Goal: Task Accomplishment & Management: Manage account settings

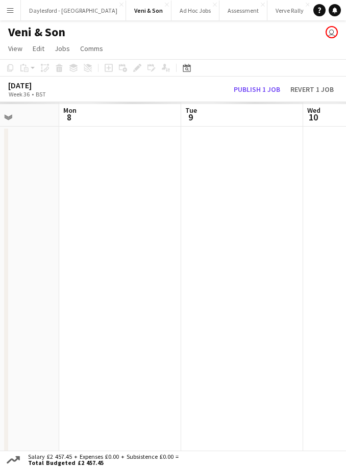
scroll to position [0, 309]
click at [262, 93] on button "Publish 1 job" at bounding box center [257, 89] width 55 height 11
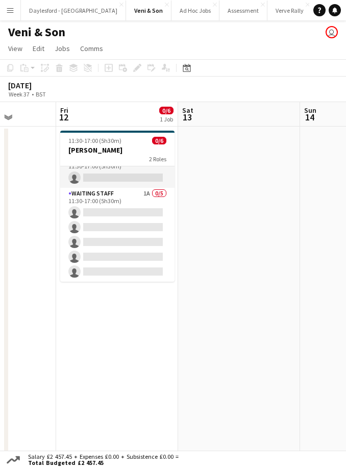
scroll to position [13, 0]
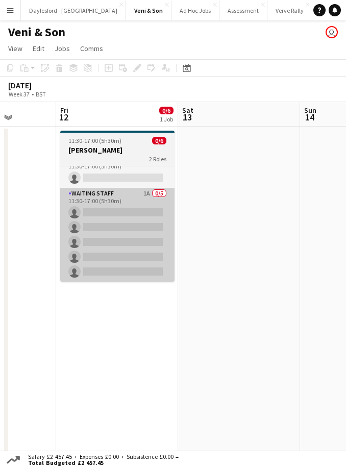
click at [139, 196] on app-card-role "Waiting Staff 1A 0/5 11:30-17:00 (5h30m) single-neutral-actions single-neutral-…" at bounding box center [117, 235] width 114 height 94
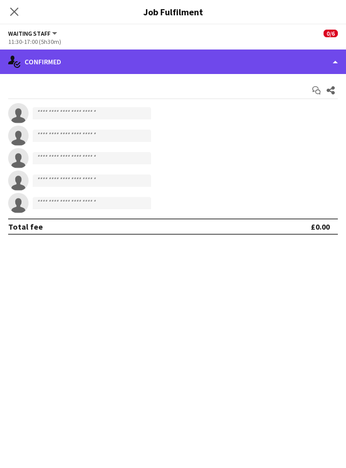
click at [178, 67] on div "single-neutral-actions-check-2 Confirmed" at bounding box center [173, 62] width 346 height 25
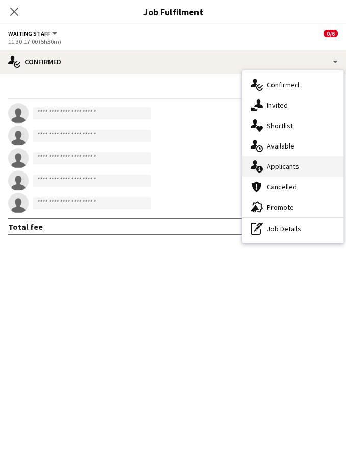
click at [302, 168] on div "single-neutral-actions-information Applicants" at bounding box center [293, 166] width 101 height 20
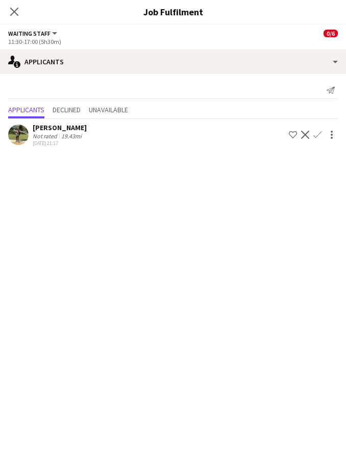
click at [321, 139] on button "Confirm" at bounding box center [318, 135] width 12 height 12
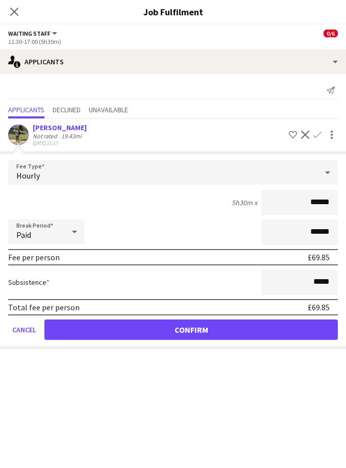
click at [249, 331] on button "Confirm" at bounding box center [191, 330] width 294 height 20
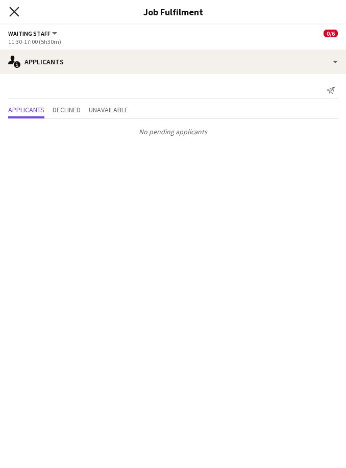
click at [16, 16] on icon "Close pop-in" at bounding box center [14, 12] width 10 height 10
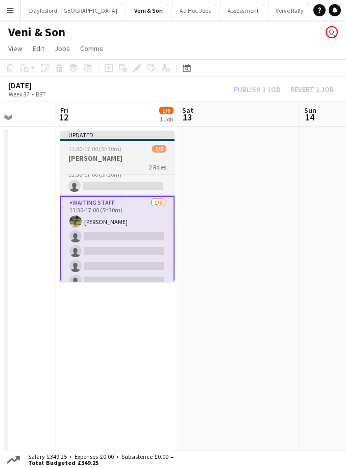
click at [143, 213] on app-card-role "Waiting Staff [DATE] 11:30-17:00 (5h30m) [PERSON_NAME] single-neutral-actions s…" at bounding box center [117, 244] width 114 height 96
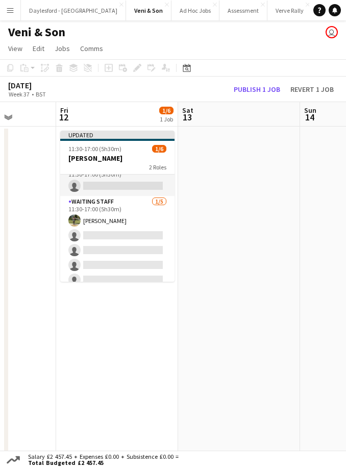
click at [127, 153] on app-job-card "Updated 11:30-17:00 (5h30m) 1/6 [PERSON_NAME] 2 Roles Reserve 0/1 11:30-17:00 (…" at bounding box center [117, 206] width 114 height 151
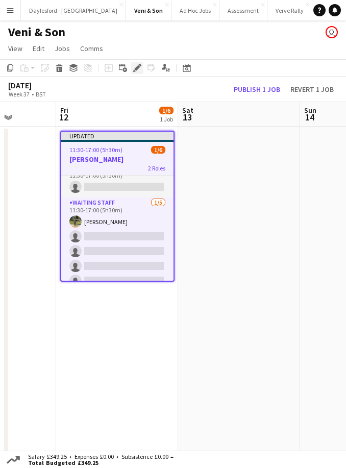
click at [138, 69] on icon at bounding box center [137, 68] width 6 height 6
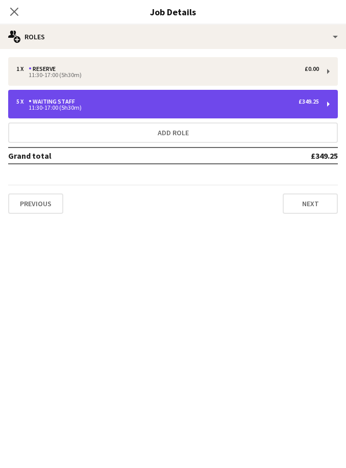
click at [219, 107] on div "11:30-17:00 (5h30m)" at bounding box center [167, 107] width 303 height 5
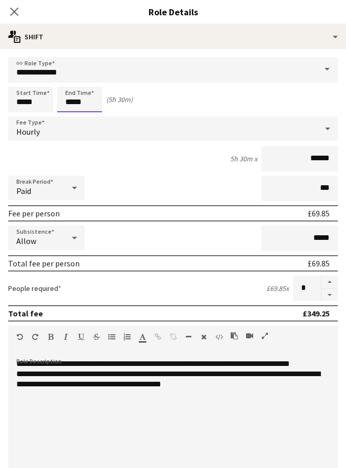
click at [94, 104] on input "*****" at bounding box center [79, 100] width 45 height 26
click at [71, 122] on div at bounding box center [69, 117] width 20 height 10
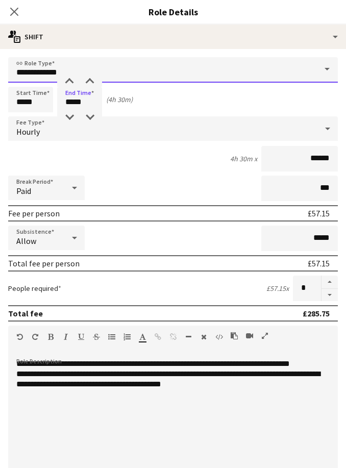
click at [75, 75] on input "**********" at bounding box center [173, 70] width 330 height 26
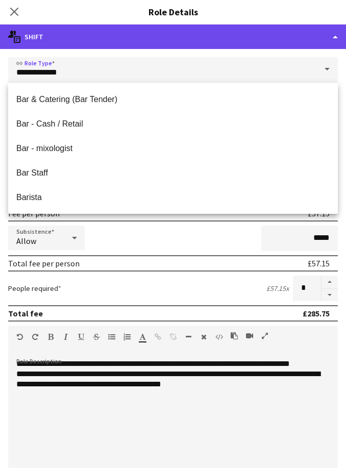
click at [115, 45] on div "multiple-actions-text Shift" at bounding box center [173, 37] width 346 height 25
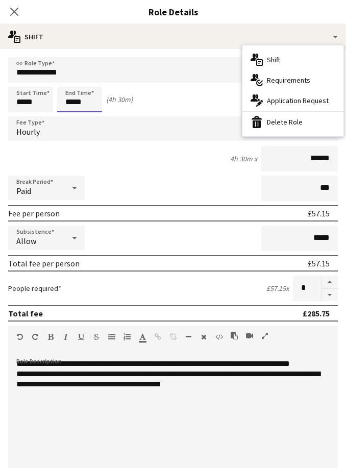
click at [78, 101] on input "*****" at bounding box center [79, 100] width 45 height 26
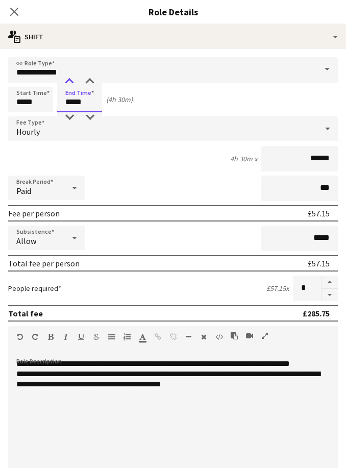
click at [73, 81] on div at bounding box center [69, 82] width 20 height 10
click at [66, 86] on div at bounding box center [69, 82] width 20 height 10
type input "*****"
click at [12, 14] on icon at bounding box center [14, 12] width 10 height 10
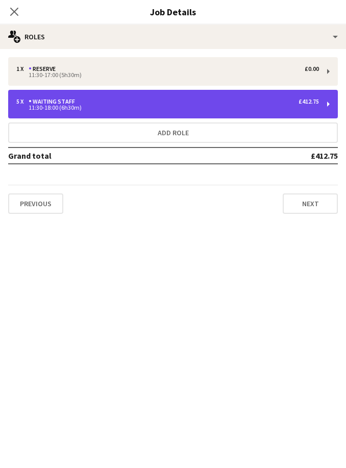
click at [244, 109] on div "11:30-18:00 (6h30m)" at bounding box center [167, 107] width 303 height 5
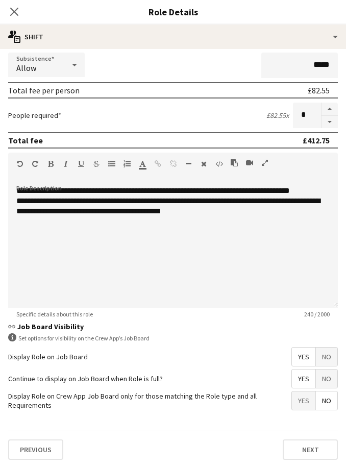
scroll to position [177, 0]
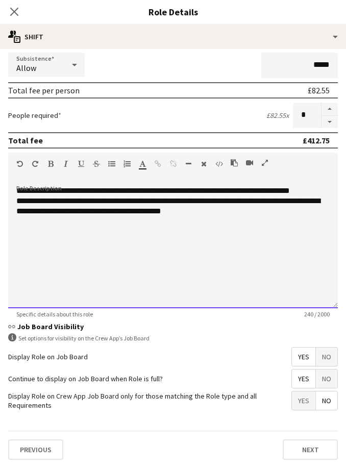
click at [35, 202] on div "**********" at bounding box center [173, 206] width 314 height 20
click at [24, 194] on div "**********" at bounding box center [173, 191] width 314 height 10
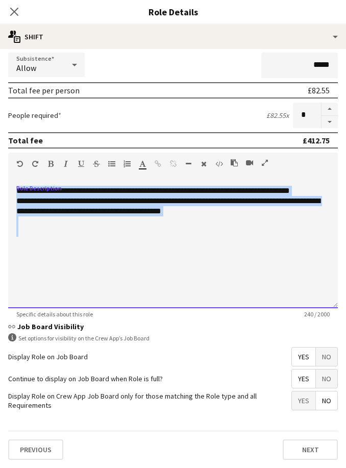
copy div "**********"
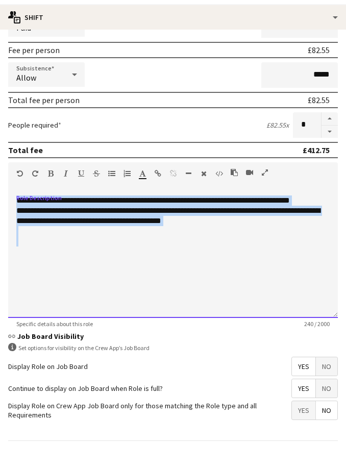
scroll to position [28, 0]
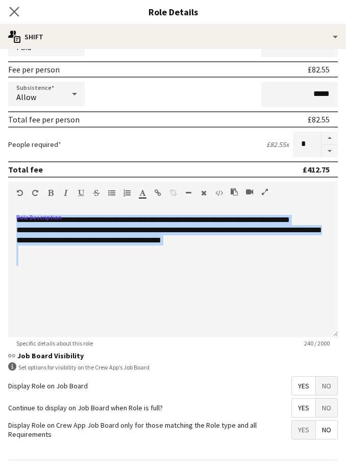
click at [19, 13] on app-icon "Close pop-in" at bounding box center [14, 12] width 15 height 15
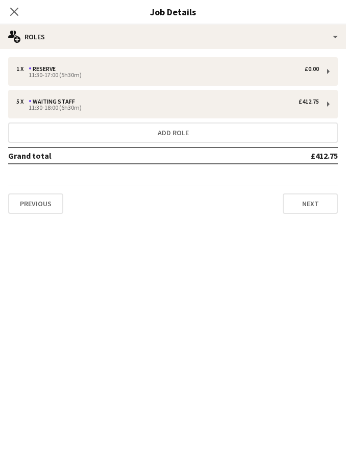
scroll to position [10, 0]
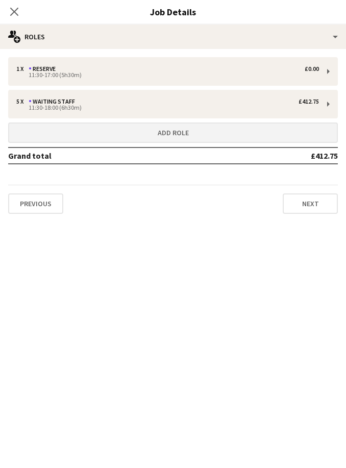
click at [155, 132] on button "Add role" at bounding box center [173, 133] width 330 height 20
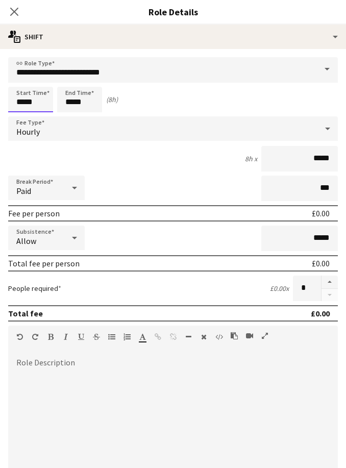
click at [35, 96] on input "*****" at bounding box center [30, 100] width 45 height 26
click at [19, 84] on div at bounding box center [20, 82] width 20 height 10
type input "*****"
click at [82, 106] on input "*****" at bounding box center [79, 100] width 45 height 26
click at [71, 120] on div at bounding box center [69, 117] width 20 height 10
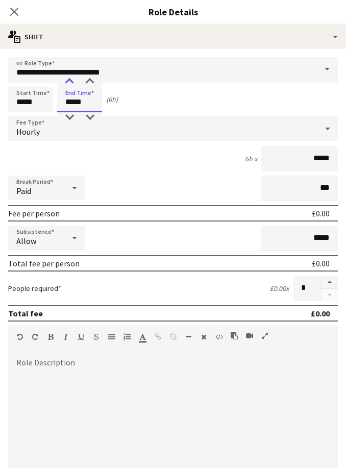
click at [68, 80] on div at bounding box center [69, 82] width 20 height 10
click at [70, 87] on input "*****" at bounding box center [79, 100] width 45 height 26
click at [70, 123] on div "Hourly" at bounding box center [163, 128] width 310 height 25
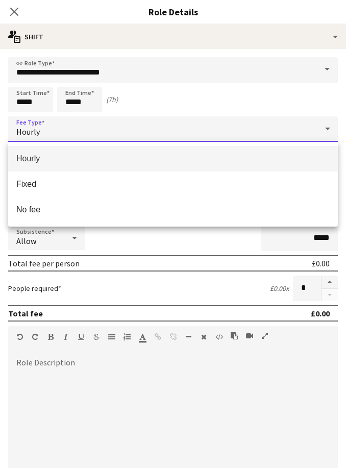
click at [89, 89] on div at bounding box center [173, 234] width 346 height 468
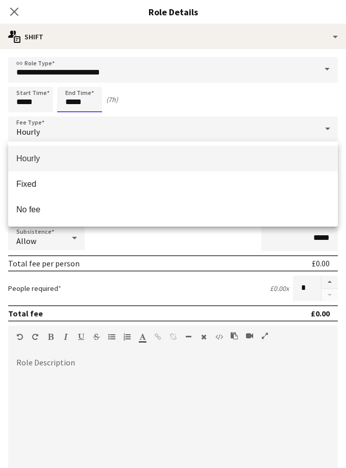
click at [84, 108] on input "*****" at bounding box center [79, 100] width 45 height 26
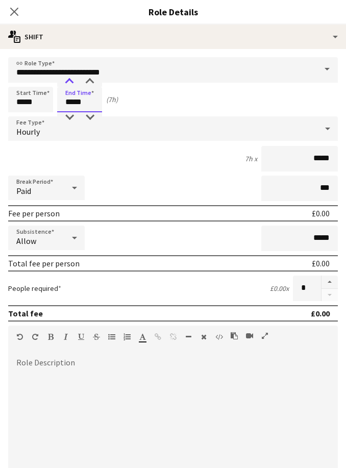
click at [74, 84] on div at bounding box center [69, 82] width 20 height 10
click at [94, 86] on div at bounding box center [90, 82] width 20 height 10
click at [93, 87] on div at bounding box center [90, 82] width 20 height 10
type input "*****"
click at [333, 289] on button "button" at bounding box center [330, 282] width 16 height 13
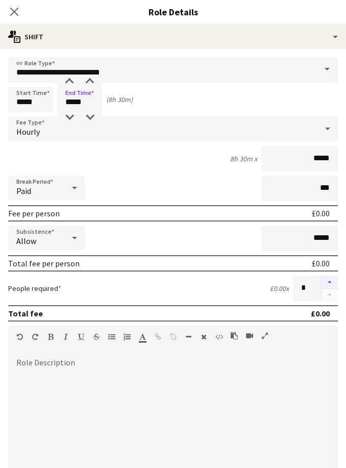
type input "*"
click at [181, 379] on div at bounding box center [173, 420] width 330 height 123
click at [54, 374] on div at bounding box center [173, 420] width 330 height 123
paste div
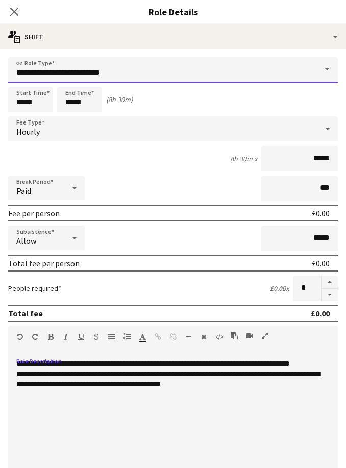
click at [171, 69] on input "**********" at bounding box center [173, 70] width 330 height 26
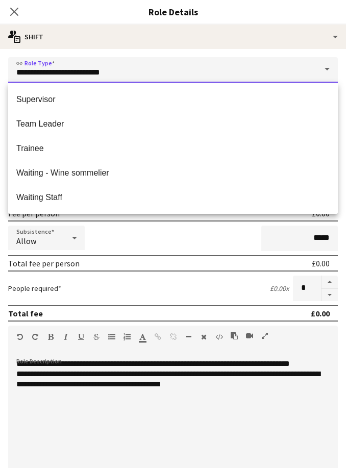
scroll to position [392, 0]
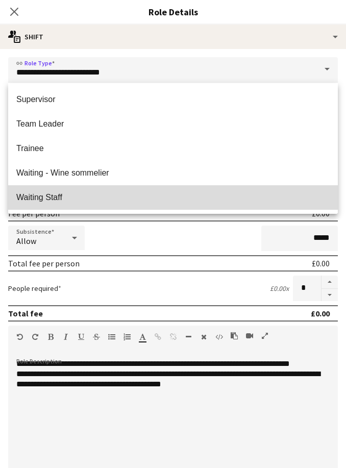
click at [83, 200] on span "Waiting Staff" at bounding box center [173, 198] width 314 height 10
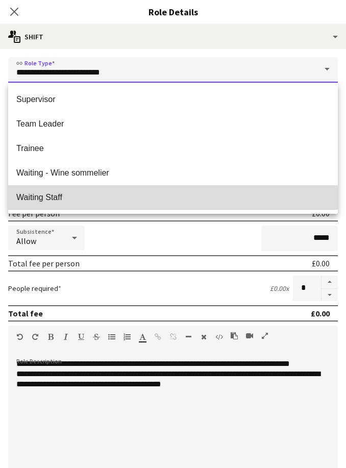
type input "**********"
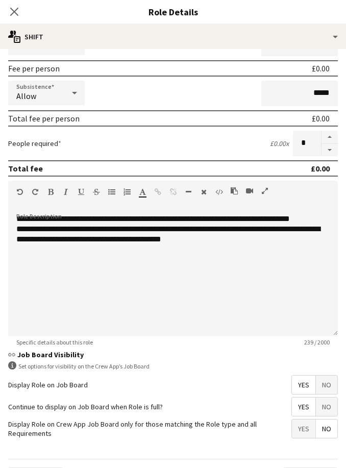
scroll to position [144, 0]
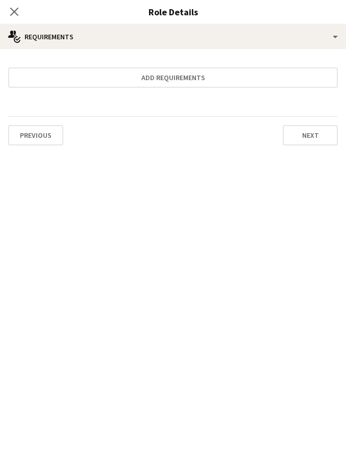
scroll to position [0, 0]
click at [305, 137] on button "Next" at bounding box center [310, 135] width 55 height 20
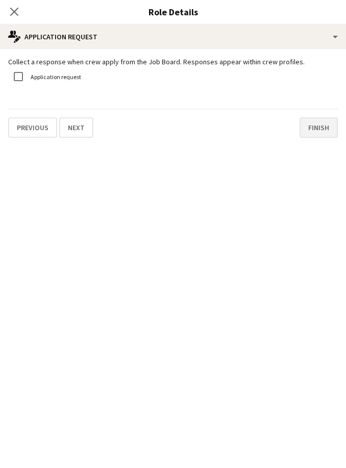
click at [325, 123] on button "Finish" at bounding box center [319, 127] width 38 height 20
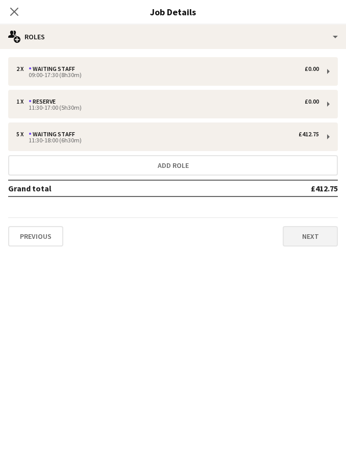
click at [312, 235] on button "Next" at bounding box center [310, 236] width 55 height 20
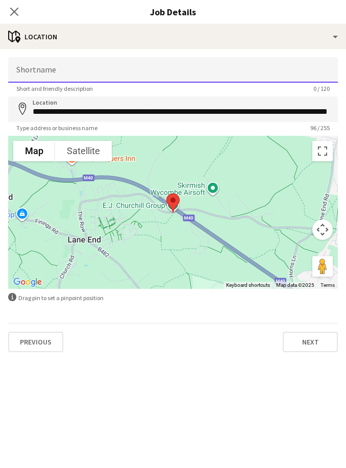
click at [97, 69] on input "Shortname" at bounding box center [173, 70] width 330 height 26
type input "**********"
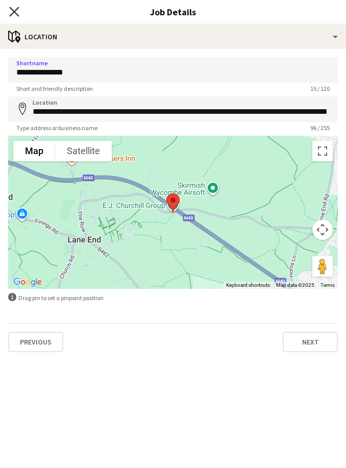
click at [16, 15] on icon "Close pop-in" at bounding box center [14, 12] width 10 height 10
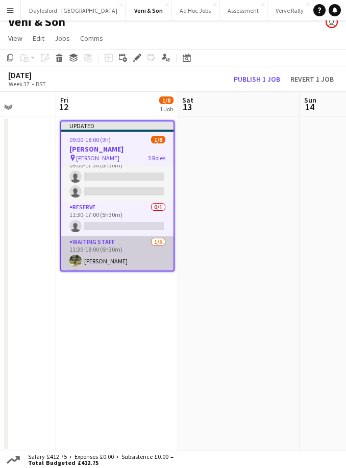
click at [123, 262] on app-card-role "Waiting Staff [DATE] 11:30-18:00 (6h30m) [PERSON_NAME] single-neutral-actions s…" at bounding box center [117, 283] width 112 height 94
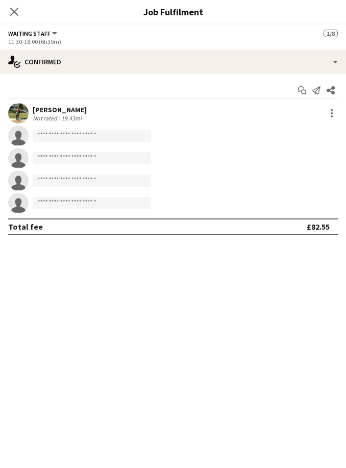
click at [260, 115] on div "[PERSON_NAME] Not rated 19.43mi" at bounding box center [173, 113] width 346 height 20
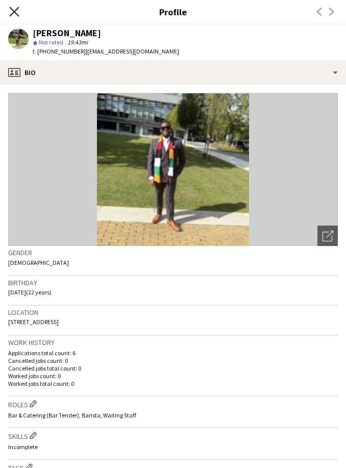
click at [13, 9] on icon "Close pop-in" at bounding box center [14, 12] width 10 height 10
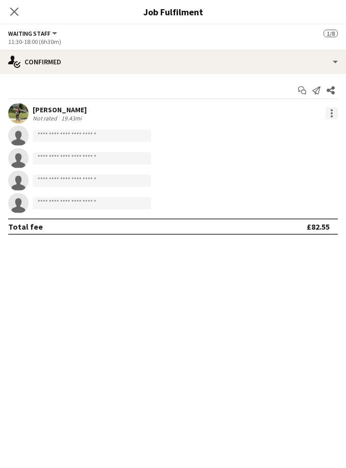
click at [330, 115] on div at bounding box center [332, 113] width 12 height 12
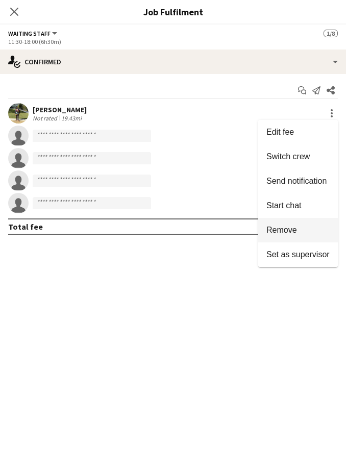
click at [302, 235] on button "Remove" at bounding box center [298, 230] width 80 height 25
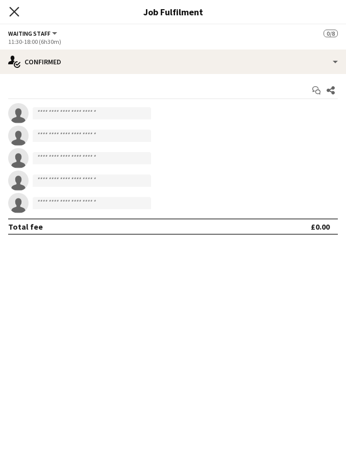
click at [17, 11] on icon "Close pop-in" at bounding box center [14, 12] width 10 height 10
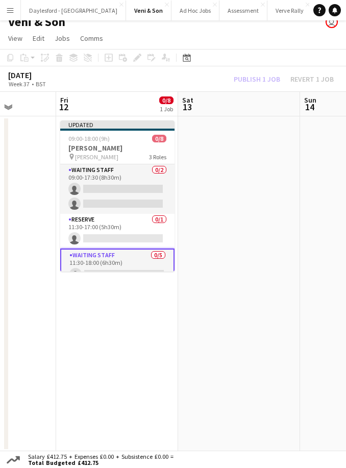
scroll to position [-1, 0]
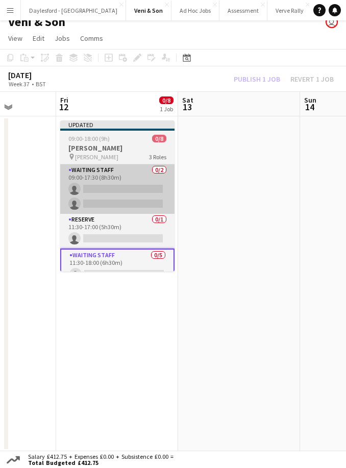
click at [130, 199] on app-card-role "Waiting Staff 0/2 09:00-17:30 (8h30m) single-neutral-actions single-neutral-act…" at bounding box center [117, 189] width 114 height 50
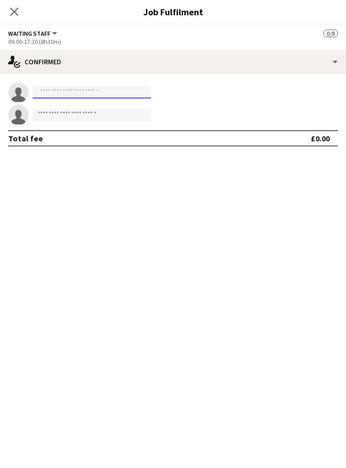
click at [106, 92] on input at bounding box center [92, 92] width 118 height 12
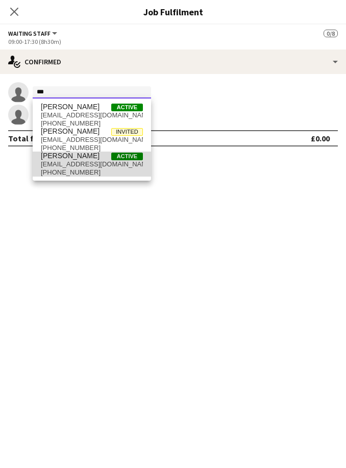
type input "***"
click at [79, 169] on span "[PHONE_NUMBER]" at bounding box center [92, 173] width 102 height 8
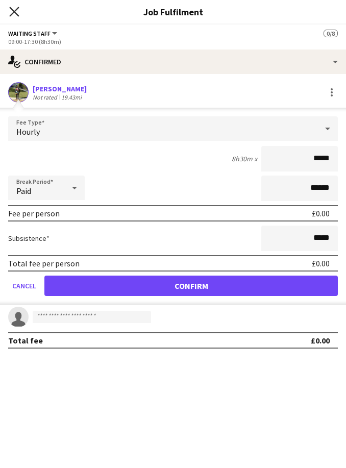
click at [16, 15] on icon "Close pop-in" at bounding box center [14, 12] width 10 height 10
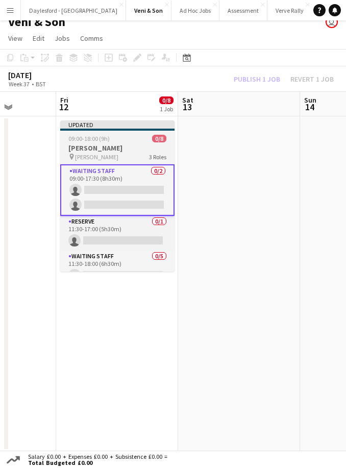
click at [122, 154] on div "pin [PERSON_NAME] 3 Roles" at bounding box center [117, 157] width 114 height 8
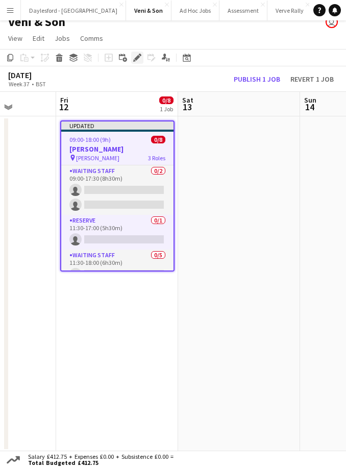
click at [136, 60] on icon at bounding box center [137, 58] width 6 height 6
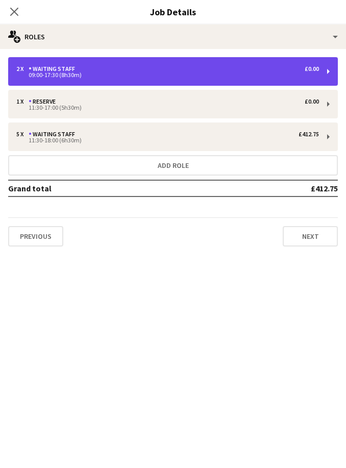
click at [116, 72] on div "2 x Waiting Staff £0.00" at bounding box center [167, 68] width 303 height 7
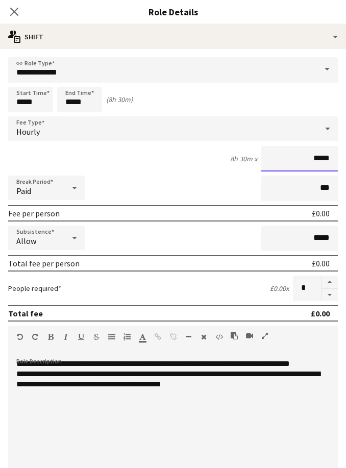
click at [315, 160] on input "*****" at bounding box center [300, 159] width 77 height 26
type input "**"
type input "*****"
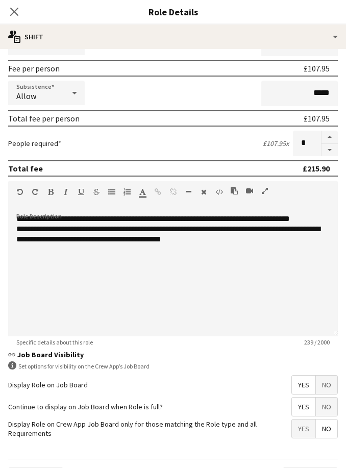
scroll to position [144, 0]
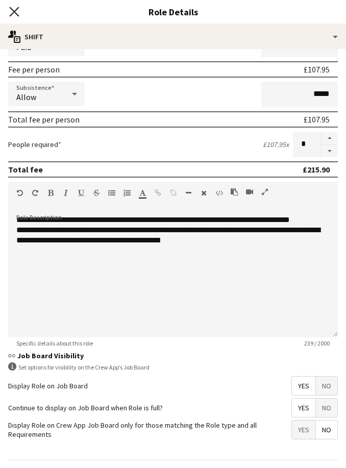
click at [15, 11] on icon at bounding box center [14, 12] width 10 height 10
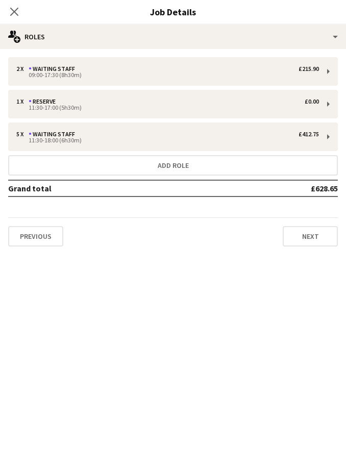
scroll to position [0, 0]
click at [18, 11] on icon "Close pop-in" at bounding box center [14, 12] width 10 height 10
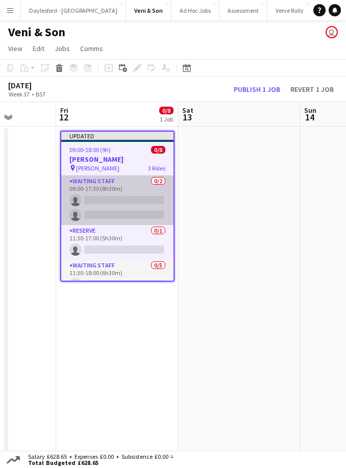
click at [131, 196] on app-card-role "Waiting Staff 0/2 09:00-17:30 (8h30m) single-neutral-actions single-neutral-act…" at bounding box center [117, 201] width 112 height 50
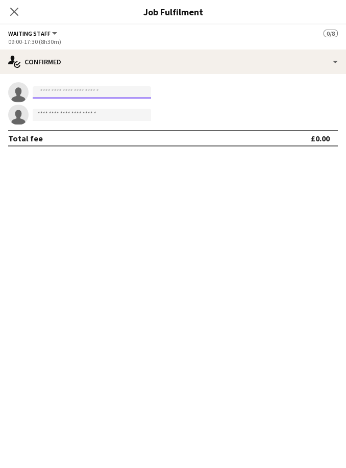
click at [86, 90] on input at bounding box center [92, 92] width 118 height 12
type input "****"
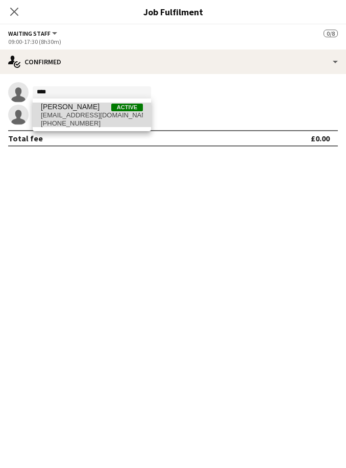
click at [87, 114] on span "[EMAIL_ADDRESS][DOMAIN_NAME]" at bounding box center [92, 115] width 102 height 8
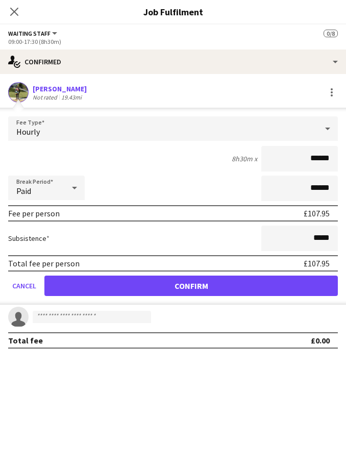
click at [199, 293] on button "Confirm" at bounding box center [191, 286] width 294 height 20
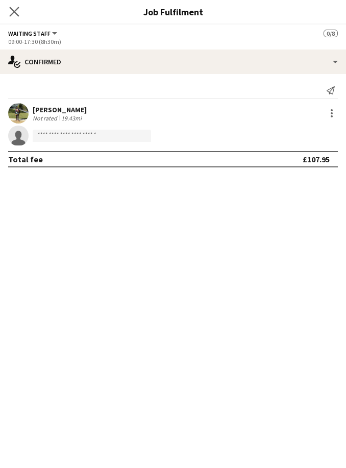
click at [15, 16] on icon "Close pop-in" at bounding box center [14, 12] width 10 height 10
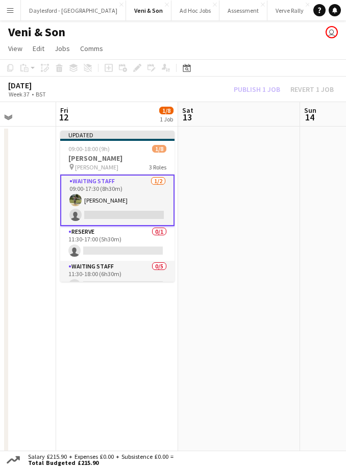
click at [256, 152] on app-date-cell at bounding box center [239, 295] width 122 height 336
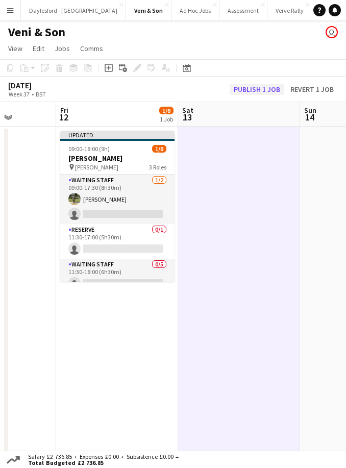
click at [255, 93] on button "Publish 1 job" at bounding box center [257, 89] width 55 height 11
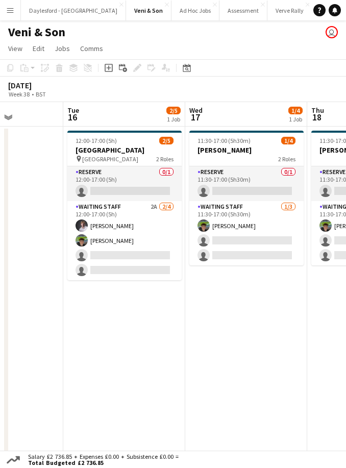
scroll to position [0, 305]
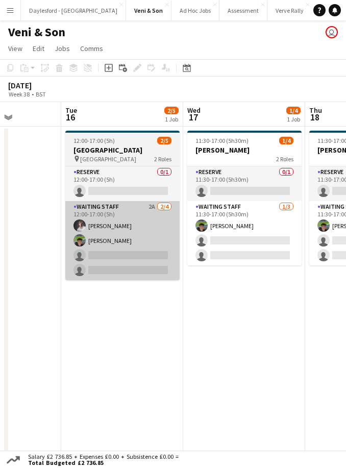
click at [133, 209] on app-card-role "Waiting Staff 2A [DATE] 12:00-17:00 (5h) [PERSON_NAME] [PERSON_NAME] single-neu…" at bounding box center [122, 240] width 114 height 79
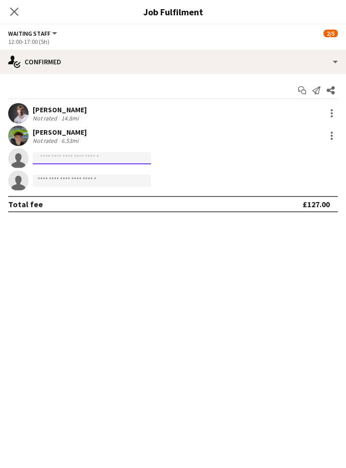
click at [99, 157] on input at bounding box center [92, 158] width 118 height 12
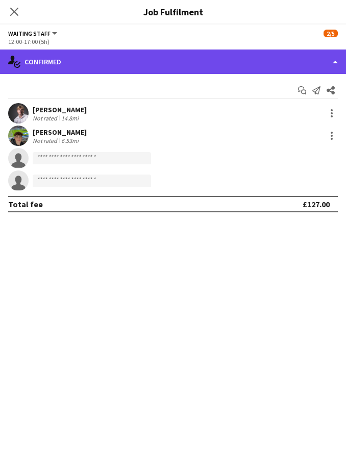
click at [244, 59] on div "single-neutral-actions-check-2 Confirmed" at bounding box center [173, 62] width 346 height 25
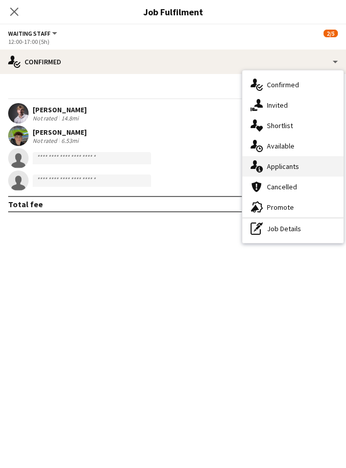
click at [303, 170] on div "single-neutral-actions-information Applicants" at bounding box center [293, 166] width 101 height 20
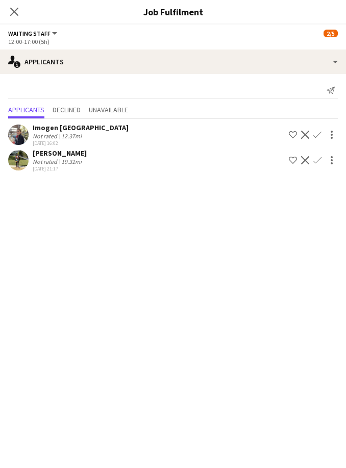
click at [320, 135] on app-icon "Confirm" at bounding box center [318, 135] width 8 height 8
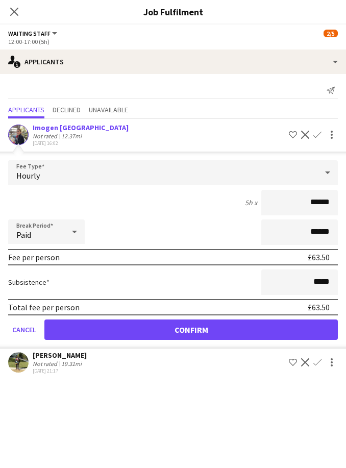
click at [318, 366] on app-icon "Confirm" at bounding box center [318, 363] width 8 height 8
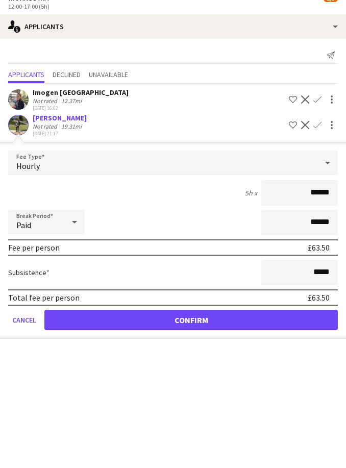
click at [280, 345] on button "Confirm" at bounding box center [191, 355] width 294 height 20
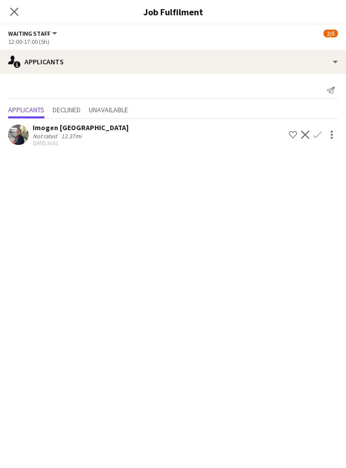
click at [320, 135] on app-icon "Confirm" at bounding box center [318, 135] width 8 height 8
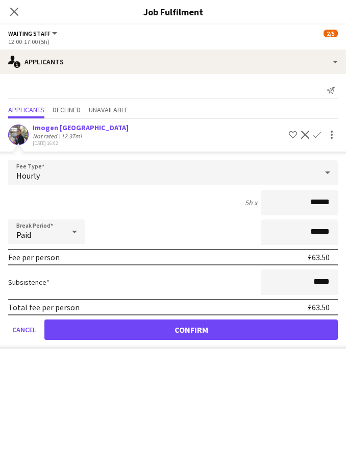
click at [289, 330] on button "Confirm" at bounding box center [191, 330] width 294 height 20
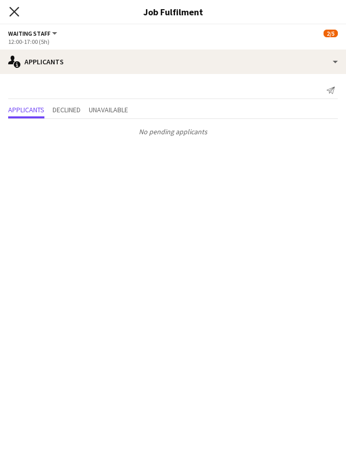
click at [15, 13] on icon at bounding box center [14, 12] width 10 height 10
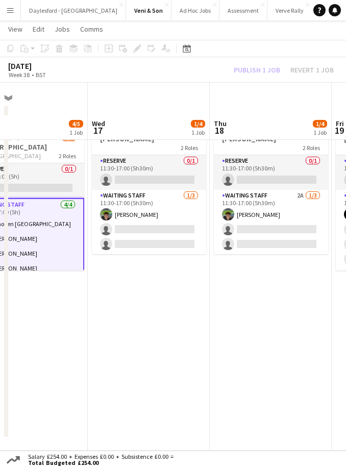
scroll to position [0, 313]
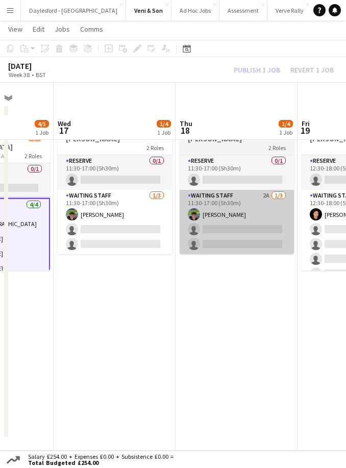
click at [261, 190] on app-card-role "Waiting Staff 2A [DATE] 11:30-17:00 (5h30m) [PERSON_NAME] single-neutral-action…" at bounding box center [237, 222] width 114 height 64
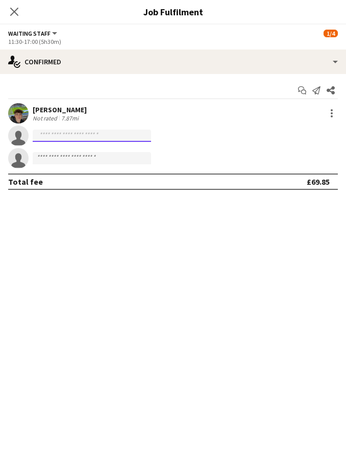
click at [109, 132] on input at bounding box center [92, 136] width 118 height 12
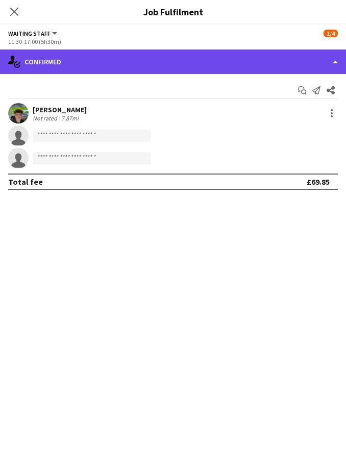
click at [227, 64] on div "single-neutral-actions-check-2 Confirmed" at bounding box center [173, 62] width 346 height 25
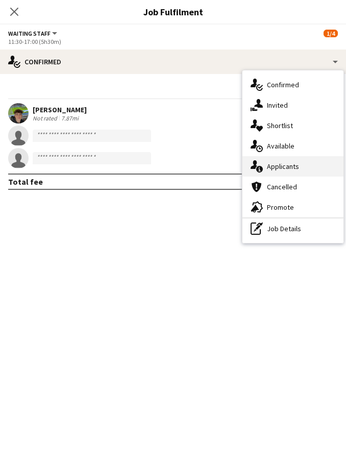
click at [297, 165] on span "Applicants" at bounding box center [283, 166] width 32 height 9
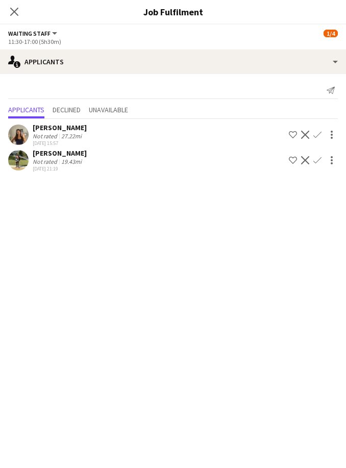
click at [319, 136] on app-icon "Confirm" at bounding box center [318, 135] width 8 height 8
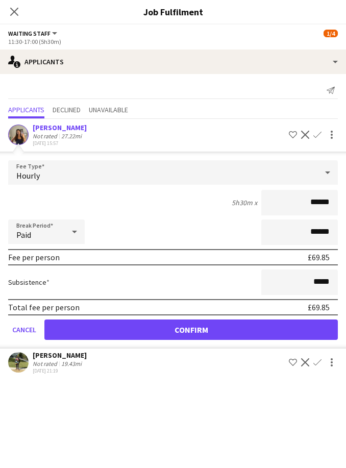
click at [287, 337] on button "Confirm" at bounding box center [191, 330] width 294 height 20
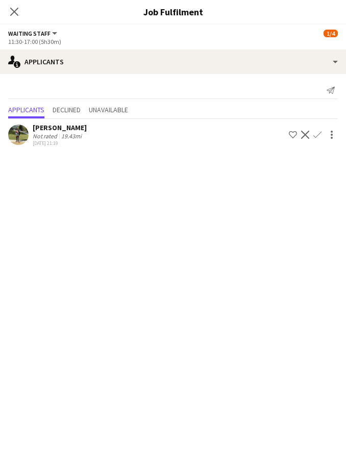
click at [318, 140] on button "Confirm" at bounding box center [318, 135] width 12 height 12
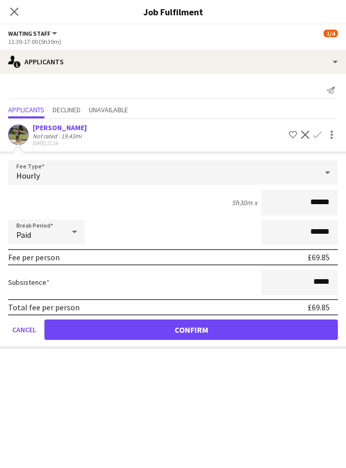
click at [288, 333] on button "Confirm" at bounding box center [191, 330] width 294 height 20
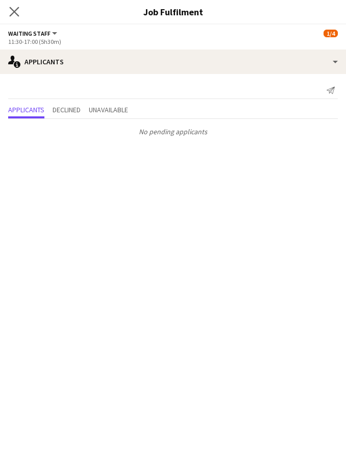
click at [20, 10] on app-icon "Close pop-in" at bounding box center [14, 12] width 15 height 15
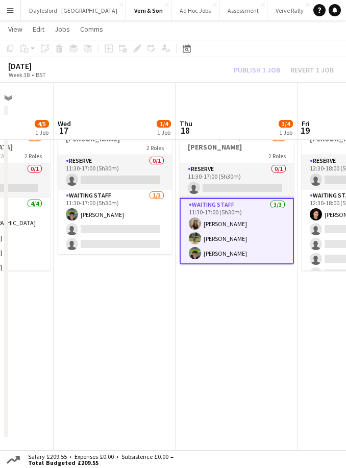
click at [240, 311] on app-date-cell "Updated 11:30-17:00 (5h30m) 3/4 [PERSON_NAME] 2 Roles Reserve 0/1 11:30-17:00 (…" at bounding box center [237, 283] width 122 height 336
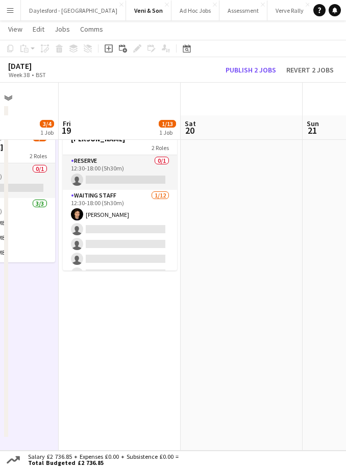
scroll to position [0, 0]
click at [260, 70] on button "Publish 2 jobs" at bounding box center [251, 69] width 59 height 11
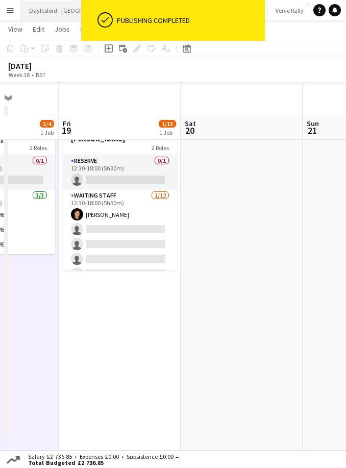
click at [51, 12] on button "Daylesford - [GEOGRAPHIC_DATA] Close" at bounding box center [73, 11] width 105 height 20
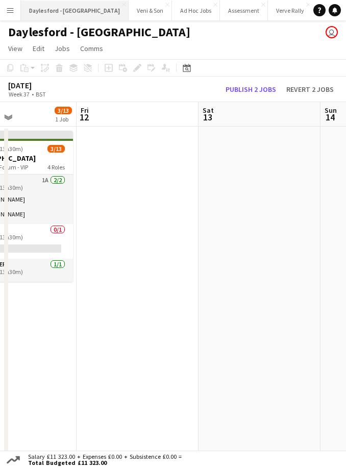
scroll to position [0, 313]
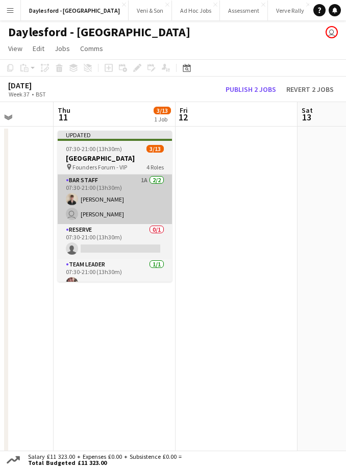
click at [145, 196] on app-card-role "Bar Staff 1A [DATE] 07:30-21:00 (13h30m) [PERSON_NAME] user [PERSON_NAME]" at bounding box center [115, 200] width 114 height 50
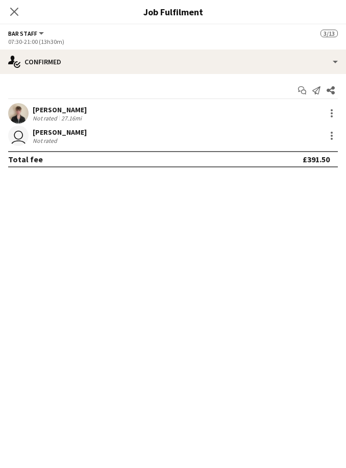
click at [312, 113] on div "[PERSON_NAME] Not rated 27.16mi" at bounding box center [173, 113] width 346 height 20
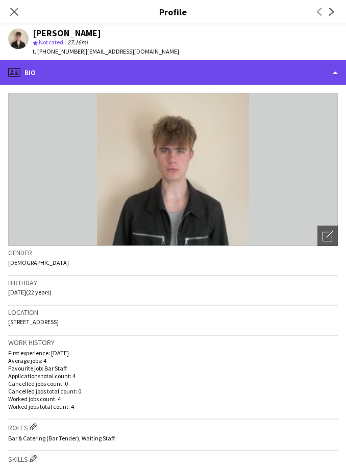
click at [20, 61] on div "profile Bio" at bounding box center [173, 72] width 346 height 25
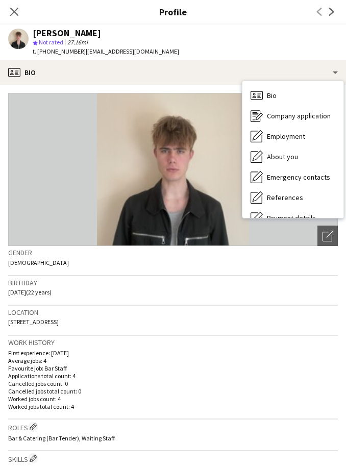
click at [12, 53] on div "[PERSON_NAME] star Not rated 27.16mi t. [PHONE_NUMBER] | [EMAIL_ADDRESS][DOMAIN…" at bounding box center [93, 43] width 187 height 36
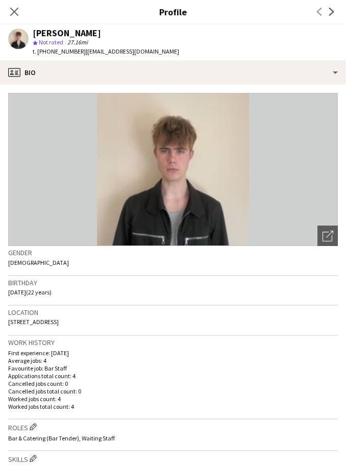
click at [17, 56] on div "[PERSON_NAME] star Not rated 27.16mi t. [PHONE_NUMBER] | [EMAIL_ADDRESS][DOMAIN…" at bounding box center [93, 43] width 187 height 36
click at [11, 57] on div "[PERSON_NAME] star Not rated 27.16mi t. [PHONE_NUMBER] | [EMAIL_ADDRESS][DOMAIN…" at bounding box center [93, 43] width 187 height 36
click at [15, 56] on div "[PERSON_NAME] star Not rated 27.16mi t. [PHONE_NUMBER] | [EMAIL_ADDRESS][DOMAIN…" at bounding box center [93, 43] width 187 height 36
click at [18, 53] on div "[PERSON_NAME] star Not rated 27.16mi t. [PHONE_NUMBER] | [EMAIL_ADDRESS][DOMAIN…" at bounding box center [93, 43] width 187 height 36
click at [325, 57] on app-profile-header "[PERSON_NAME] star Not rated 27.16mi t. [PHONE_NUMBER] | [EMAIL_ADDRESS][DOMAIN…" at bounding box center [173, 43] width 346 height 36
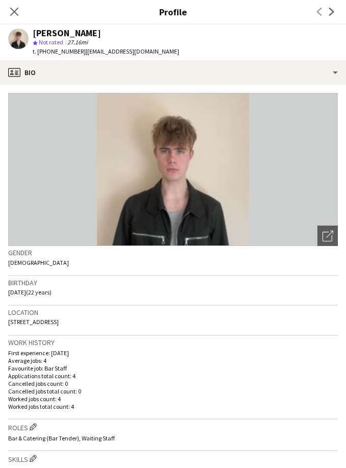
click at [333, 56] on app-profile-header "[PERSON_NAME] star Not rated 27.16mi t. [PHONE_NUMBER] | [EMAIL_ADDRESS][DOMAIN…" at bounding box center [173, 43] width 346 height 36
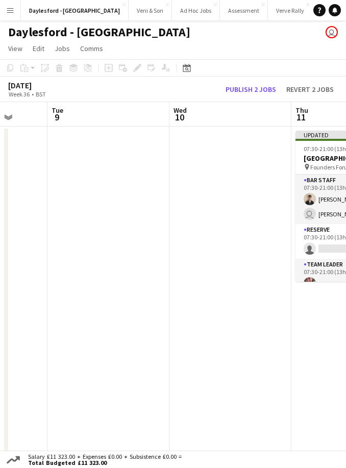
scroll to position [0, 326]
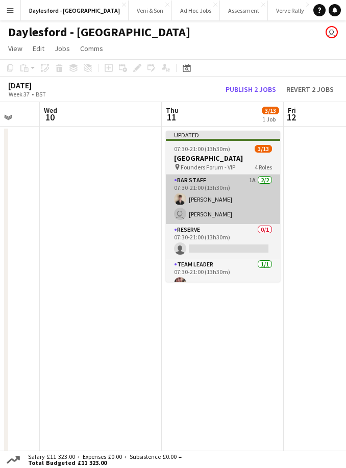
click at [256, 198] on app-card-role "Bar Staff 1A [DATE] 07:30-21:00 (13h30m) [PERSON_NAME] user [PERSON_NAME]" at bounding box center [223, 200] width 114 height 50
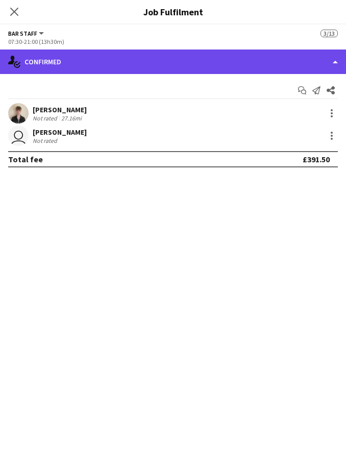
click at [335, 61] on div "single-neutral-actions-check-2 Confirmed" at bounding box center [173, 62] width 346 height 25
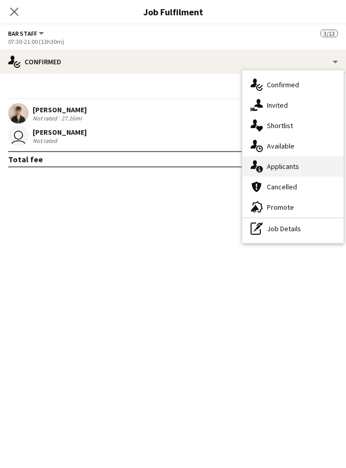
click at [303, 168] on div "single-neutral-actions-information Applicants" at bounding box center [293, 166] width 101 height 20
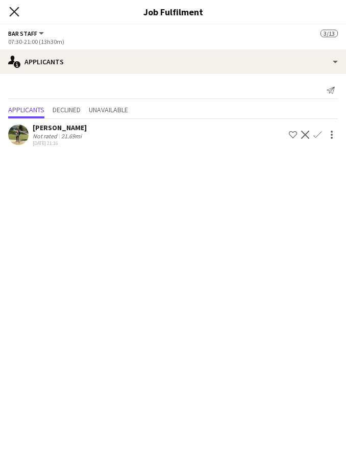
click at [12, 13] on icon "Close pop-in" at bounding box center [14, 12] width 10 height 10
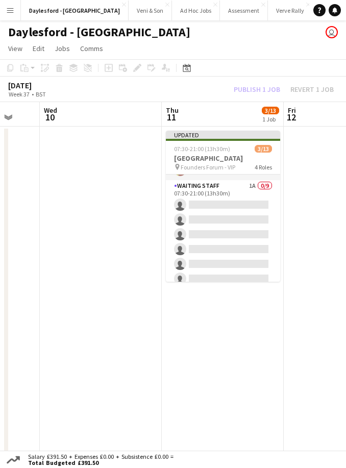
scroll to position [108, 0]
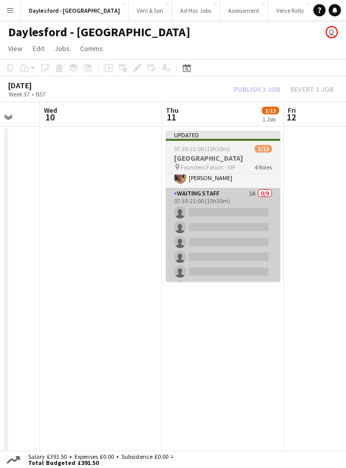
click at [249, 225] on app-card-role "Waiting Staff 1A 0/9 07:30-21:00 (13h30m) single-neutral-actions single-neutral…" at bounding box center [223, 264] width 114 height 153
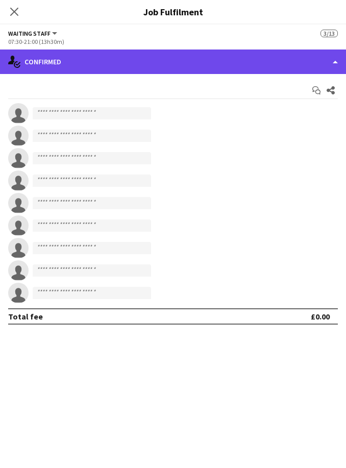
click at [238, 67] on div "single-neutral-actions-check-2 Confirmed" at bounding box center [173, 62] width 346 height 25
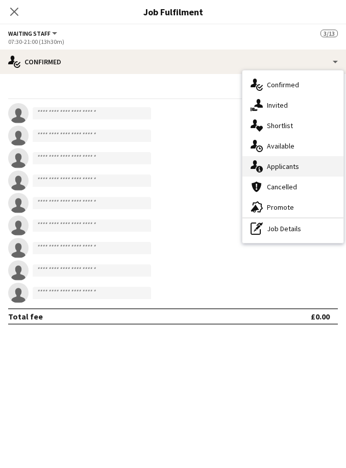
click at [301, 169] on div "single-neutral-actions-information Applicants" at bounding box center [293, 166] width 101 height 20
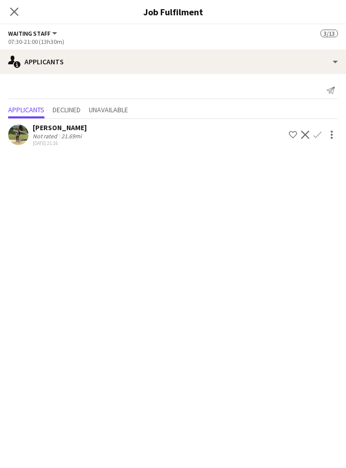
click at [319, 139] on button "Confirm" at bounding box center [318, 135] width 12 height 12
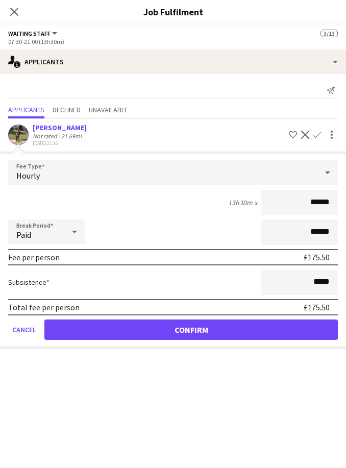
click at [254, 330] on button "Confirm" at bounding box center [191, 330] width 294 height 20
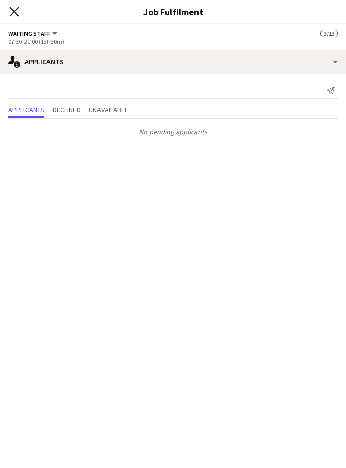
click at [15, 14] on icon "Close pop-in" at bounding box center [14, 12] width 10 height 10
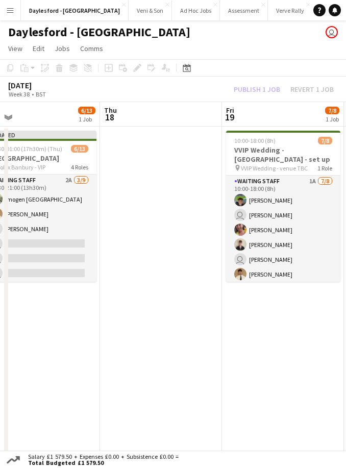
scroll to position [0, 321]
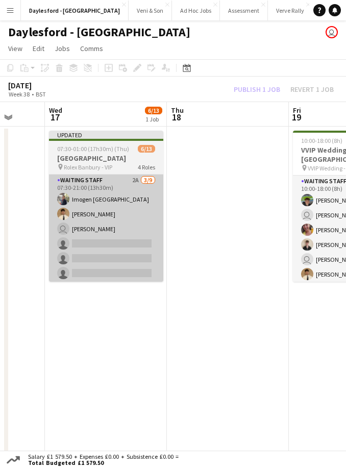
click at [131, 243] on app-card-role "Waiting Staff 2A 3/9 07:30-21:00 (13h30m) Imogen Stratford George Long user Fra…" at bounding box center [106, 251] width 114 height 153
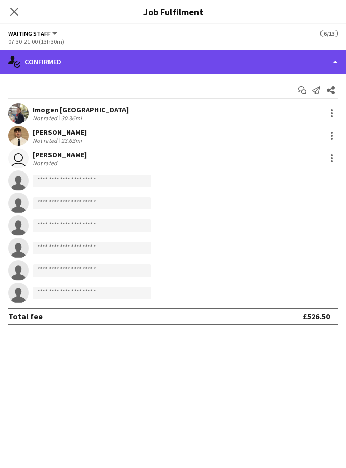
click at [243, 65] on div "single-neutral-actions-check-2 Confirmed" at bounding box center [173, 62] width 346 height 25
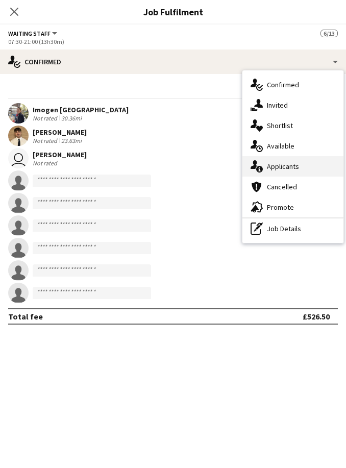
click at [298, 167] on span "Applicants" at bounding box center [283, 166] width 32 height 9
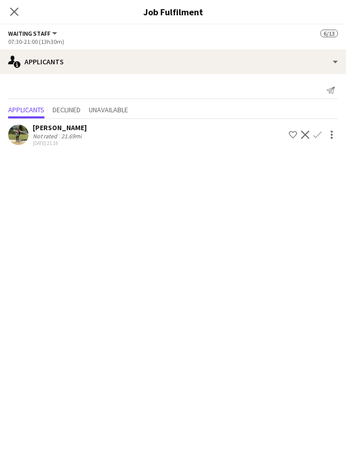
click at [319, 136] on app-icon "Confirm" at bounding box center [318, 135] width 8 height 8
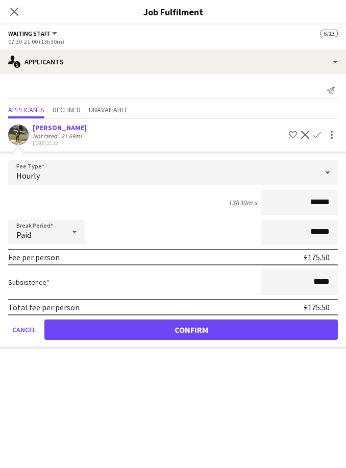
click at [266, 333] on button "Confirm" at bounding box center [191, 330] width 294 height 20
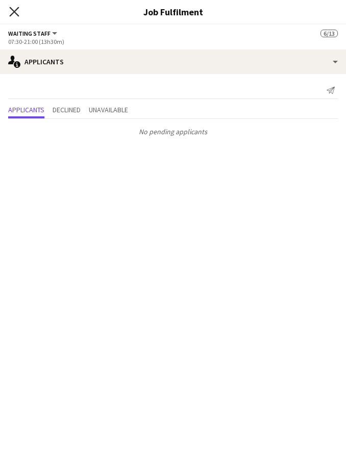
click at [14, 10] on icon "Close pop-in" at bounding box center [14, 12] width 10 height 10
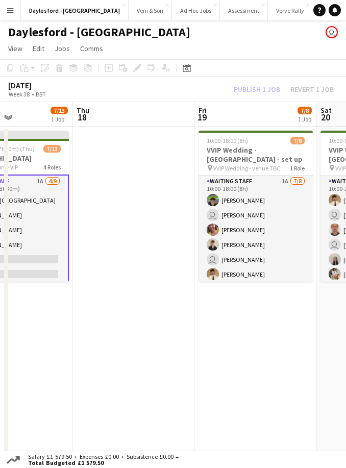
scroll to position [0, 311]
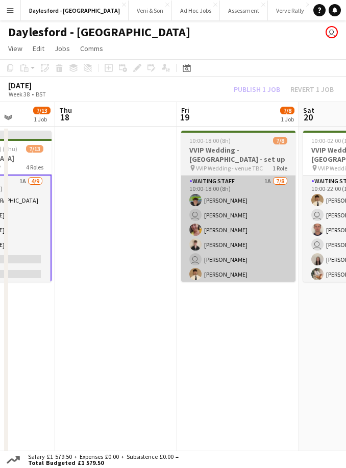
click at [275, 250] on app-card-role "Waiting Staff 1A 7/8 10:00-18:00 (8h) Dominic Loughran user Patrick McNamara Ru…" at bounding box center [238, 245] width 114 height 138
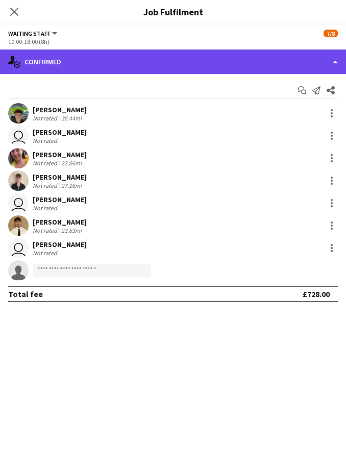
click at [265, 62] on div "single-neutral-actions-check-2 Confirmed" at bounding box center [173, 62] width 346 height 25
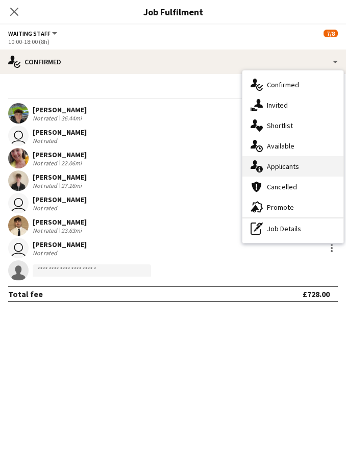
click at [295, 170] on span "Applicants" at bounding box center [283, 166] width 32 height 9
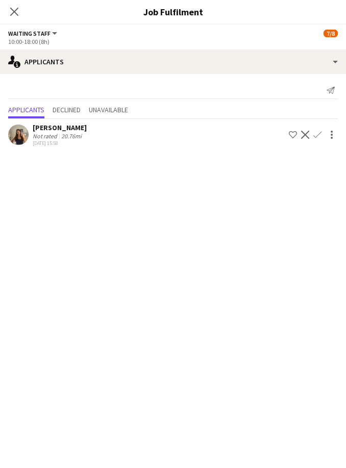
click at [322, 134] on button "Confirm" at bounding box center [318, 135] width 12 height 12
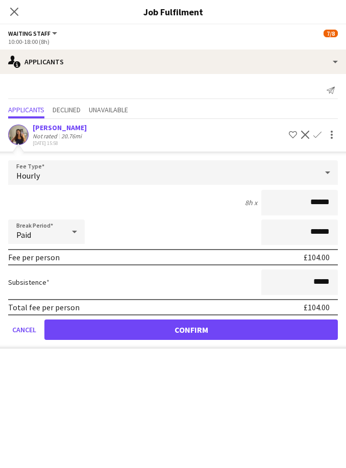
click at [240, 331] on button "Confirm" at bounding box center [191, 330] width 294 height 20
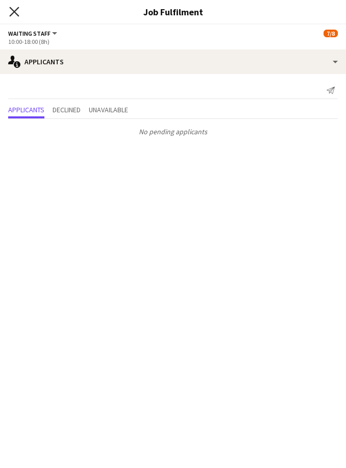
click at [13, 13] on icon at bounding box center [14, 12] width 10 height 10
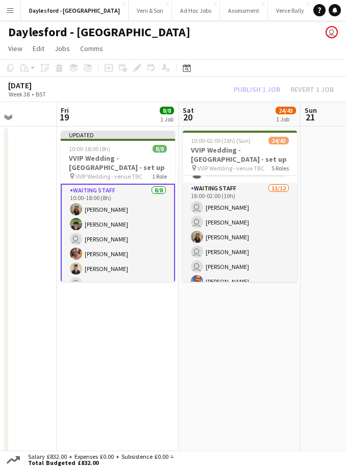
scroll to position [525, 0]
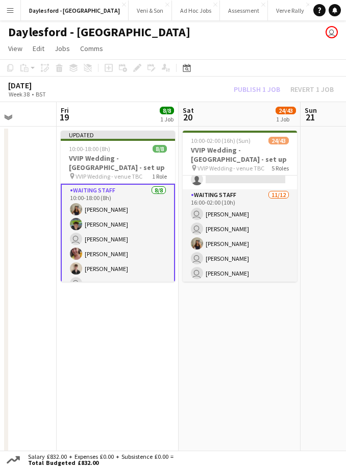
click at [216, 319] on app-date-cell "10:00-02:00 (16h) (Sun) 24/43 VVIP Wedding - Daylesford - set up pin VVIP Weddi…" at bounding box center [240, 295] width 122 height 336
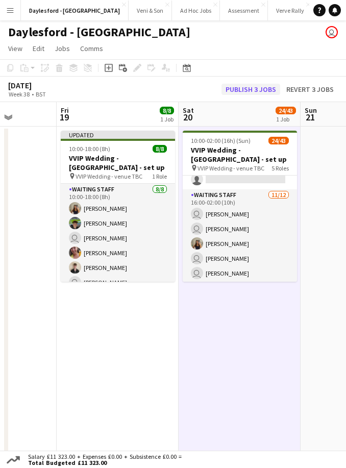
click at [260, 90] on button "Publish 3 jobs" at bounding box center [251, 89] width 59 height 11
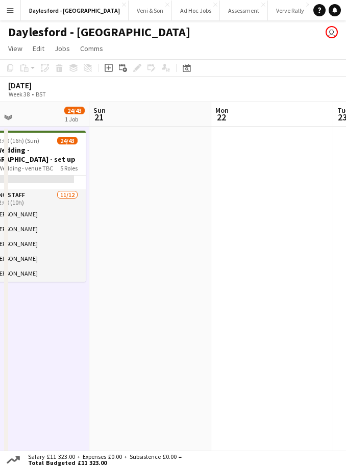
scroll to position [0, 301]
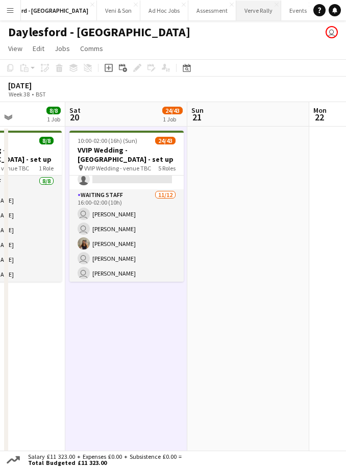
click at [247, 12] on button "Verve Rally Close" at bounding box center [258, 11] width 45 height 20
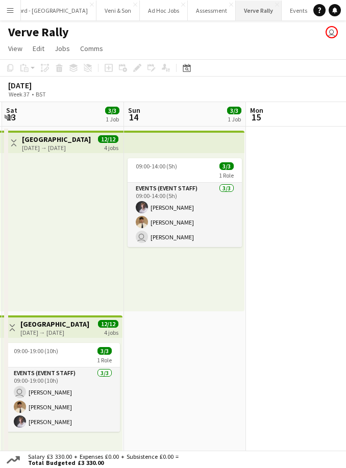
scroll to position [0, 307]
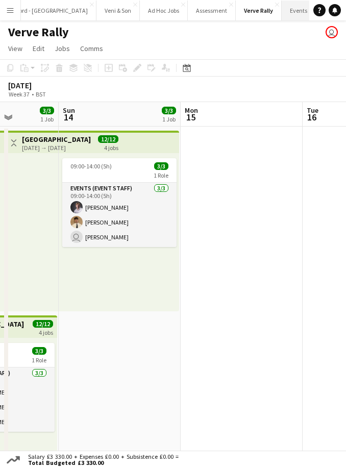
click at [282, 13] on button "Events Close" at bounding box center [299, 11] width 34 height 20
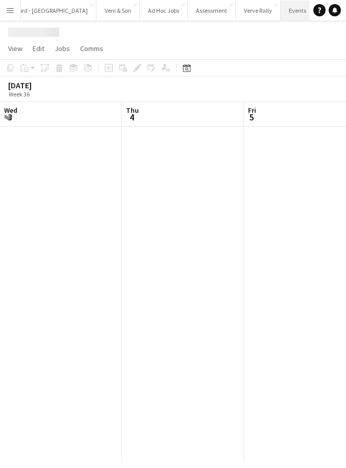
scroll to position [0, 244]
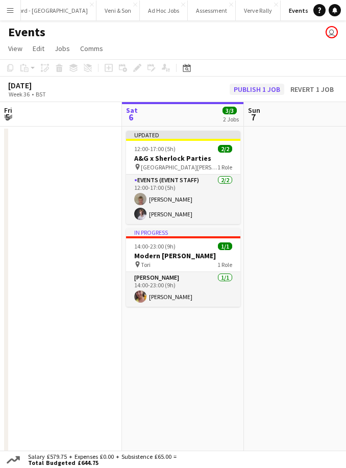
click at [266, 84] on button "Publish 1 job" at bounding box center [257, 89] width 55 height 11
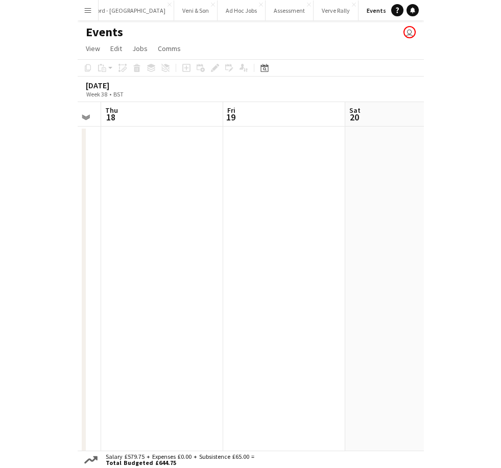
scroll to position [0, 310]
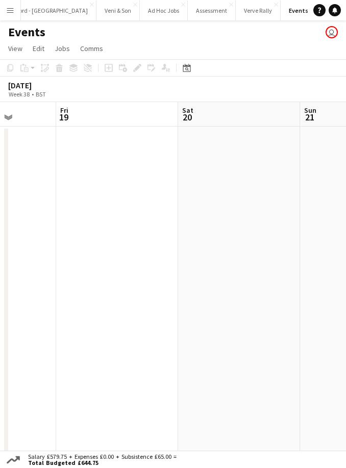
click at [13, 13] on app-icon "Menu" at bounding box center [10, 10] width 8 height 8
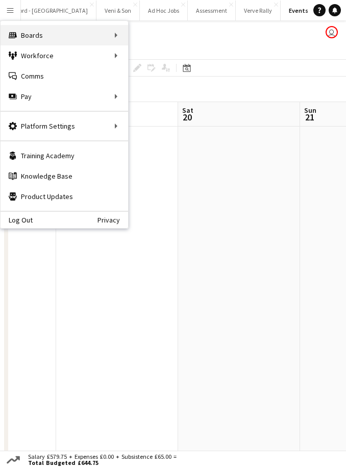
click at [83, 34] on div "Boards Boards" at bounding box center [65, 35] width 128 height 20
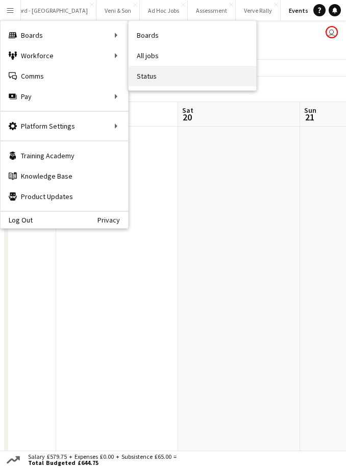
click at [159, 79] on link "Status" at bounding box center [193, 76] width 128 height 20
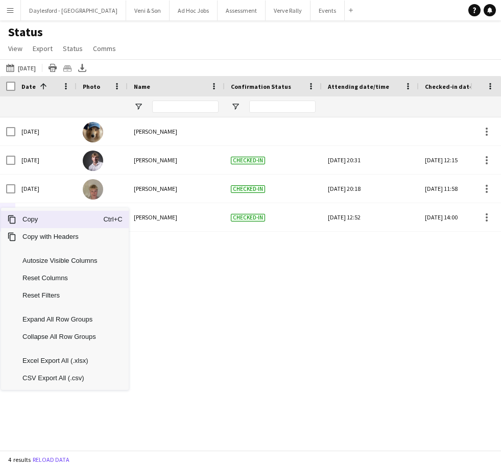
click at [308, 282] on div "Sat, 6 Sep 2025 Kee Wong Sat, 6 Sep 2025 Robert Usher Checked-in Fri, 5 Sep 202…" at bounding box center [235, 283] width 470 height 333
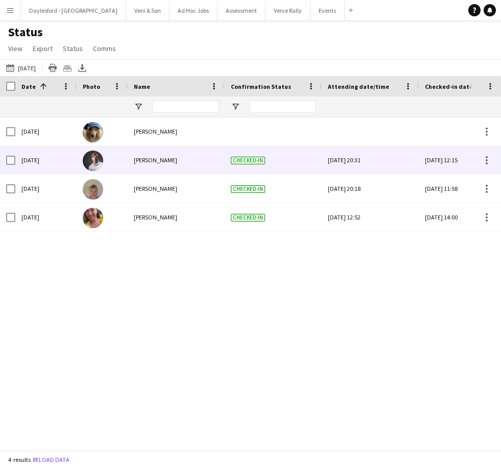
click at [283, 154] on div "Checked-in" at bounding box center [273, 160] width 97 height 28
click at [285, 162] on div "Checked-in" at bounding box center [273, 160] width 97 height 28
click at [255, 162] on span "Checked-in" at bounding box center [248, 161] width 34 height 8
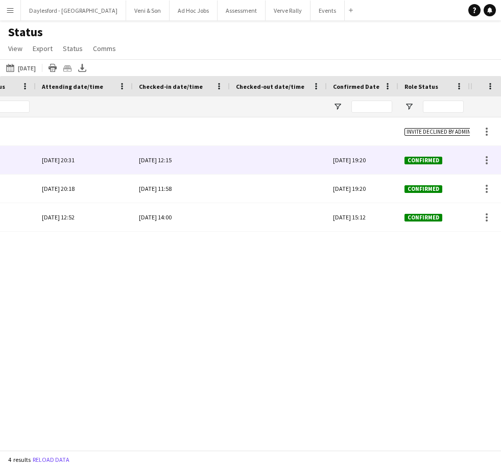
click at [275, 162] on div at bounding box center [278, 160] width 85 height 28
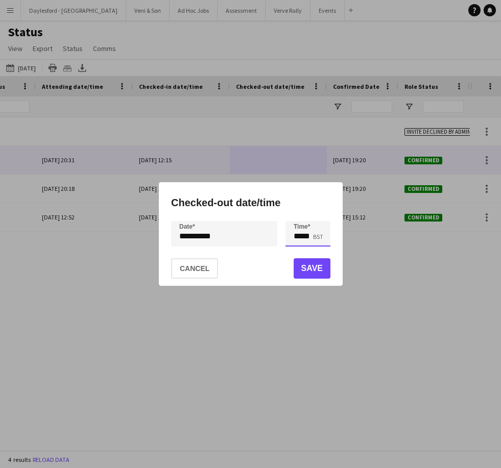
click at [313, 241] on input "*****" at bounding box center [308, 234] width 45 height 26
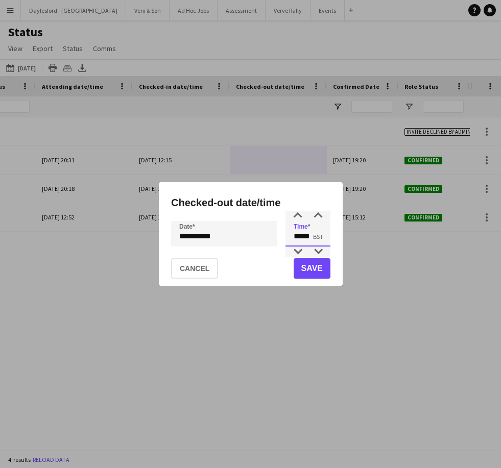
type input "*****"
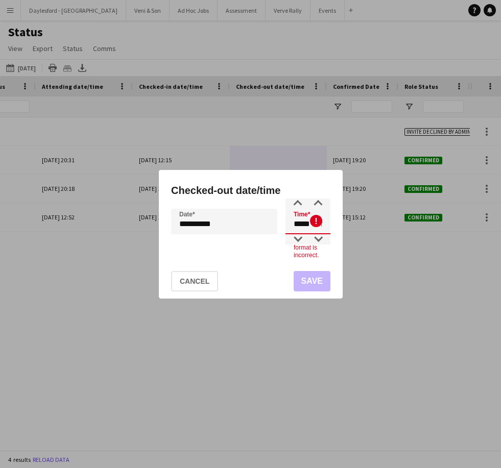
type input "*****"
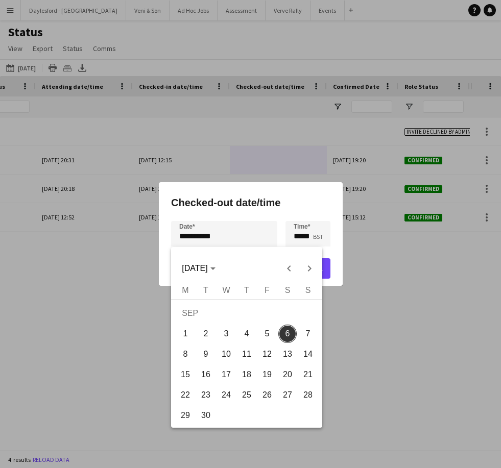
click at [346, 302] on div at bounding box center [250, 234] width 501 height 468
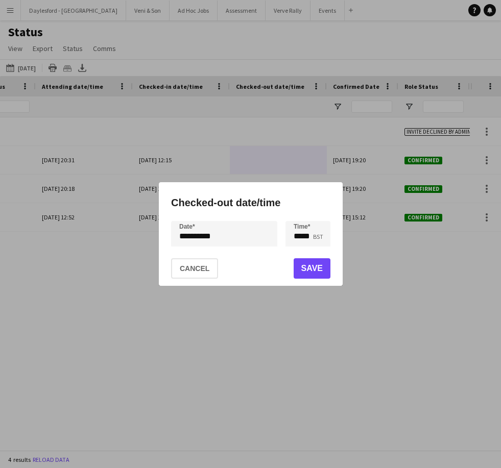
click at [315, 268] on button "Save" at bounding box center [311, 268] width 37 height 20
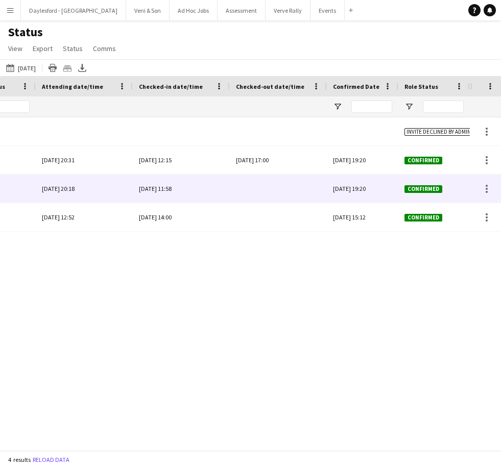
click at [266, 188] on div at bounding box center [278, 189] width 85 height 28
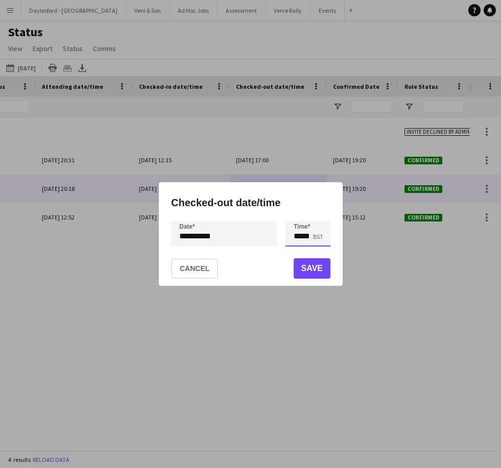
click at [317, 239] on input "*****" at bounding box center [308, 234] width 45 height 26
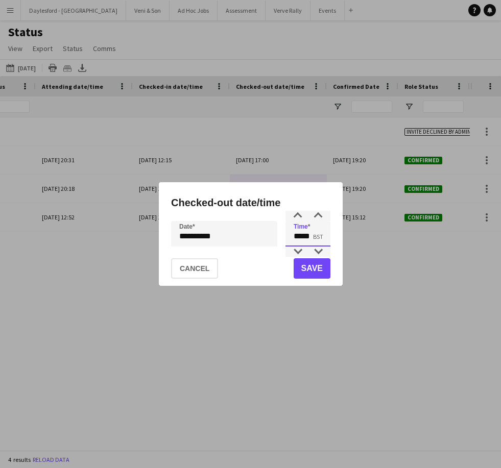
type input "*****"
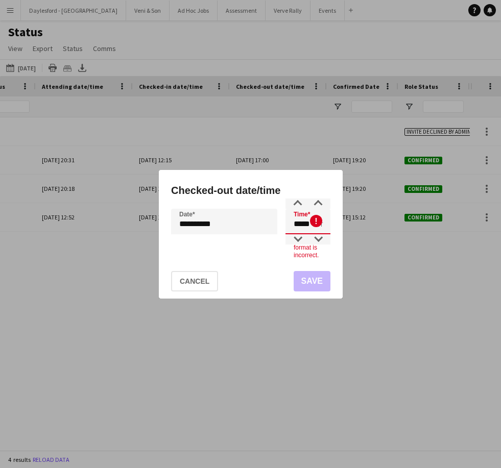
type input "*****"
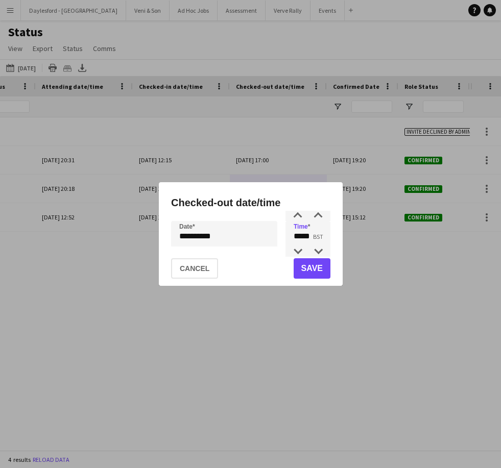
click at [311, 270] on button "Save" at bounding box center [311, 268] width 37 height 20
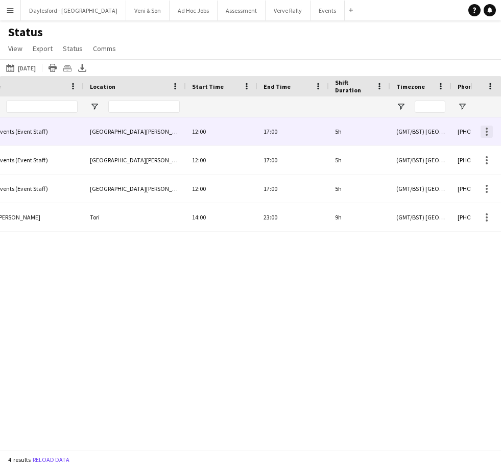
click at [346, 134] on div at bounding box center [487, 135] width 2 height 2
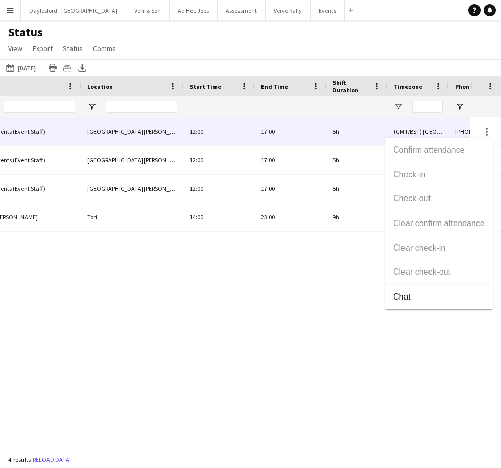
click at [321, 310] on div at bounding box center [250, 234] width 501 height 468
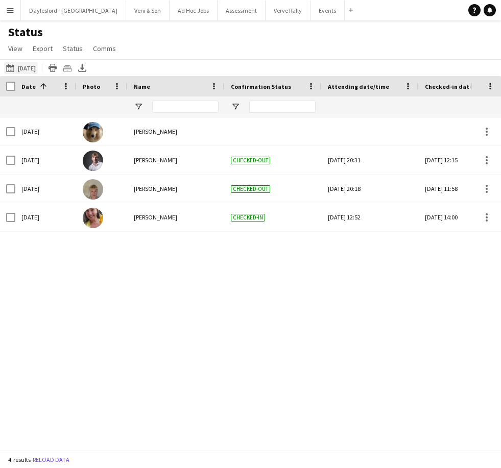
click at [31, 68] on button "06-09-2025 to 12-09-2025 Today" at bounding box center [21, 68] width 34 height 12
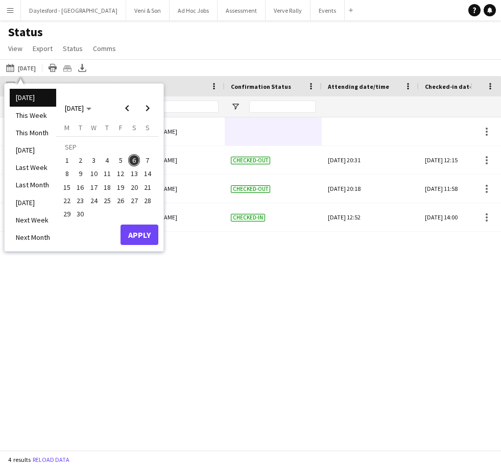
click at [69, 158] on span "1" at bounding box center [67, 160] width 12 height 12
click at [147, 199] on span "28" at bounding box center [147, 201] width 12 height 12
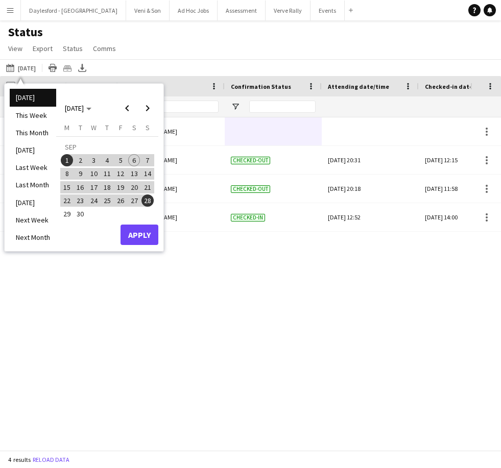
click at [142, 235] on button "Apply" at bounding box center [140, 235] width 38 height 20
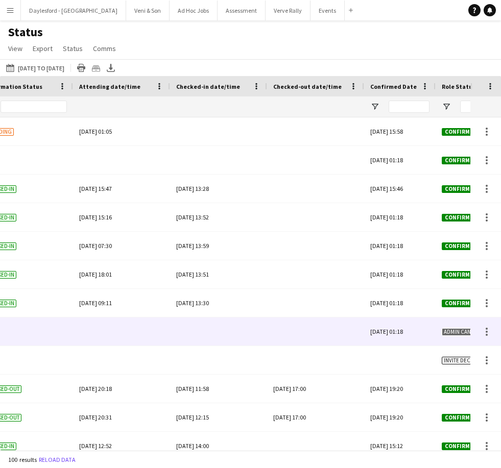
click at [307, 322] on div at bounding box center [315, 332] width 85 height 28
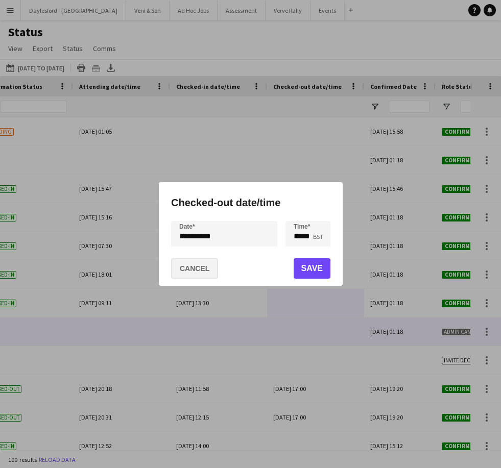
click at [194, 269] on button "Cancel" at bounding box center [194, 268] width 47 height 20
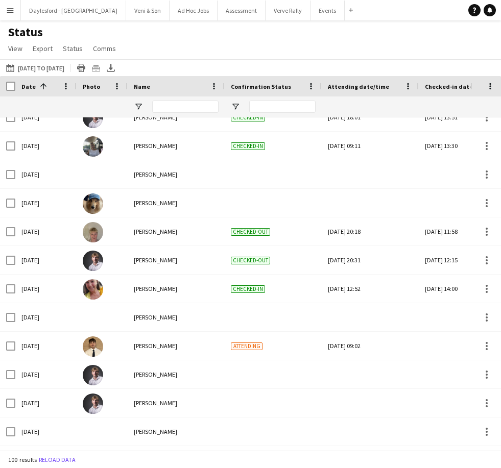
click at [346, 295] on div "Sat, 6 Sep 2025 12:52" at bounding box center [370, 289] width 85 height 28
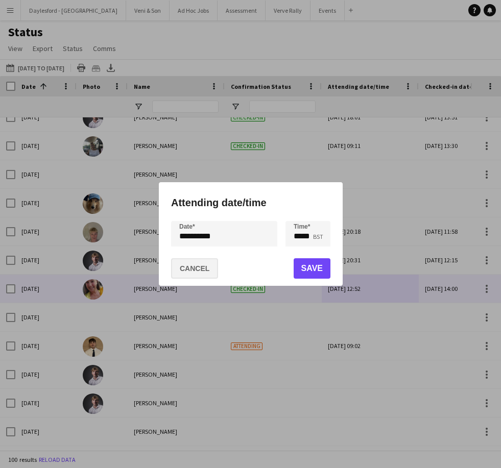
click at [198, 265] on button "Cancel" at bounding box center [194, 268] width 47 height 20
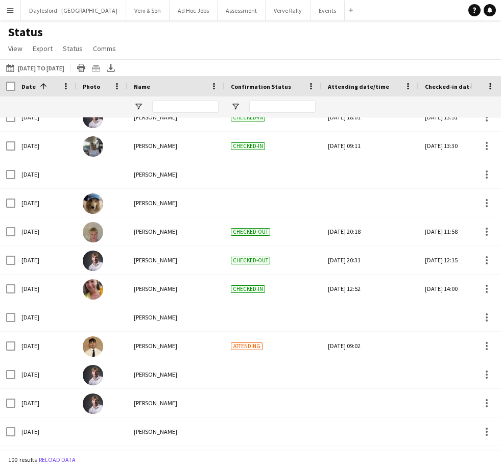
click at [8, 12] on app-icon "Menu" at bounding box center [10, 10] width 8 height 8
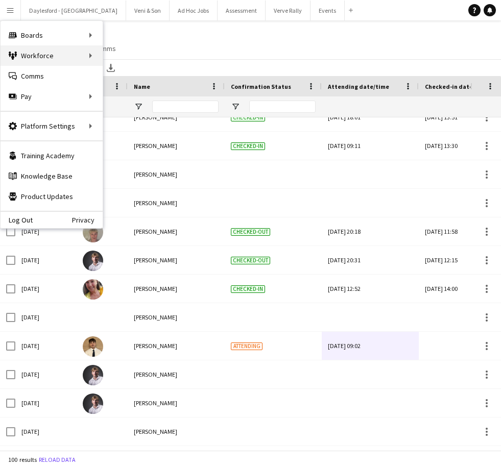
click at [84, 62] on div "Workforce Workforce" at bounding box center [52, 55] width 102 height 20
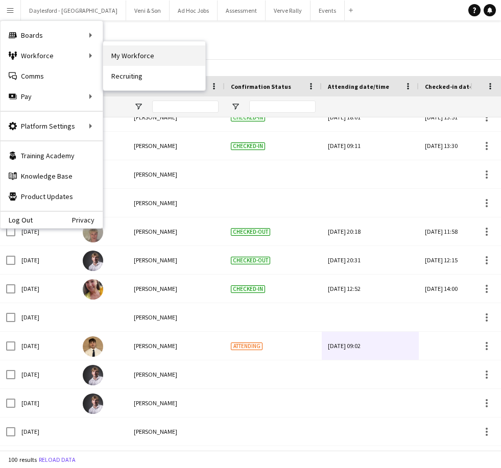
click at [155, 57] on link "My Workforce" at bounding box center [154, 55] width 102 height 20
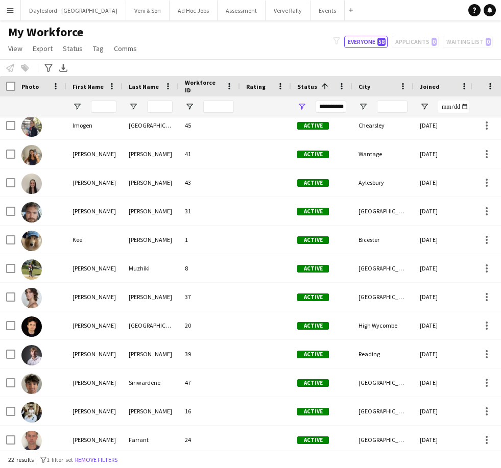
click at [10, 14] on app-icon "Menu" at bounding box center [10, 10] width 8 height 8
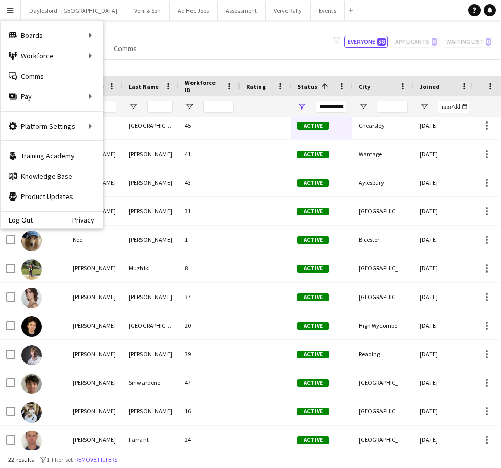
click at [233, 60] on div "Notify workforce Add to tag Select at least one crew to tag him or her. Advance…" at bounding box center [250, 67] width 501 height 17
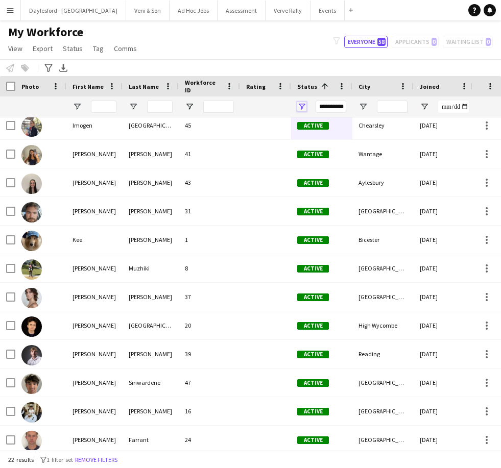
click at [306, 111] on span "Open Filter Menu" at bounding box center [301, 106] width 9 height 9
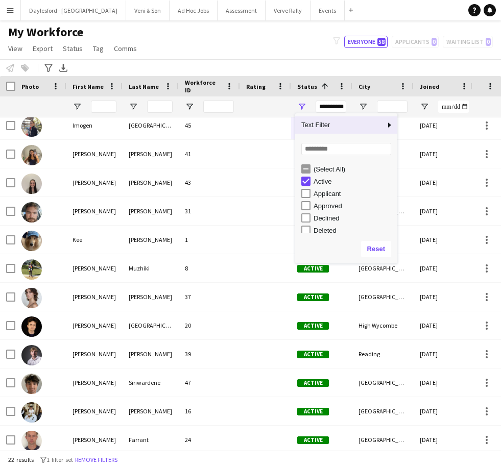
click at [314, 171] on div "(Select All)" at bounding box center [354, 169] width 81 height 8
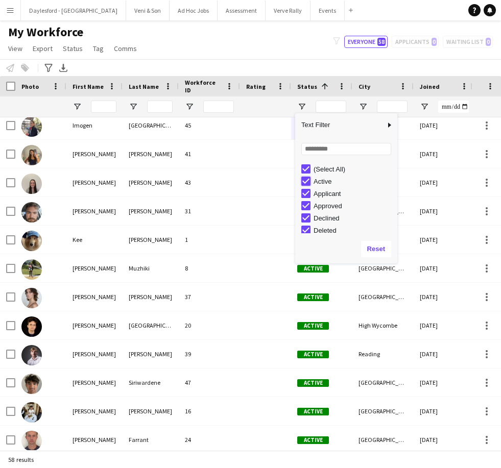
type input "**********"
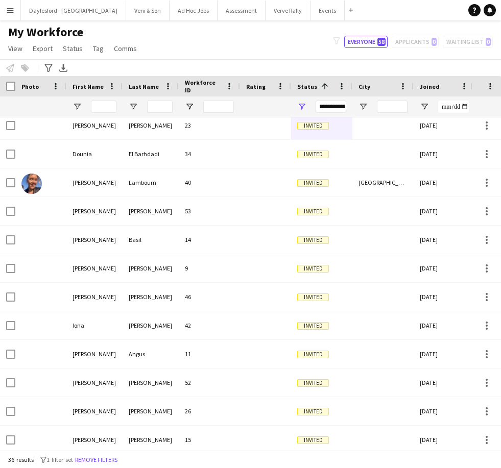
click at [313, 48] on div "My Workforce View Views Default view New view Update view Delete view Edit name…" at bounding box center [250, 42] width 501 height 35
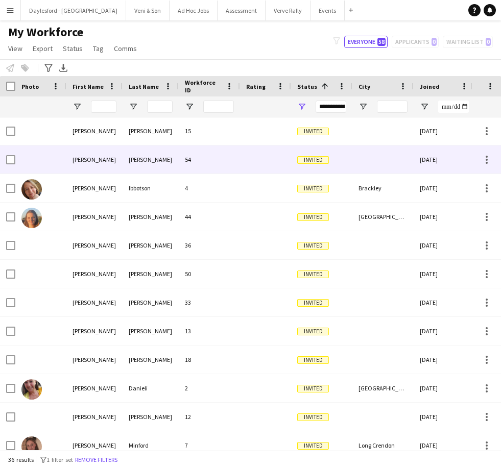
click at [134, 157] on div "Kiraly" at bounding box center [151, 160] width 56 height 28
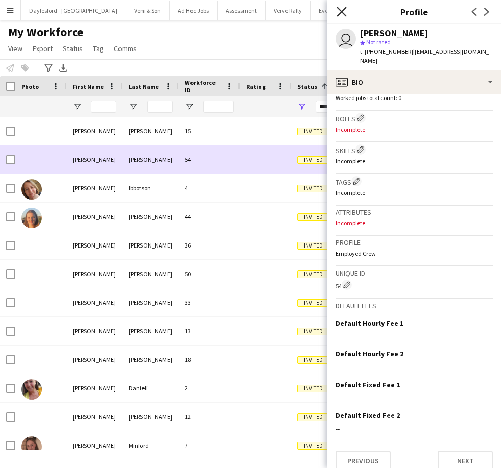
click at [344, 14] on icon at bounding box center [342, 12] width 10 height 10
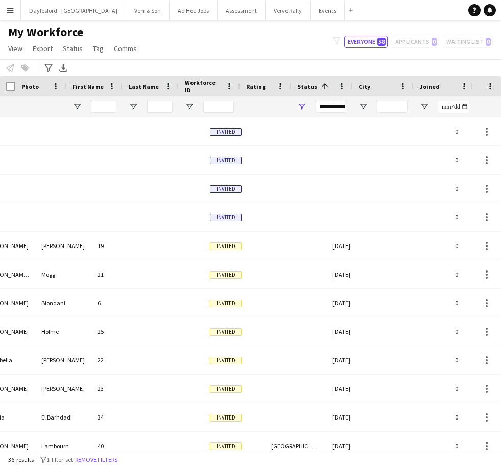
scroll to position [0, 47]
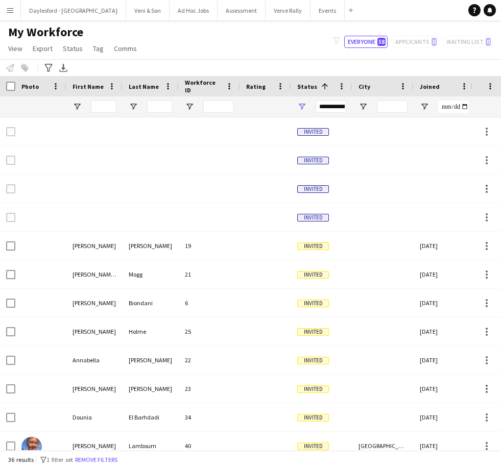
click at [13, 13] on app-icon "Menu" at bounding box center [10, 10] width 8 height 8
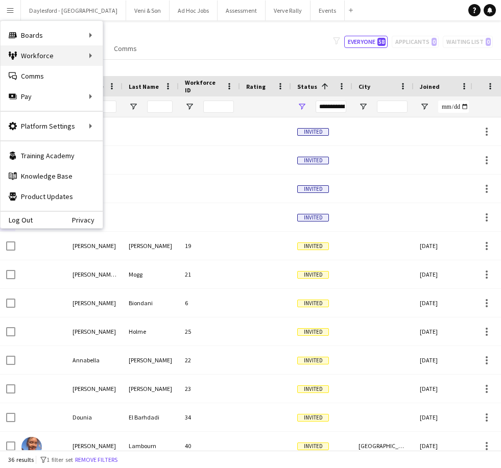
click at [54, 53] on div "Workforce Workforce" at bounding box center [52, 55] width 102 height 20
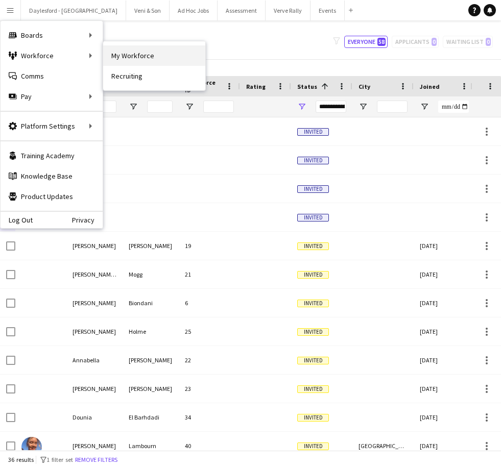
click at [149, 55] on link "My Workforce" at bounding box center [154, 55] width 102 height 20
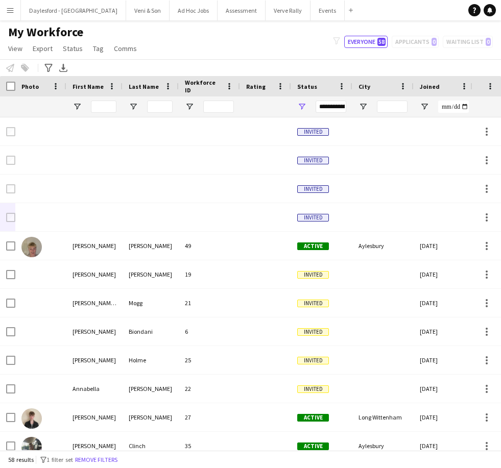
type input "**********"
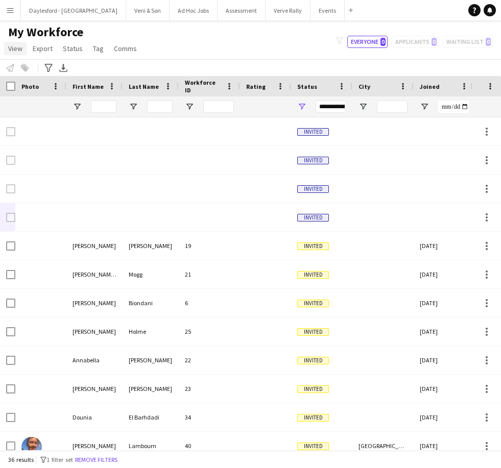
click at [14, 43] on link "View" at bounding box center [15, 48] width 22 height 13
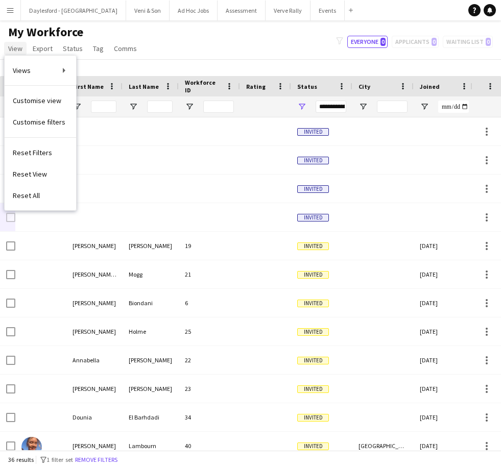
click at [11, 46] on span "View" at bounding box center [15, 48] width 14 height 9
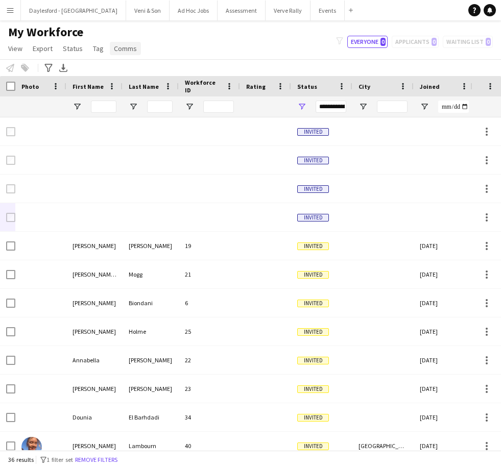
click at [137, 46] on link "Comms" at bounding box center [125, 48] width 31 height 13
click at [132, 45] on span "Comms" at bounding box center [125, 48] width 23 height 9
click at [136, 44] on link "Comms" at bounding box center [125, 48] width 31 height 13
click at [15, 15] on button "Menu" at bounding box center [10, 10] width 20 height 20
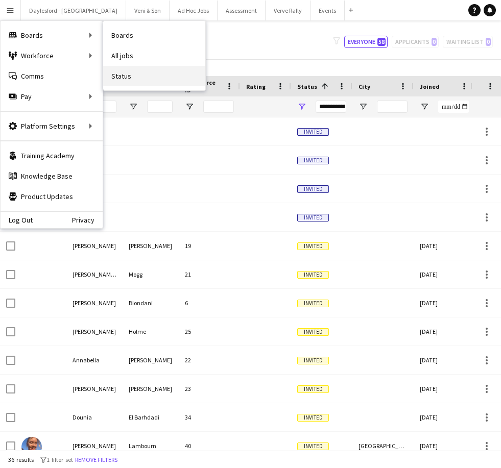
click at [131, 84] on link "Status" at bounding box center [154, 76] width 102 height 20
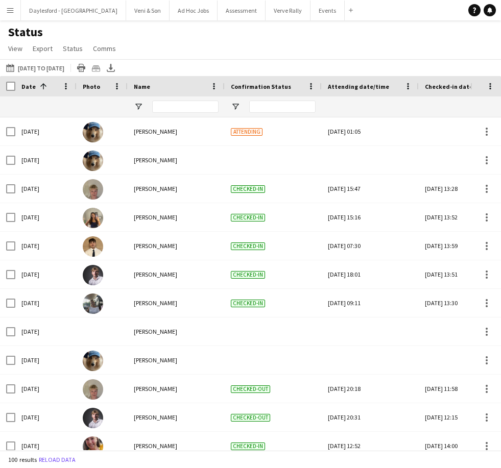
click at [39, 105] on div at bounding box center [45, 107] width 49 height 20
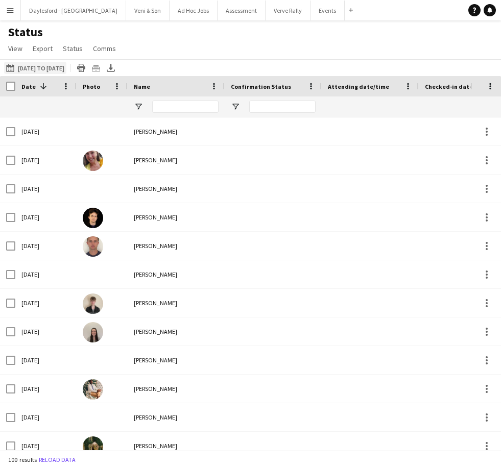
click at [33, 62] on button "06-09-2025 to 12-09-2025 01-09-2025 to 28-09-2025" at bounding box center [35, 68] width 62 height 12
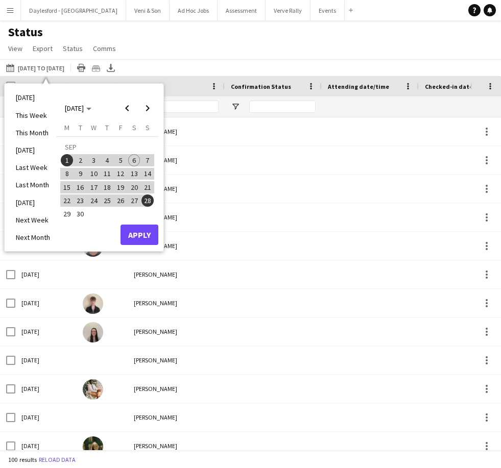
click at [117, 165] on span "5" at bounding box center [120, 160] width 12 height 12
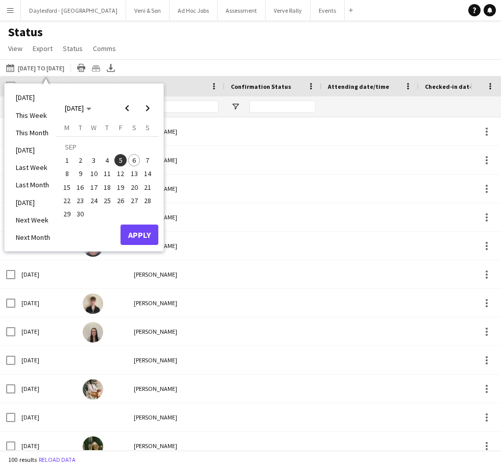
click at [120, 160] on span "5" at bounding box center [120, 160] width 12 height 12
click at [142, 234] on button "Apply" at bounding box center [140, 235] width 38 height 20
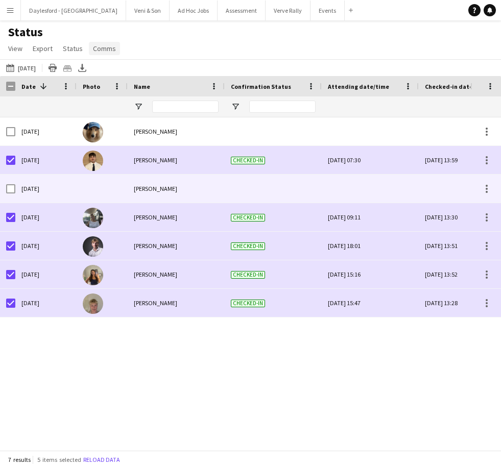
click at [111, 46] on span "Comms" at bounding box center [104, 48] width 23 height 9
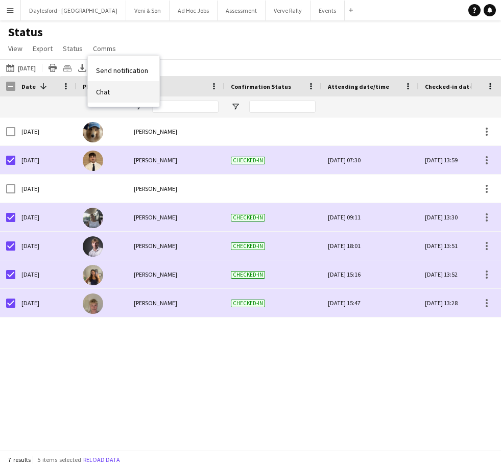
click at [113, 91] on link "Chat" at bounding box center [124, 91] width 72 height 21
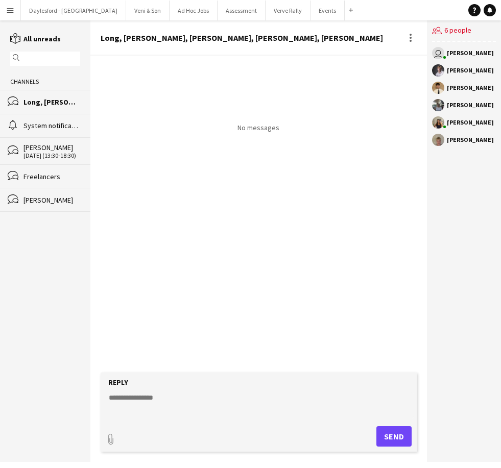
click at [58, 155] on div "05-09-2025 (13:30-18:30)" at bounding box center [51, 155] width 57 height 7
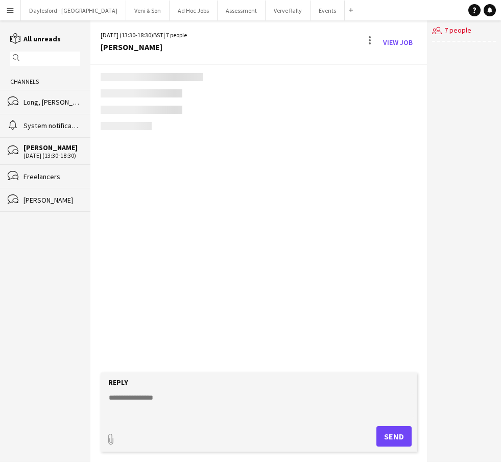
scroll to position [11, 0]
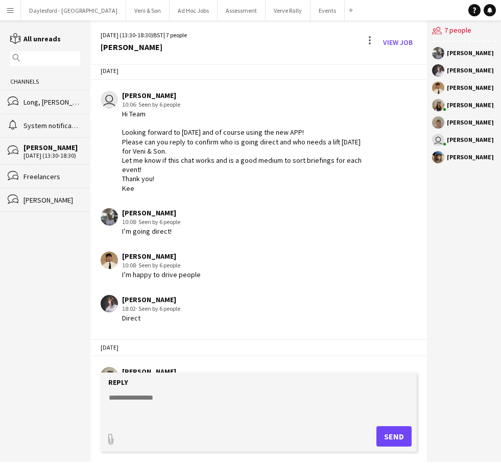
click at [51, 102] on div "Long, Clinch, Usher, Dedman, Jones" at bounding box center [51, 102] width 57 height 9
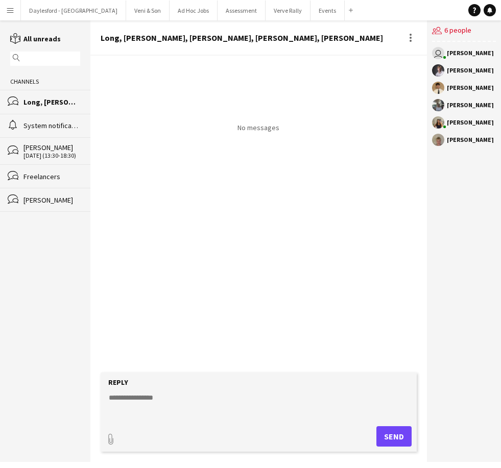
click at [54, 156] on div "05-09-2025 (13:30-18:30)" at bounding box center [51, 155] width 57 height 7
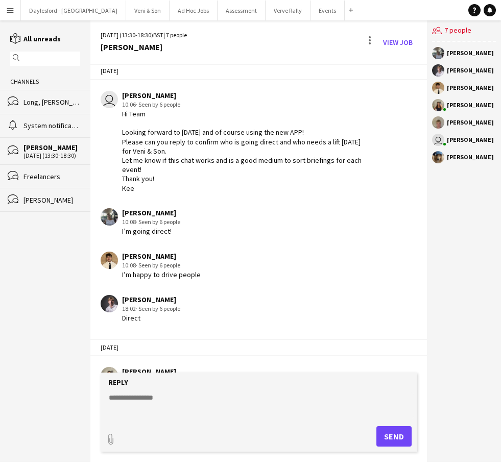
scroll to position [33, 0]
click at [186, 394] on textarea at bounding box center [261, 406] width 306 height 27
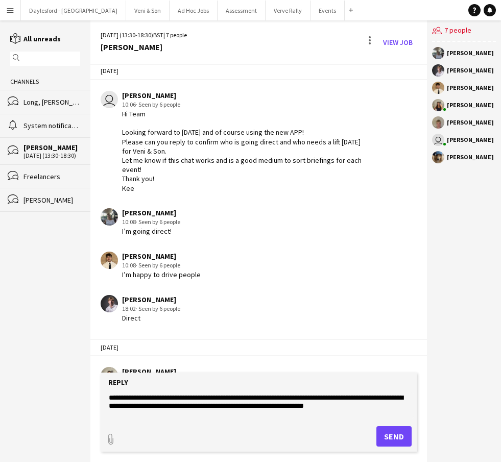
type textarea "**********"
click at [399, 440] on button "Send" at bounding box center [393, 436] width 35 height 20
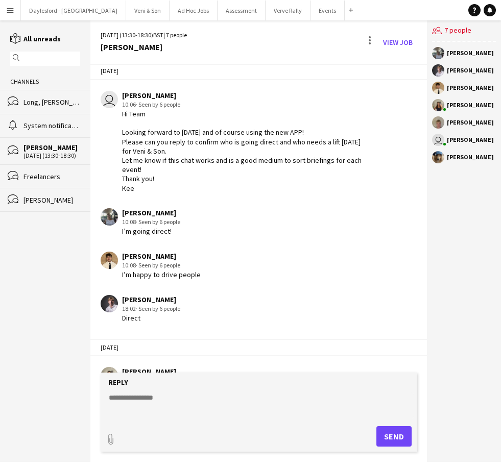
scroll to position [91, 0]
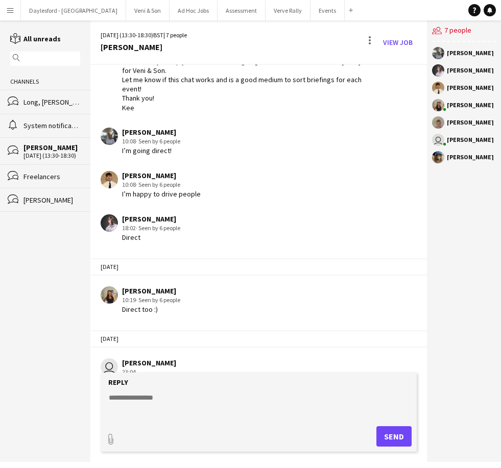
click at [12, 13] on app-icon "Menu" at bounding box center [10, 10] width 8 height 8
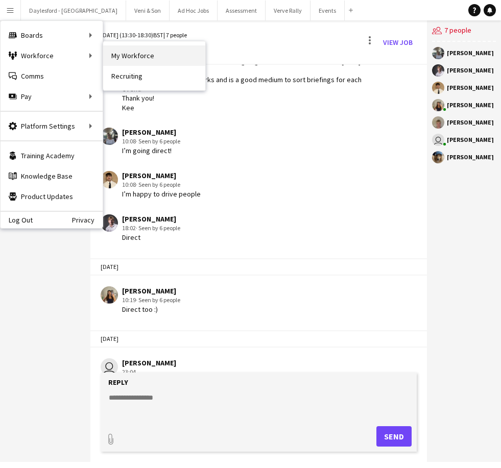
click at [136, 58] on link "My Workforce" at bounding box center [154, 55] width 102 height 20
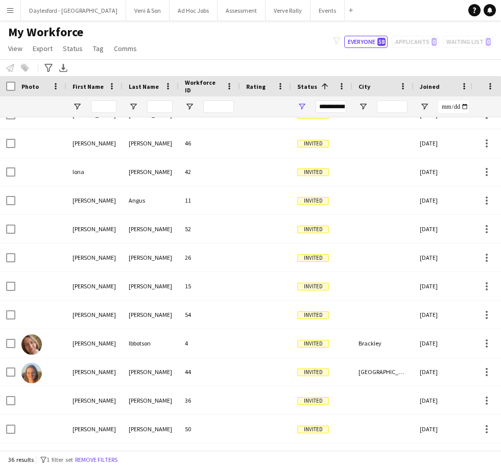
scroll to position [417, 0]
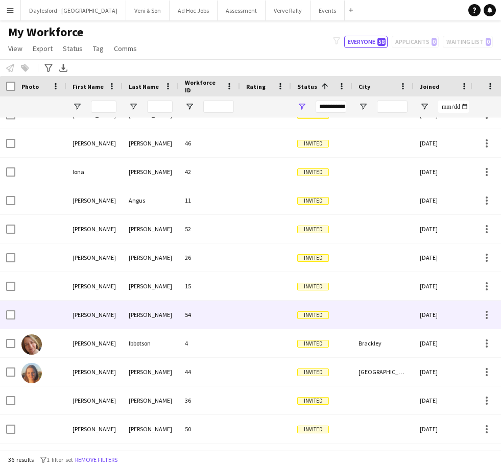
click at [254, 312] on div at bounding box center [265, 315] width 51 height 28
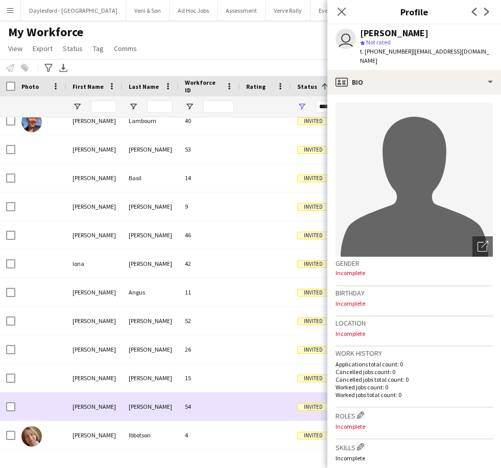
scroll to position [0, 0]
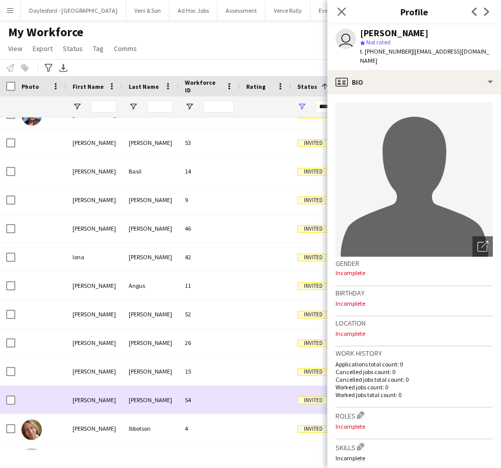
click at [226, 374] on div "15" at bounding box center [209, 372] width 61 height 28
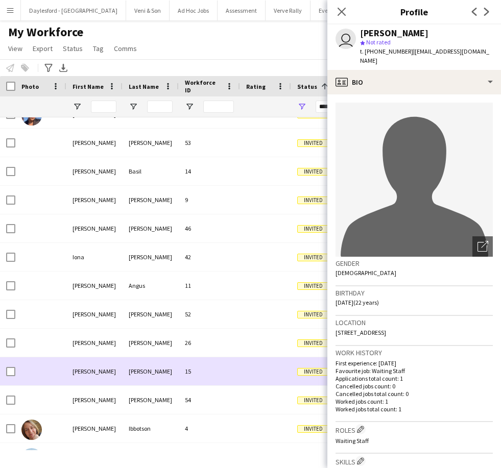
scroll to position [3, 0]
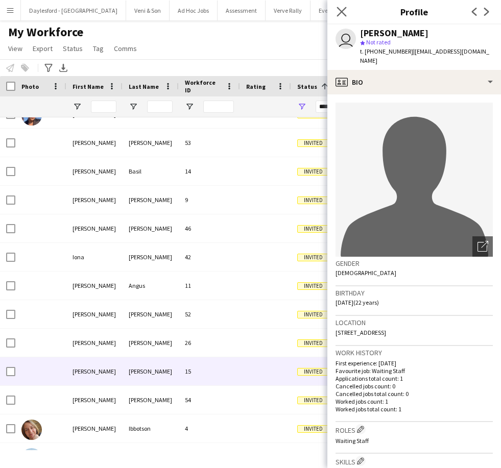
click at [347, 10] on app-icon "Close pop-in" at bounding box center [342, 12] width 15 height 15
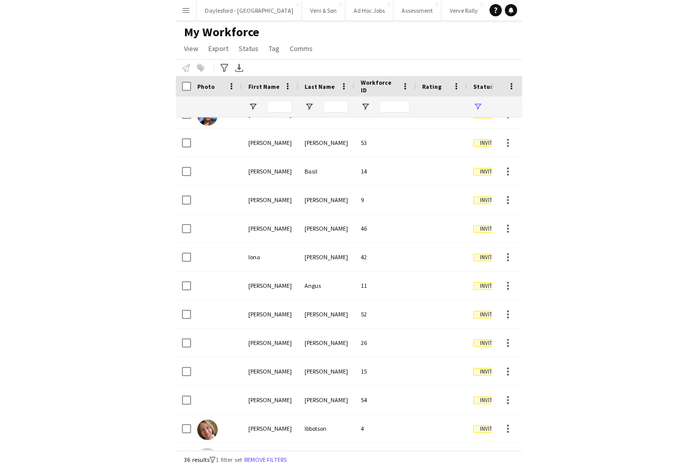
scroll to position [33, 0]
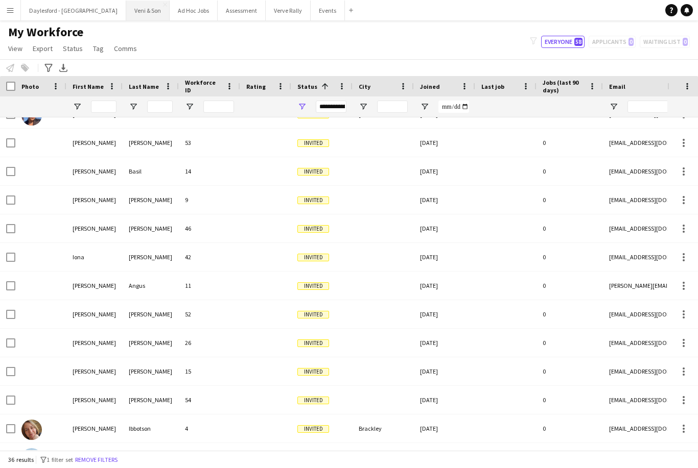
click at [132, 15] on button "Veni & Son Close" at bounding box center [147, 11] width 43 height 20
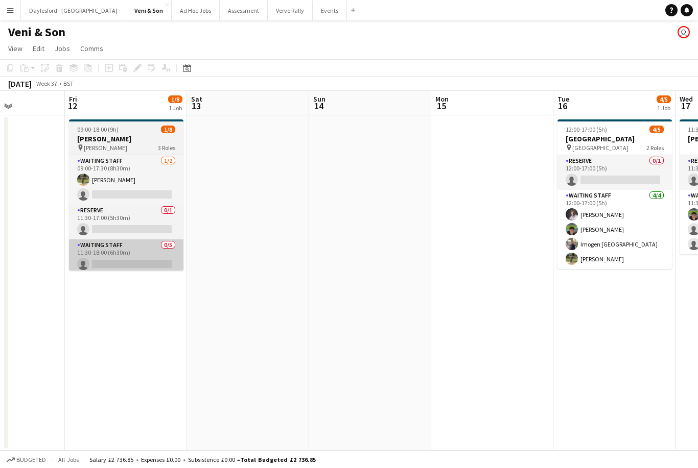
click at [103, 257] on app-card-role "Waiting Staff 0/5 11:30-18:00 (6h30m) single-neutral-actions single-neutral-act…" at bounding box center [126, 287] width 114 height 94
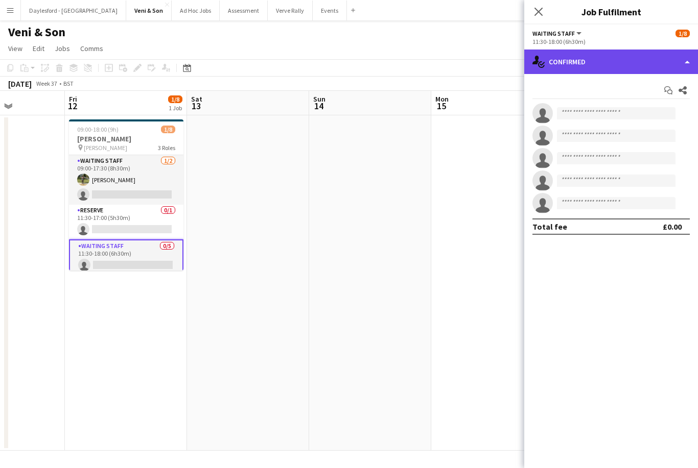
click at [501, 57] on div "single-neutral-actions-check-2 Confirmed" at bounding box center [611, 62] width 174 height 25
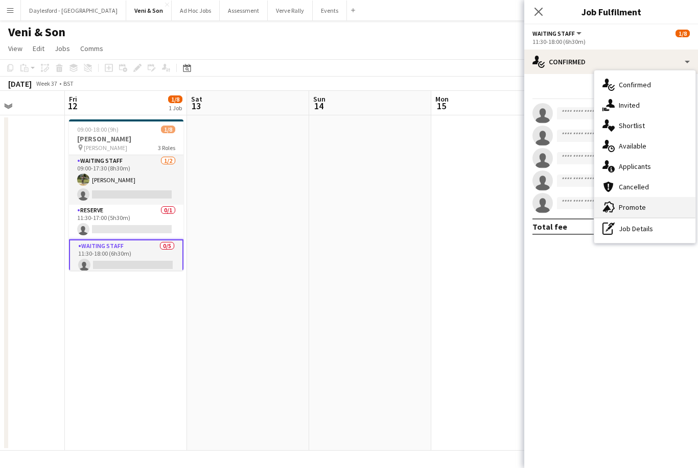
click at [501, 204] on span "Promote" at bounding box center [632, 207] width 27 height 9
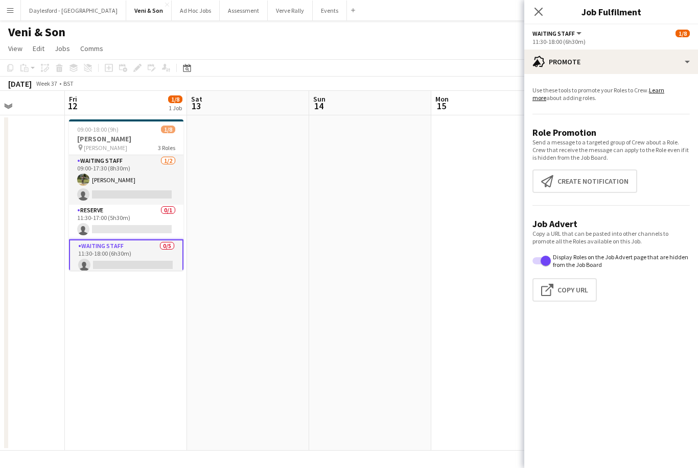
click at [501, 19] on div "Close pop-in" at bounding box center [538, 11] width 29 height 23
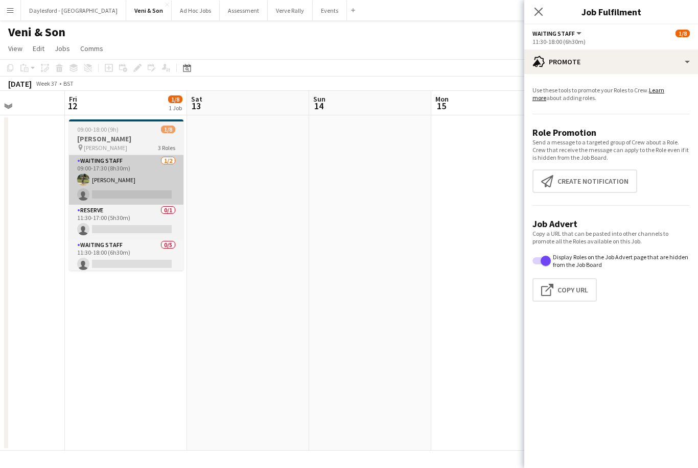
click at [146, 195] on app-card-role "Waiting Staff 1/2 09:00-17:30 (8h30m) Mahlon Muzhiki single-neutral-actions" at bounding box center [126, 180] width 114 height 50
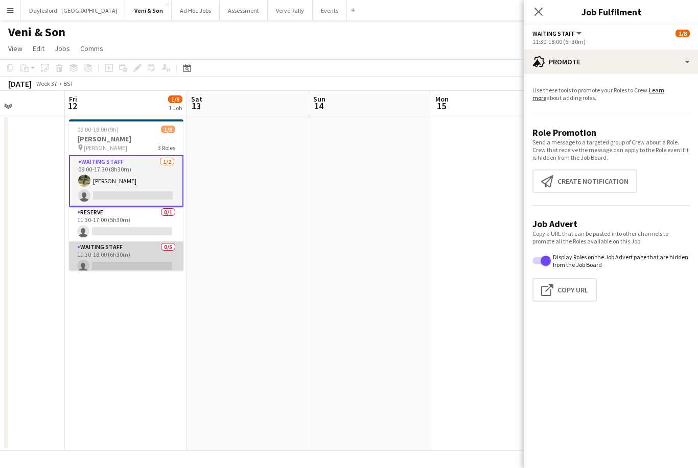
click at [151, 265] on app-card-role "Waiting Staff 0/5 11:30-18:00 (6h30m) single-neutral-actions single-neutral-act…" at bounding box center [126, 289] width 114 height 94
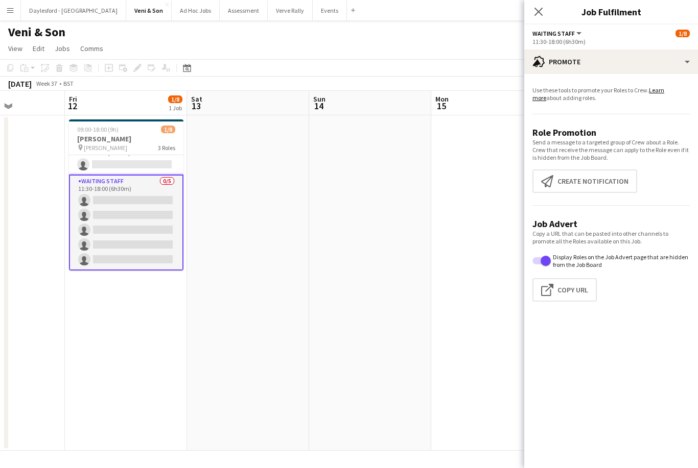
scroll to position [65, 0]
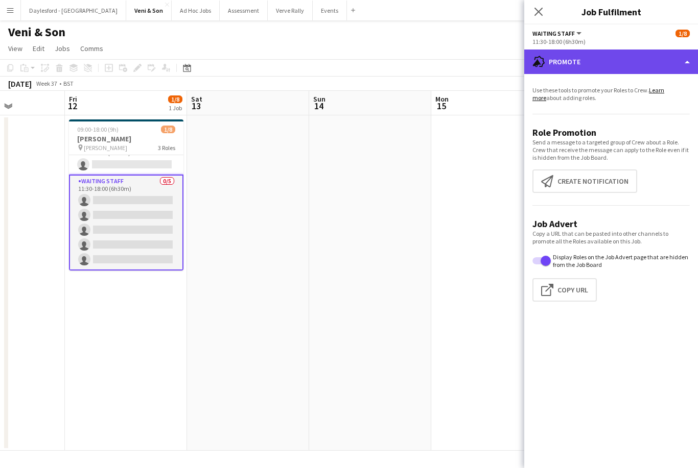
click at [501, 69] on div "advertising-megaphone Promote" at bounding box center [611, 62] width 174 height 25
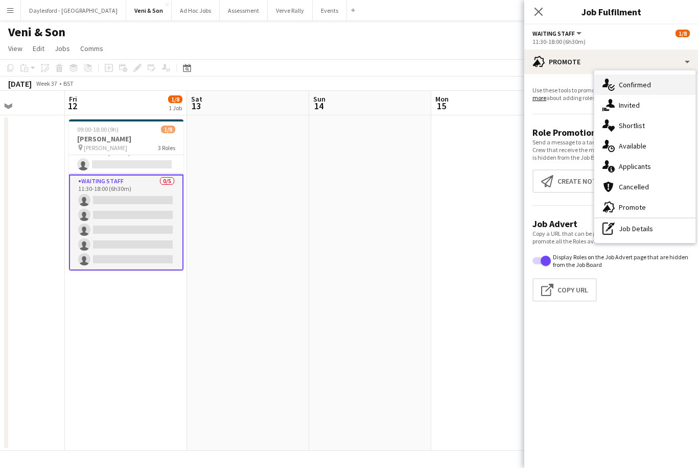
click at [501, 86] on span "Confirmed" at bounding box center [635, 84] width 32 height 9
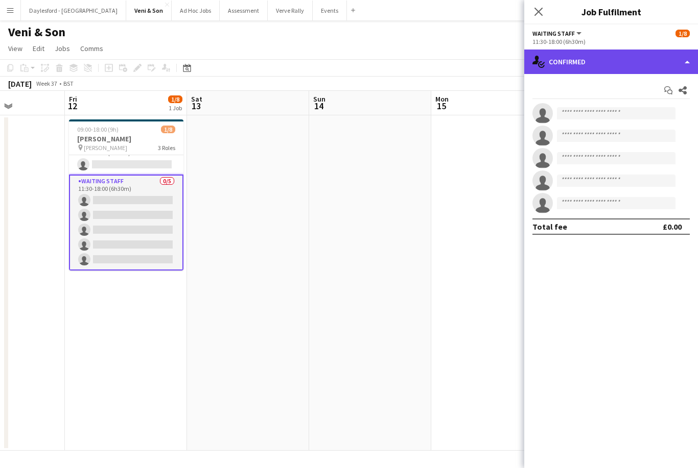
click at [501, 70] on div "single-neutral-actions-check-2 Confirmed" at bounding box center [611, 62] width 174 height 25
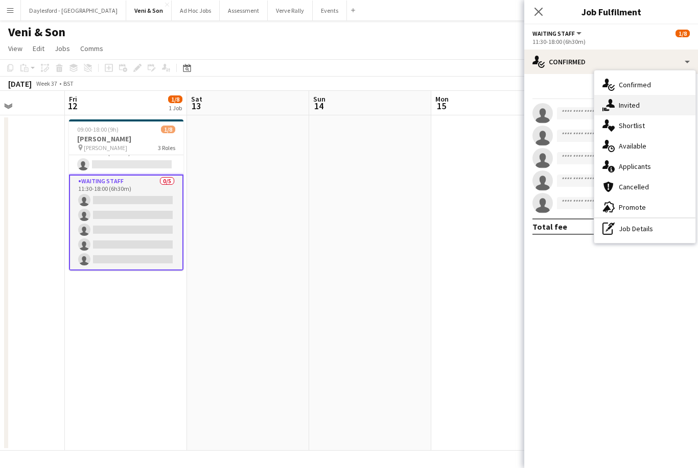
click at [501, 108] on div "single-neutral-actions-share-1 Invited" at bounding box center [644, 105] width 101 height 20
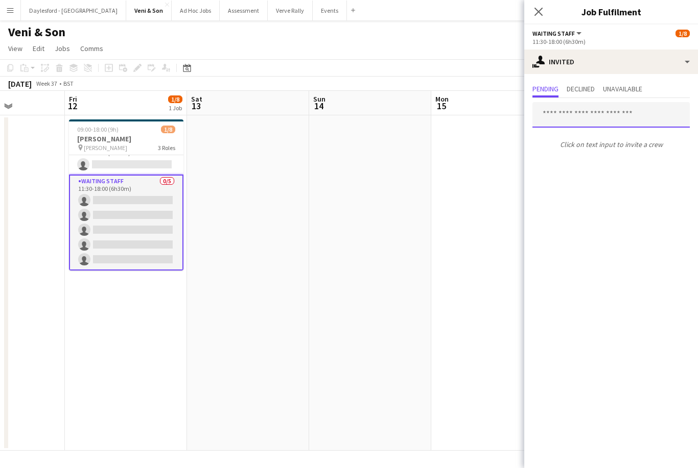
click at [501, 117] on input "text" at bounding box center [610, 115] width 157 height 26
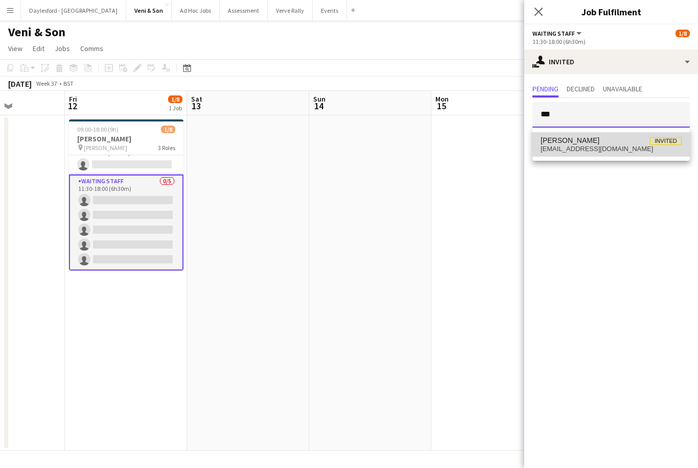
type input "***"
click at [501, 148] on span "georgehayter@ymail.com" at bounding box center [610, 149] width 141 height 8
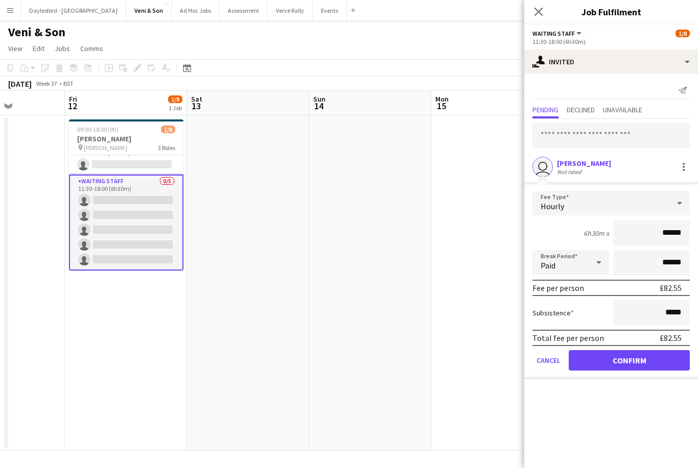
click at [501, 365] on button "Confirm" at bounding box center [628, 360] width 121 height 20
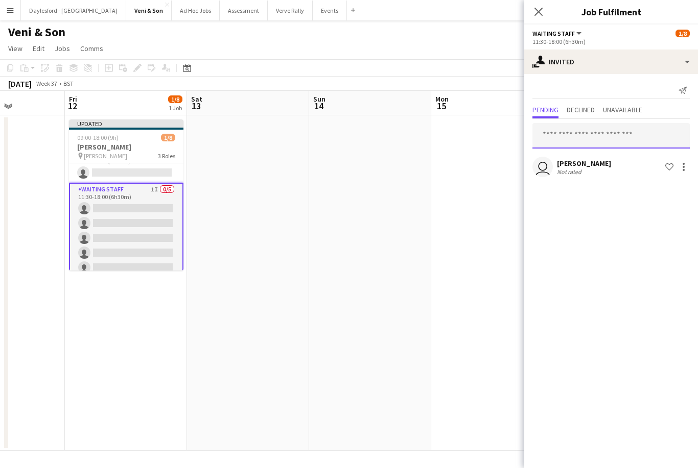
click at [501, 137] on input "text" at bounding box center [610, 136] width 157 height 26
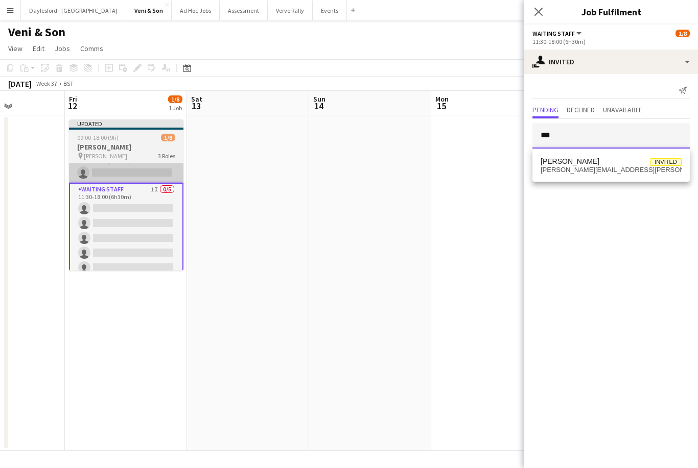
type input "***"
click at [153, 170] on app-card-role "Reserve 0/1 11:30-17:00 (5h30m) single-neutral-actions" at bounding box center [126, 165] width 114 height 35
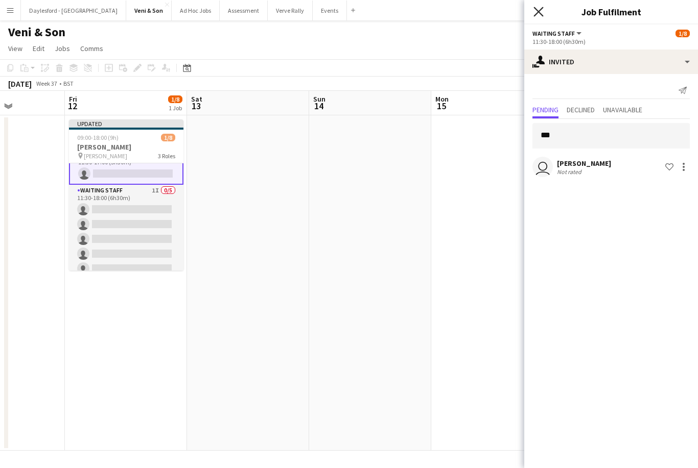
click at [501, 12] on icon "Close pop-in" at bounding box center [538, 12] width 10 height 10
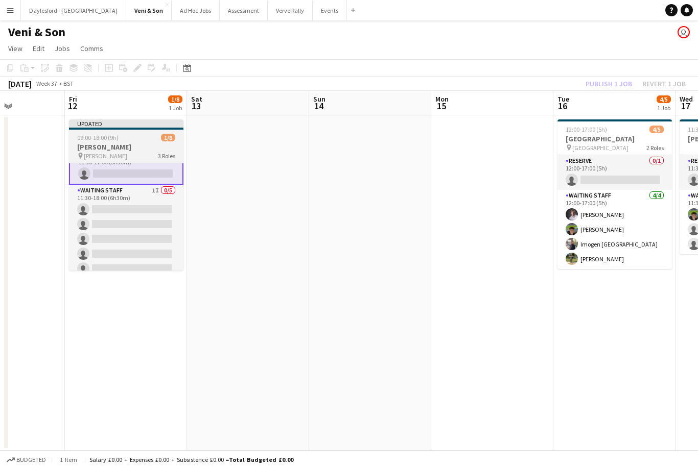
click at [147, 173] on app-card-role "Reserve 0/1 11:30-17:00 (5h30m) single-neutral-actions" at bounding box center [126, 166] width 114 height 37
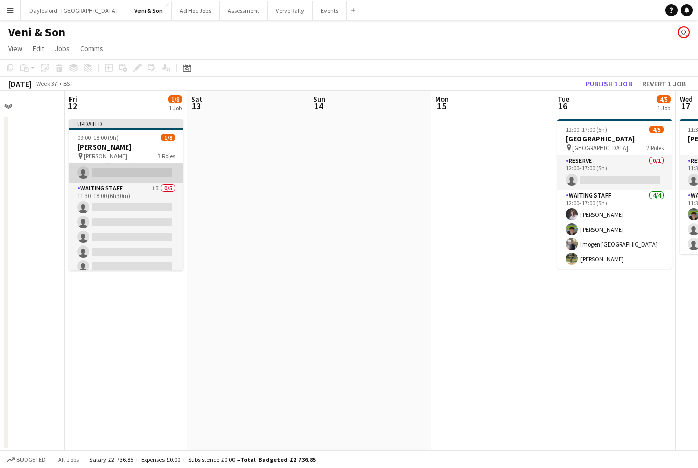
click at [155, 172] on app-card-role "Reserve 0/1 11:30-17:00 (5h30m) single-neutral-actions" at bounding box center [126, 165] width 114 height 35
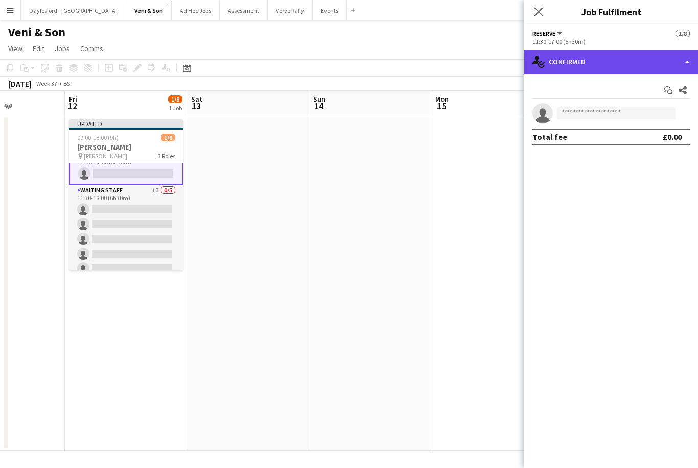
click at [501, 64] on div "single-neutral-actions-check-2 Confirmed" at bounding box center [611, 62] width 174 height 25
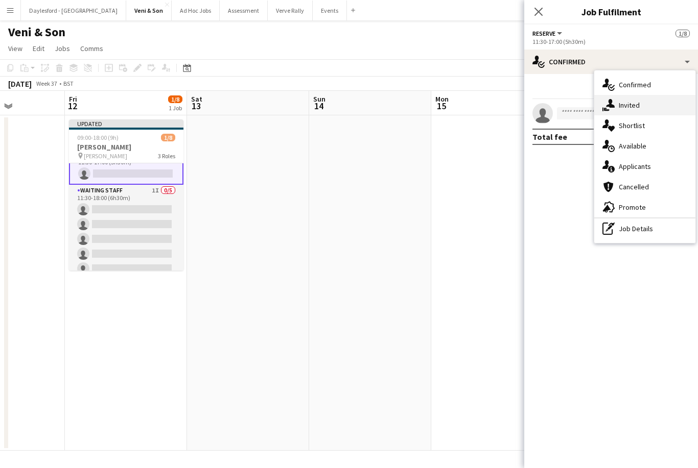
click at [501, 105] on div "single-neutral-actions-share-1 Invited" at bounding box center [644, 105] width 101 height 20
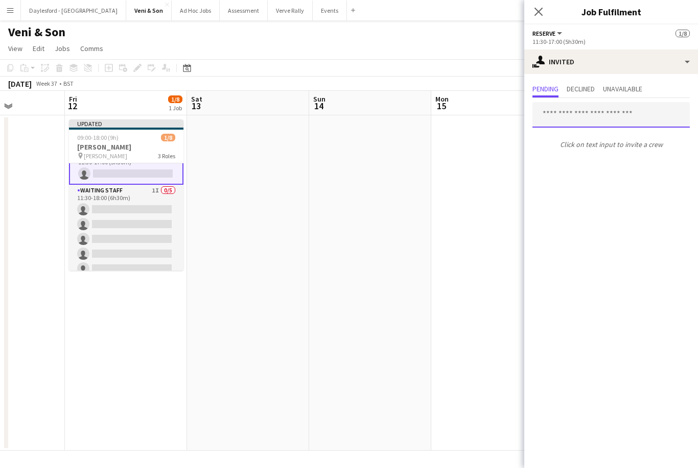
click at [501, 115] on input "text" at bounding box center [610, 115] width 157 height 26
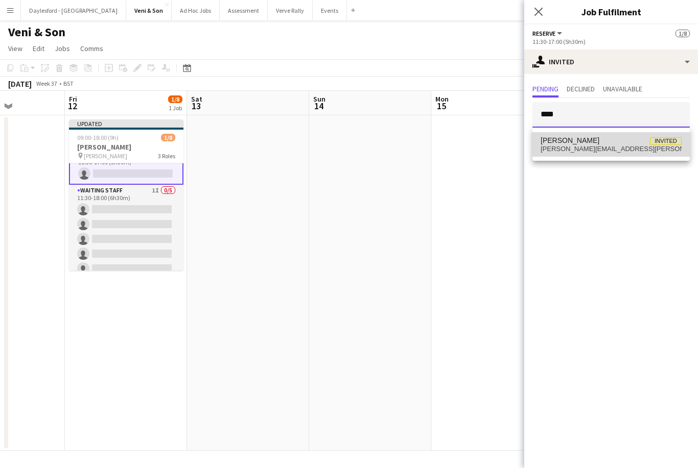
type input "****"
click at [501, 145] on span "ruth.danieli@hotmail.it" at bounding box center [610, 149] width 141 height 8
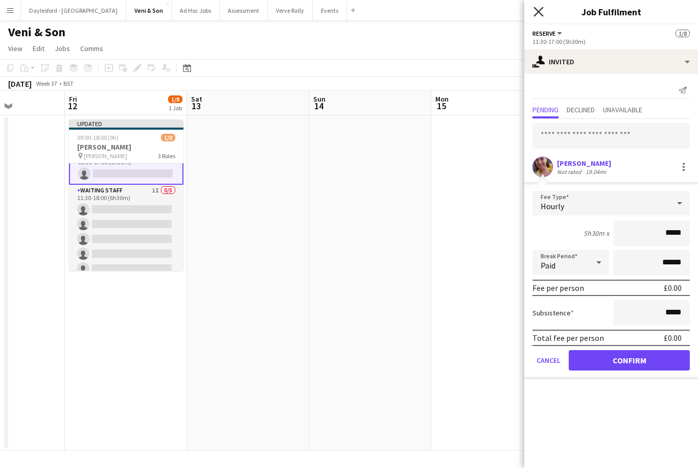
click at [501, 14] on icon "Close pop-in" at bounding box center [538, 12] width 10 height 10
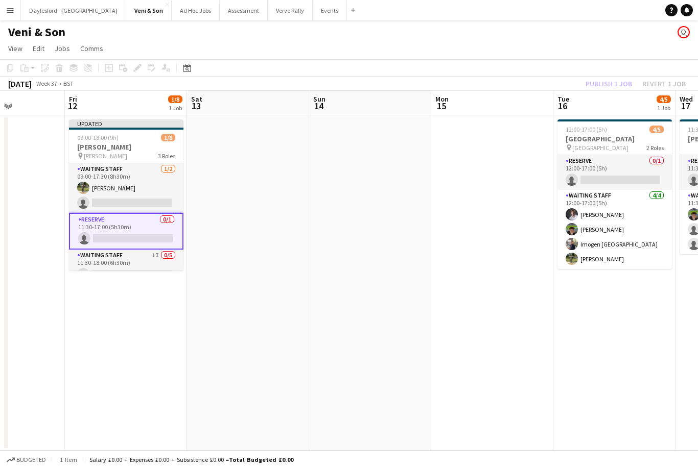
scroll to position [0, 0]
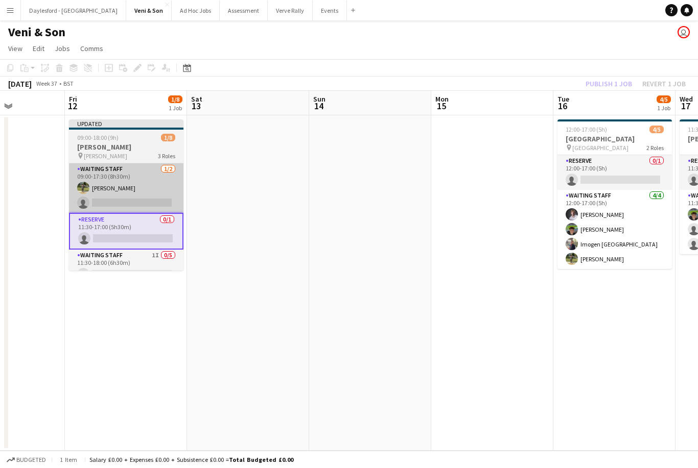
click at [154, 193] on app-card-role "Waiting Staff 1/2 09:00-17:30 (8h30m) Mahlon Muzhiki single-neutral-actions" at bounding box center [126, 188] width 114 height 50
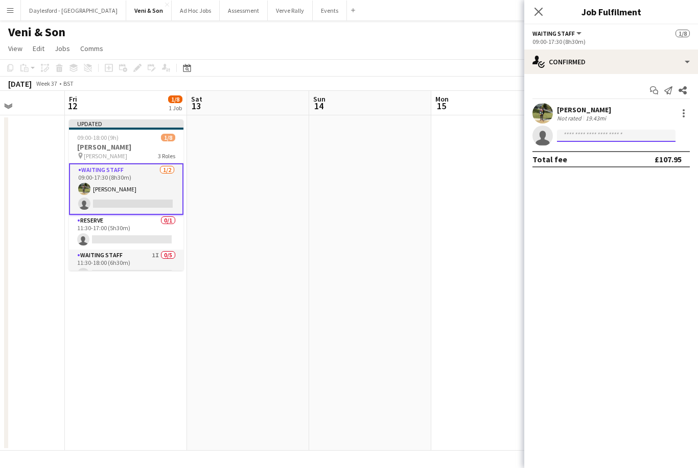
click at [501, 141] on input at bounding box center [616, 136] width 118 height 12
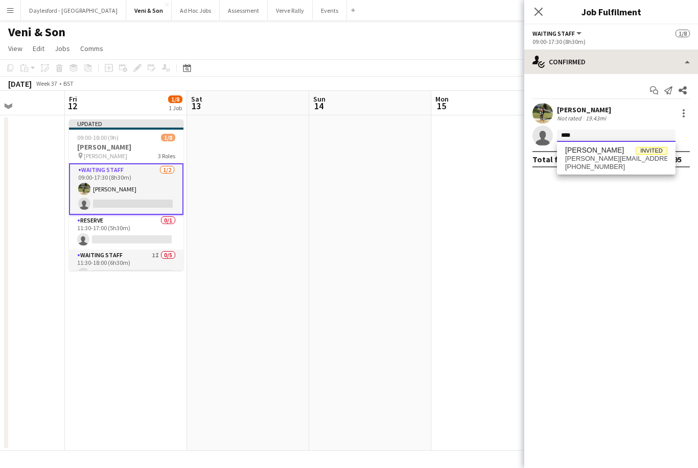
type input "****"
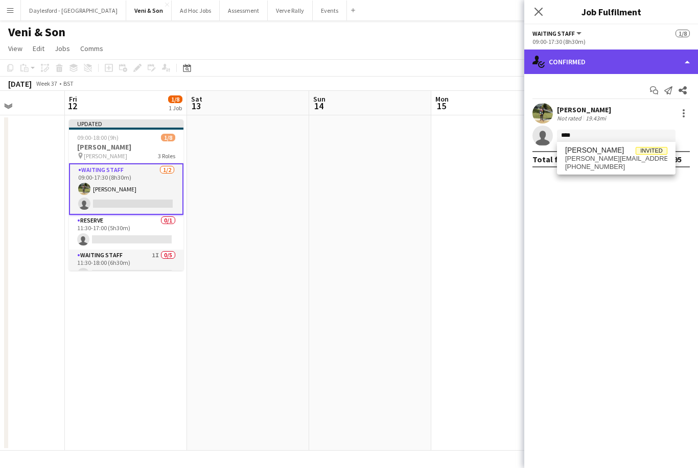
click at [501, 56] on div "single-neutral-actions-check-2 Confirmed" at bounding box center [611, 62] width 174 height 25
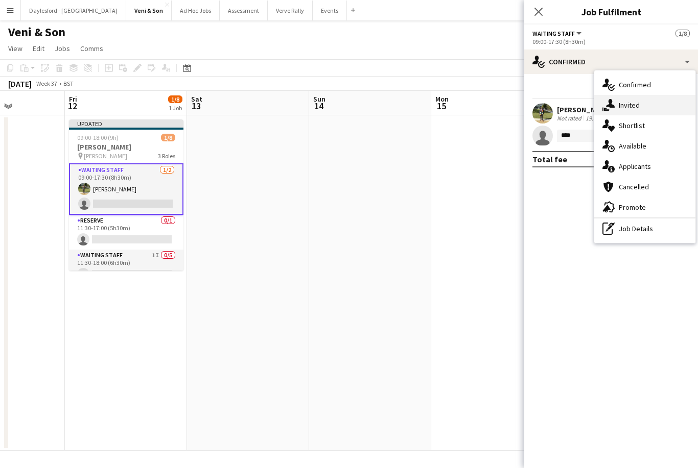
click at [501, 106] on div "single-neutral-actions-share-1 Invited" at bounding box center [644, 105] width 101 height 20
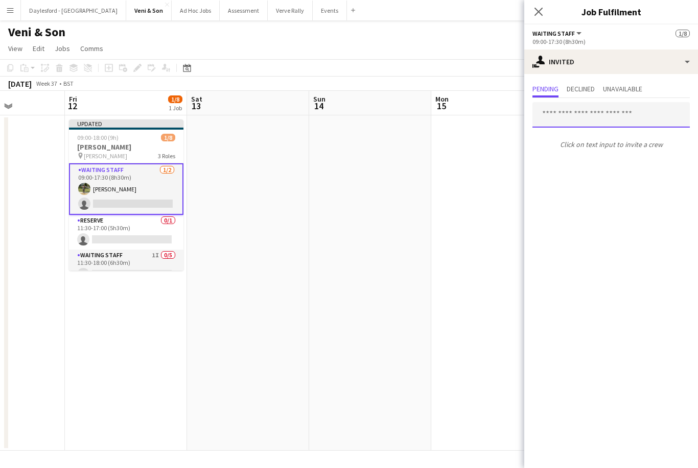
click at [501, 114] on input "text" at bounding box center [610, 115] width 157 height 26
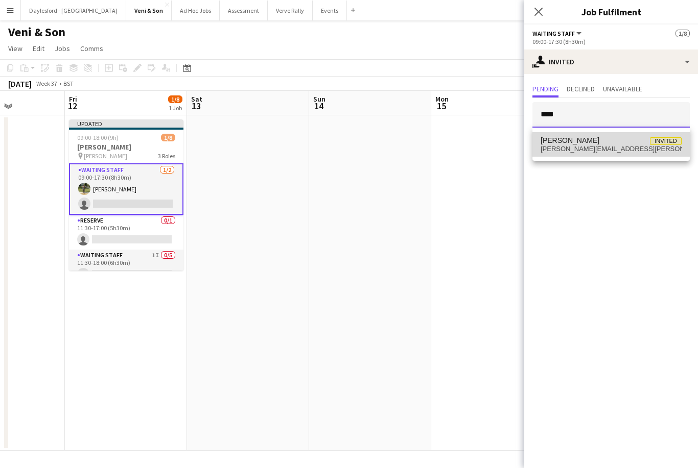
type input "****"
click at [501, 145] on span "ruth.danieli@hotmail.it" at bounding box center [610, 149] width 141 height 8
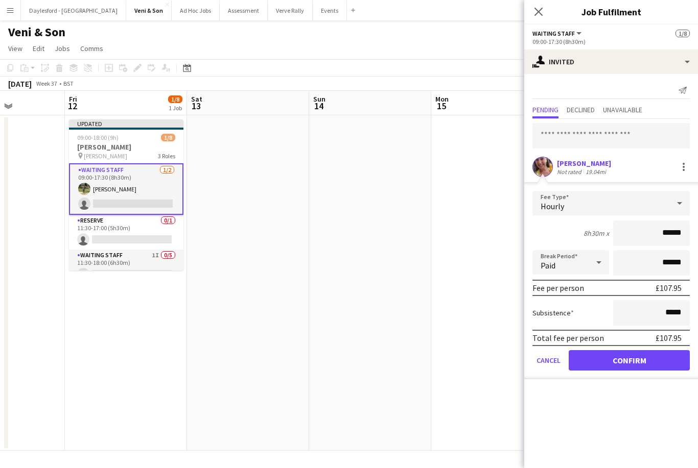
click at [501, 365] on button "Confirm" at bounding box center [628, 360] width 121 height 20
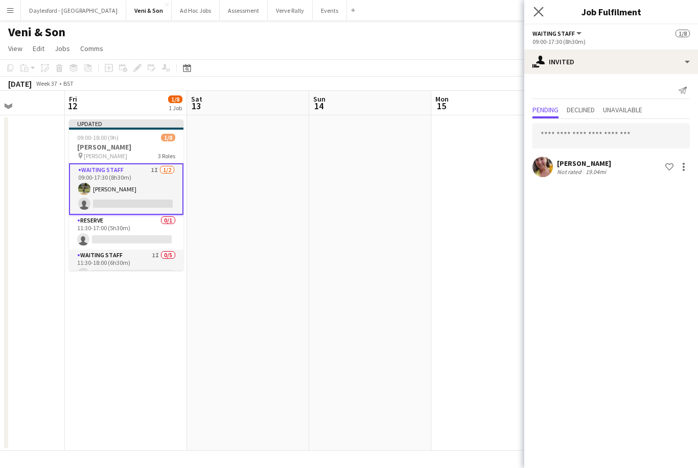
click at [501, 17] on app-icon "Close pop-in" at bounding box center [538, 12] width 15 height 15
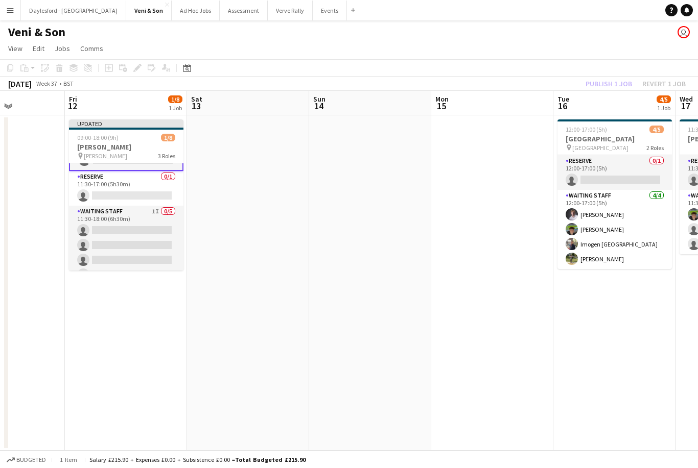
scroll to position [44, 0]
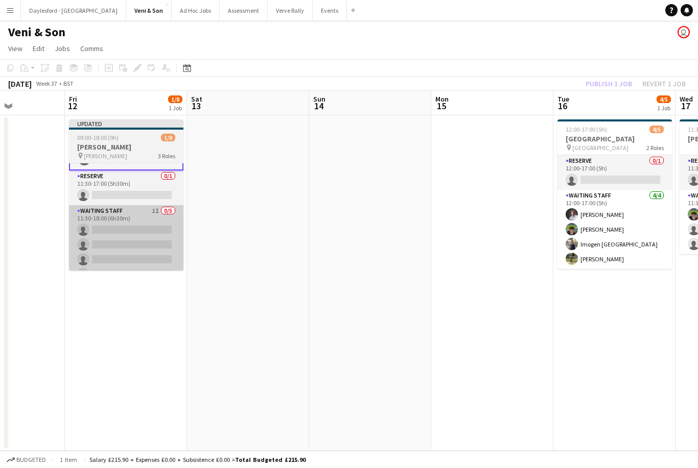
click at [162, 241] on app-card-role "Waiting Staff 1I 0/5 11:30-18:00 (6h30m) single-neutral-actions single-neutral-…" at bounding box center [126, 252] width 114 height 94
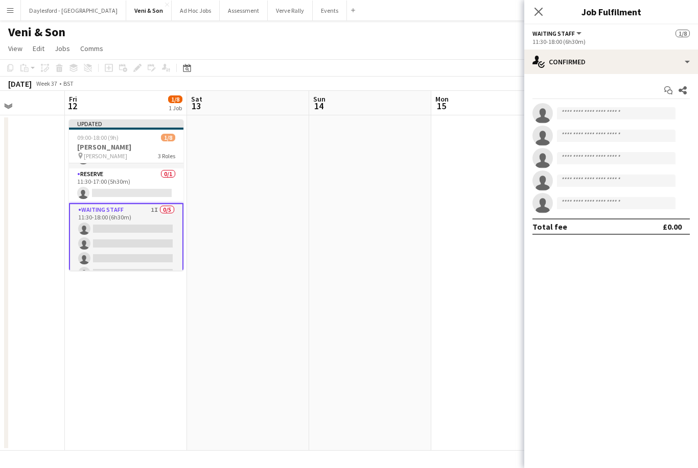
click at [149, 241] on app-card-role "Waiting Staff 1I 0/5 11:30-18:00 (6h30m) single-neutral-actions single-neutral-…" at bounding box center [126, 251] width 114 height 96
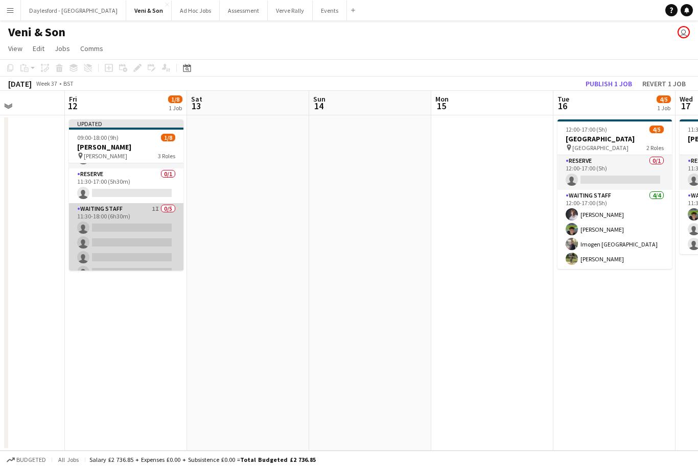
click at [155, 243] on app-card-role "Waiting Staff 1I 0/5 11:30-18:00 (6h30m) single-neutral-actions single-neutral-…" at bounding box center [126, 250] width 114 height 94
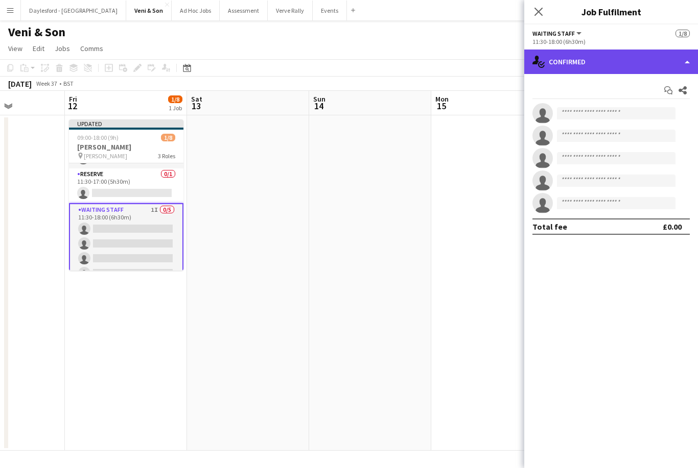
click at [501, 65] on div "single-neutral-actions-check-2 Confirmed" at bounding box center [611, 62] width 174 height 25
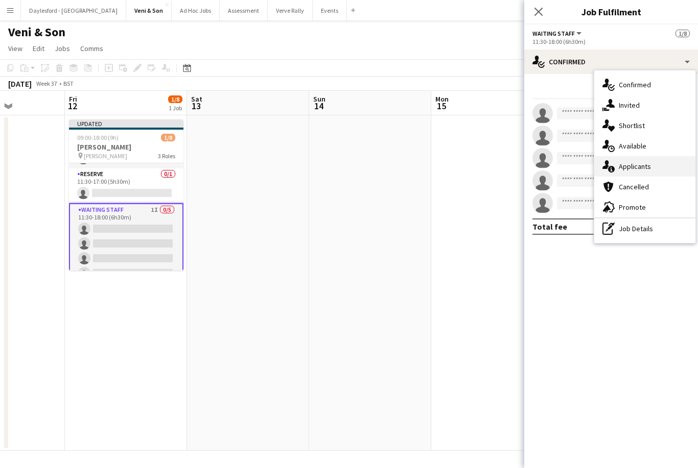
click at [501, 167] on span "Applicants" at bounding box center [635, 166] width 32 height 9
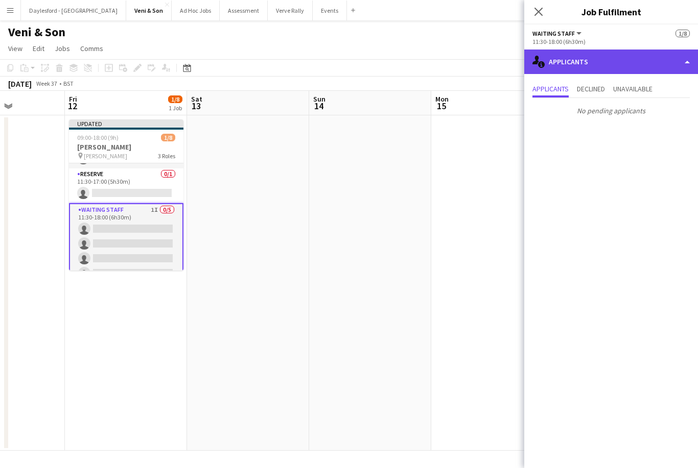
click at [501, 69] on div "single-neutral-actions-information Applicants" at bounding box center [611, 62] width 174 height 25
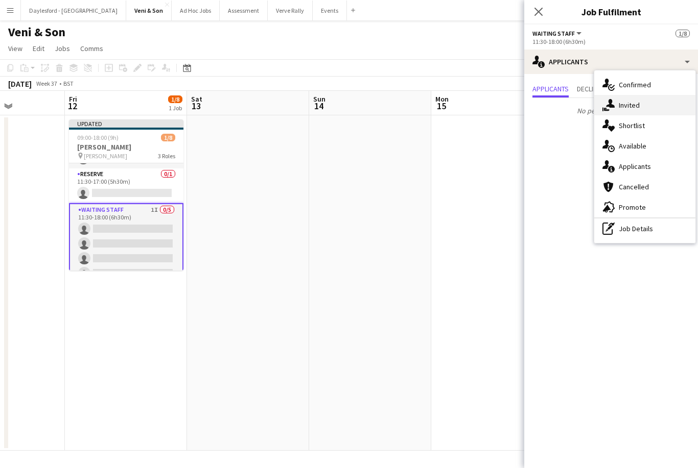
click at [501, 108] on div "single-neutral-actions-share-1 Invited" at bounding box center [644, 105] width 101 height 20
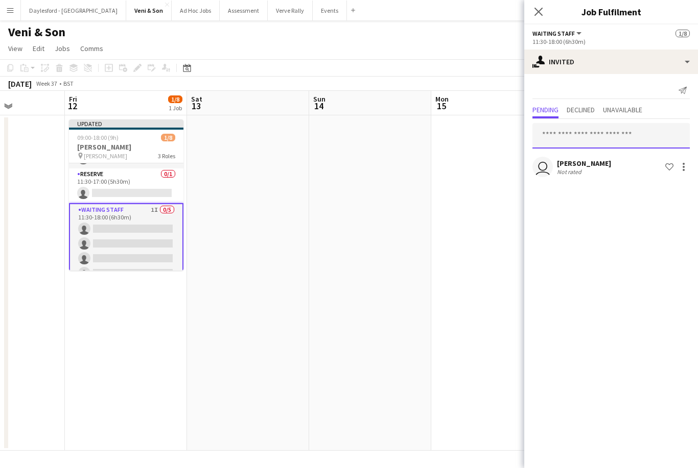
click at [501, 132] on input "text" at bounding box center [610, 136] width 157 height 26
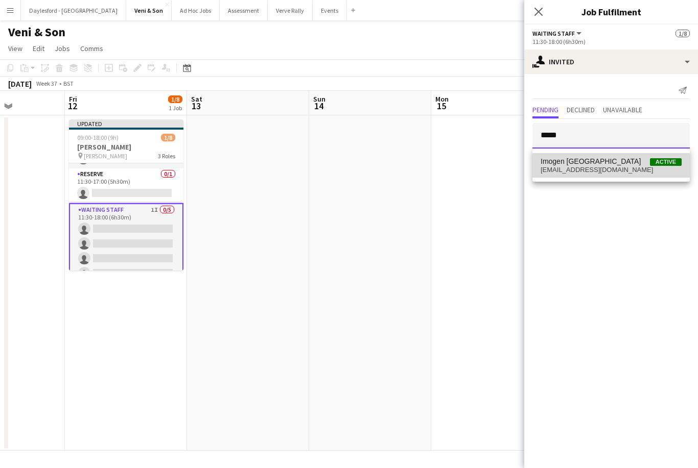
type input "*****"
click at [501, 169] on span "imystratford@gmail.com" at bounding box center [610, 170] width 141 height 8
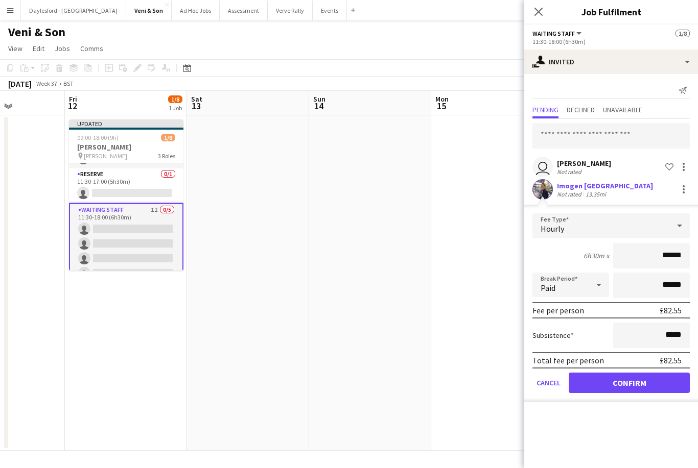
click at [501, 388] on button "Confirm" at bounding box center [628, 383] width 121 height 20
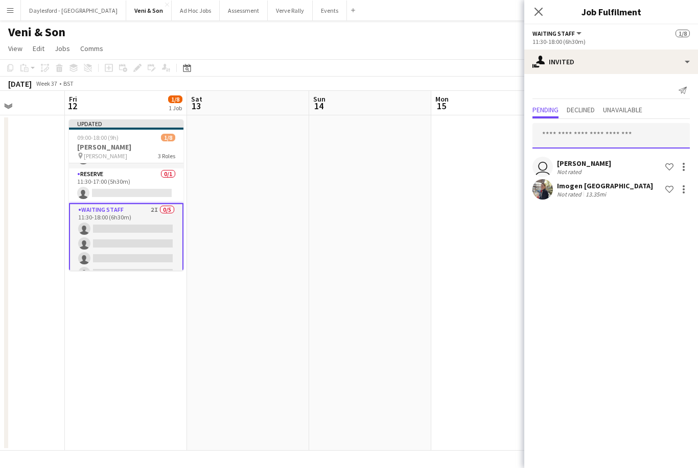
click at [501, 143] on input "text" at bounding box center [610, 136] width 157 height 26
type input "*"
click at [494, 286] on app-date-cell at bounding box center [492, 283] width 122 height 336
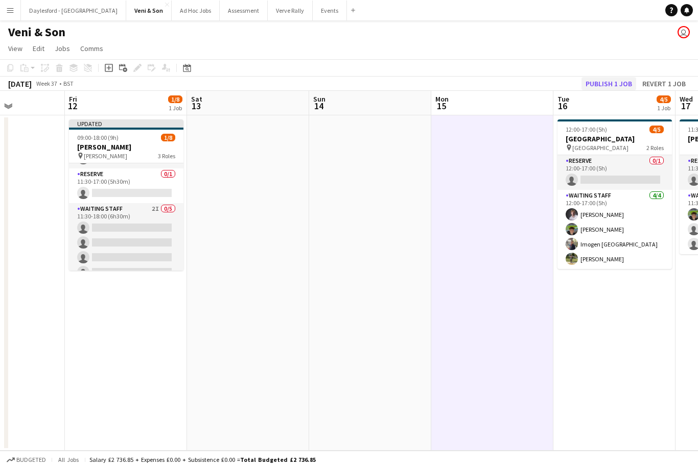
click at [501, 86] on button "Publish 1 job" at bounding box center [608, 83] width 55 height 13
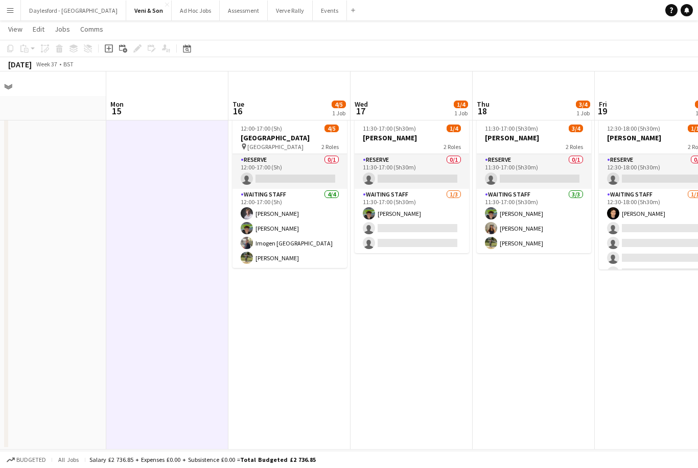
scroll to position [0, 384]
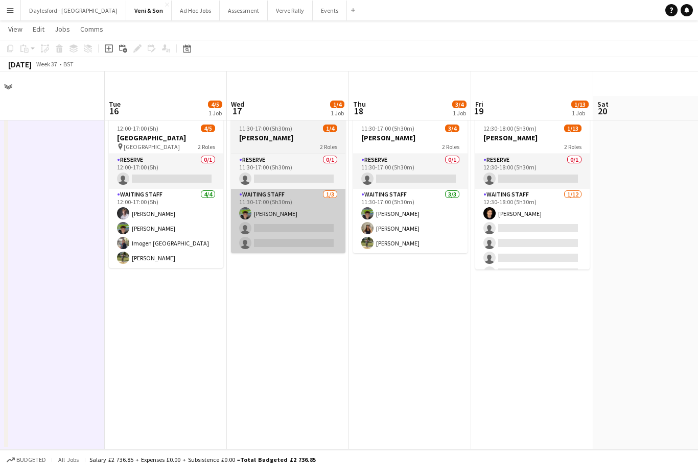
click at [308, 204] on app-card-role "Waiting Staff 1/3 11:30-17:00 (5h30m) Dominic Loughran single-neutral-actions s…" at bounding box center [288, 221] width 114 height 64
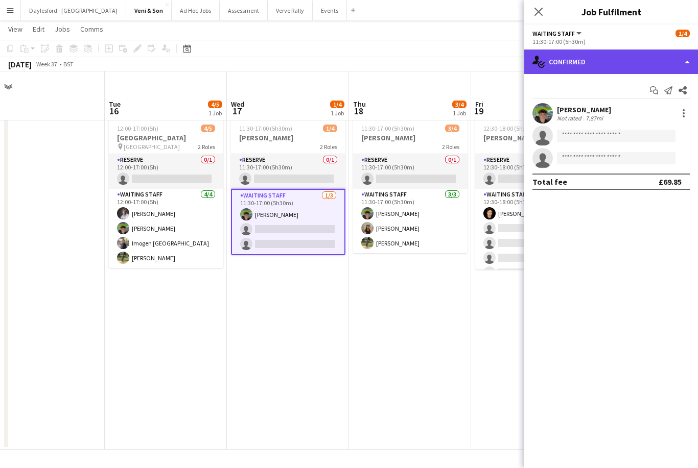
click at [501, 58] on div "single-neutral-actions-check-2 Confirmed" at bounding box center [611, 62] width 174 height 25
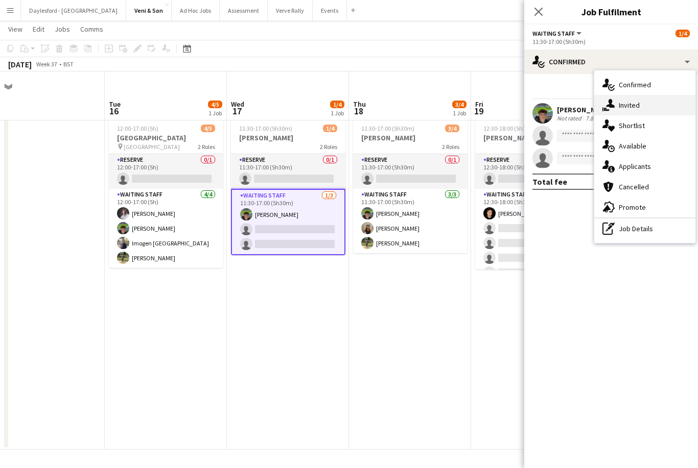
click at [501, 107] on div "single-neutral-actions-share-1 Invited" at bounding box center [644, 105] width 101 height 20
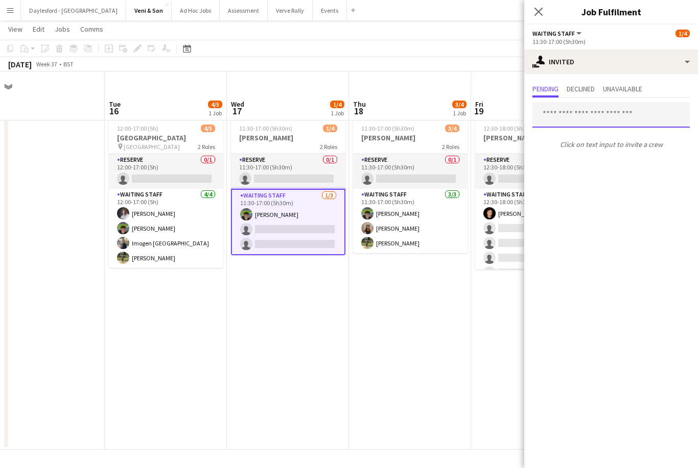
click at [501, 110] on input "text" at bounding box center [610, 115] width 157 height 26
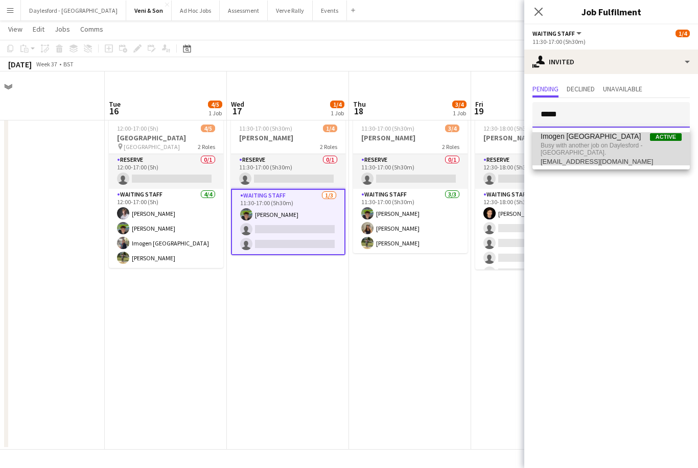
type input "*****"
click at [501, 148] on span "Busy with another job on Daylesford - Heritage House." at bounding box center [610, 149] width 141 height 17
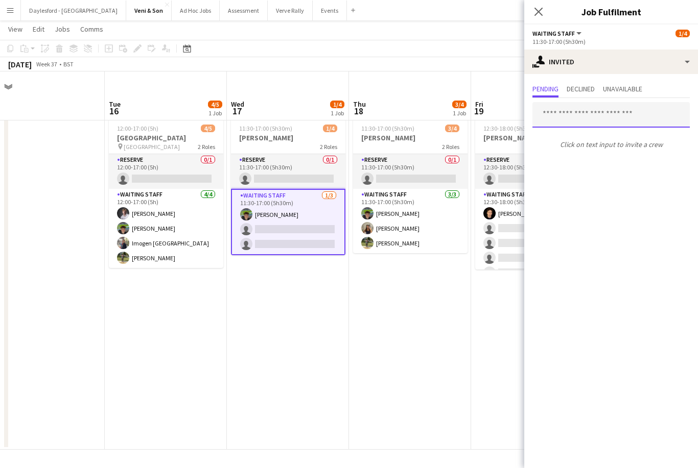
click at [501, 113] on input "text" at bounding box center [610, 115] width 157 height 26
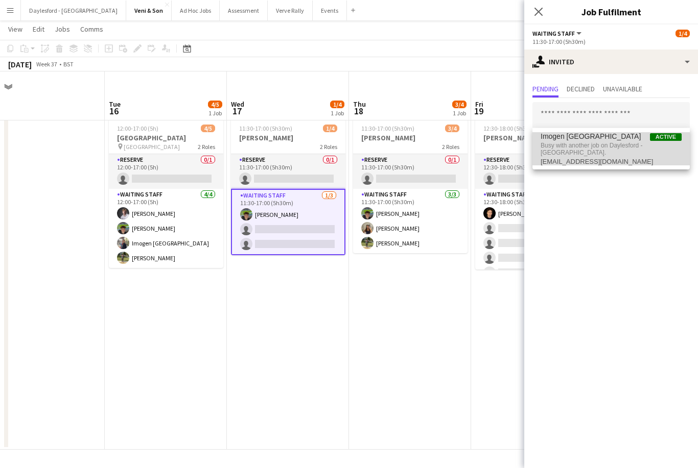
click at [501, 158] on span "imystratford@gmail.com" at bounding box center [610, 162] width 141 height 8
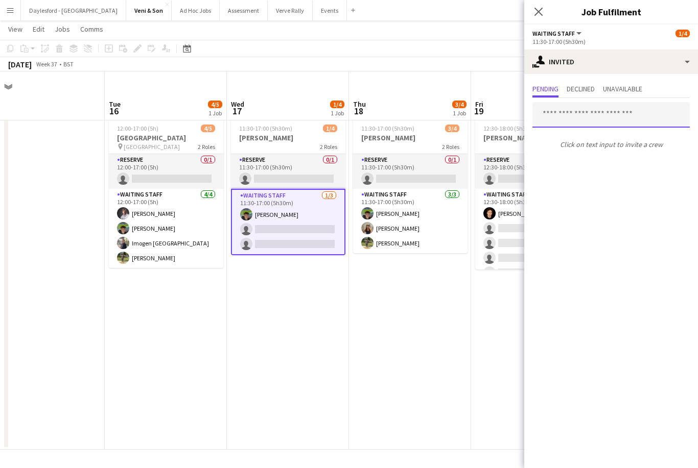
click at [501, 117] on input "text" at bounding box center [610, 115] width 157 height 26
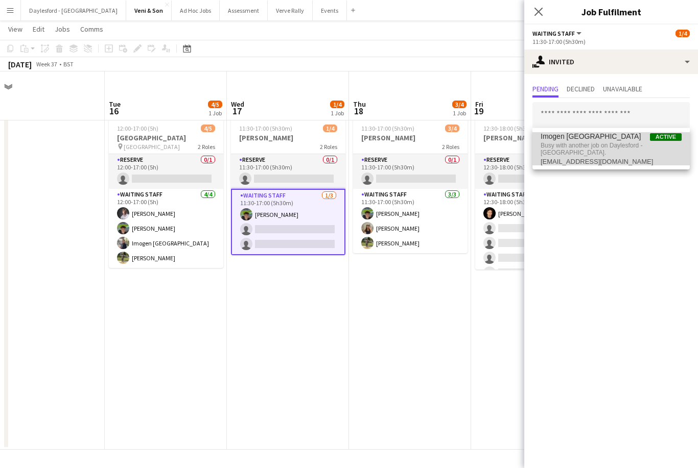
click at [501, 146] on span "Busy with another job on Daylesford - Heritage House." at bounding box center [610, 149] width 141 height 17
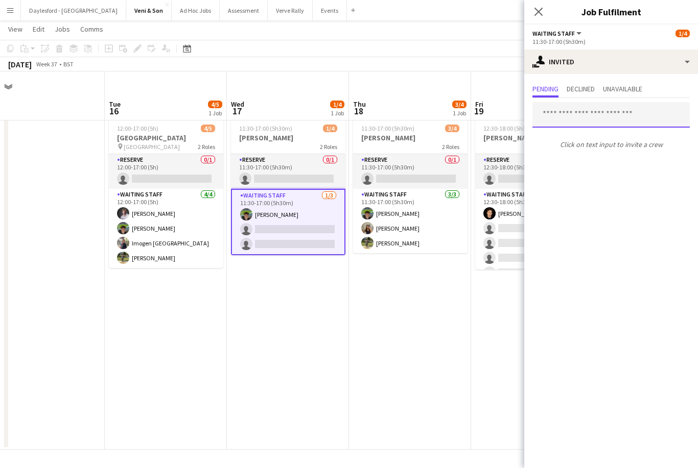
click at [501, 114] on input "text" at bounding box center [610, 115] width 157 height 26
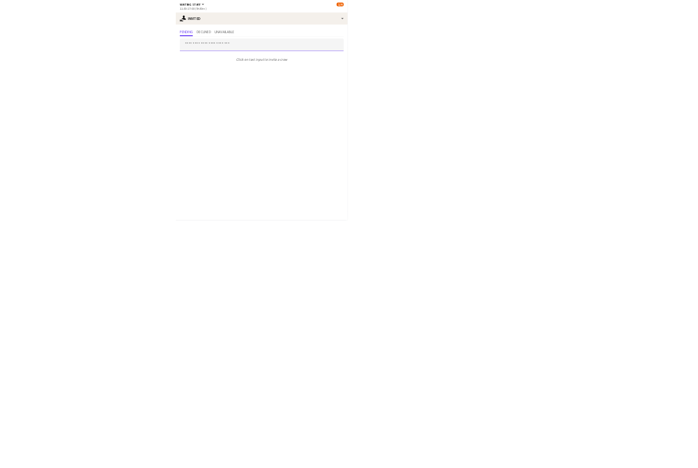
scroll to position [25, 0]
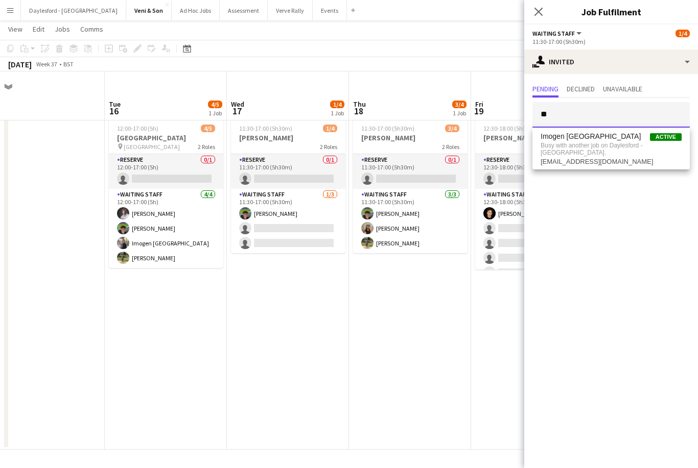
type input "***"
click at [483, 286] on app-date-cell "12:30-18:00 (5h30m) 1/13 E.J. Churchill 2 Roles Reserve 0/1 12:30-18:00 (5h30m)…" at bounding box center [532, 282] width 122 height 336
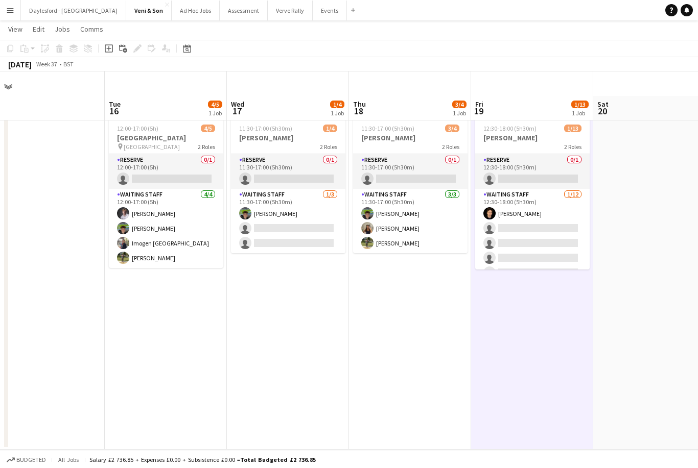
click at [350, 306] on app-date-cell "11:30-17:00 (5h30m) 3/4 E.J. Churchill 2 Roles Reserve 0/1 11:30-17:00 (5h30m) …" at bounding box center [410, 282] width 122 height 336
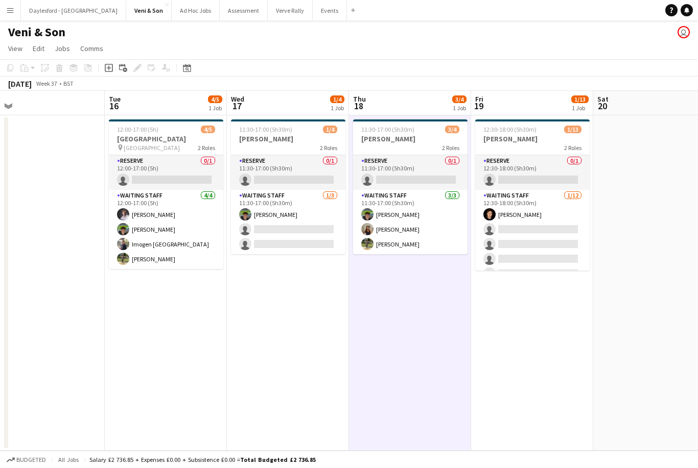
scroll to position [0, 0]
click at [67, 16] on button "Daylesford - [GEOGRAPHIC_DATA] Close" at bounding box center [73, 11] width 105 height 20
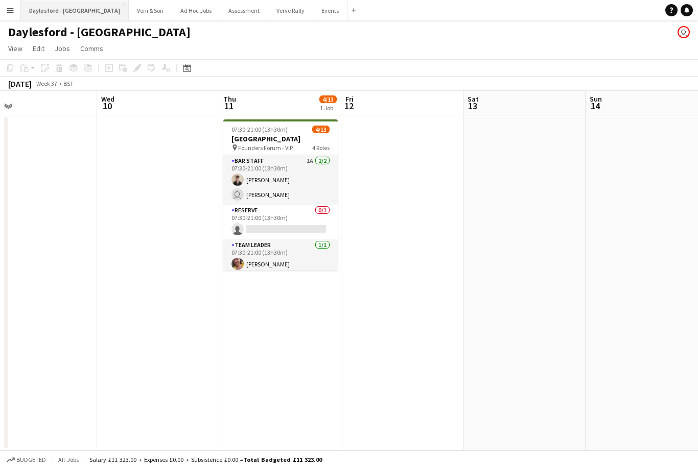
scroll to position [0, 339]
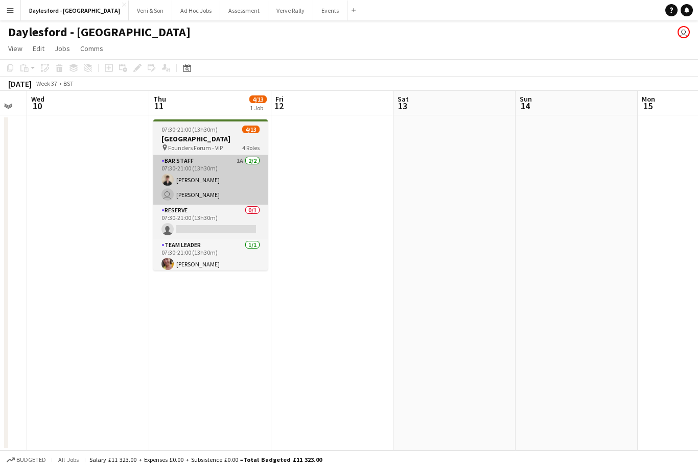
click at [231, 184] on app-card-role "Bar Staff 1A [DATE] 07:30-21:00 (13h30m) [PERSON_NAME] user [PERSON_NAME]" at bounding box center [210, 180] width 114 height 50
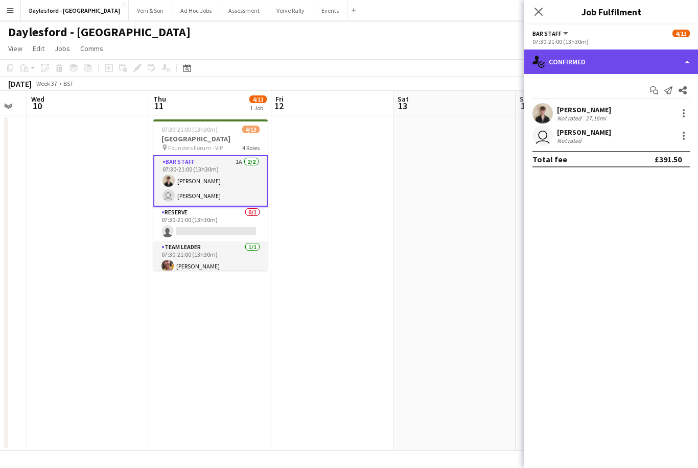
click at [501, 57] on div "single-neutral-actions-check-2 Confirmed" at bounding box center [611, 62] width 174 height 25
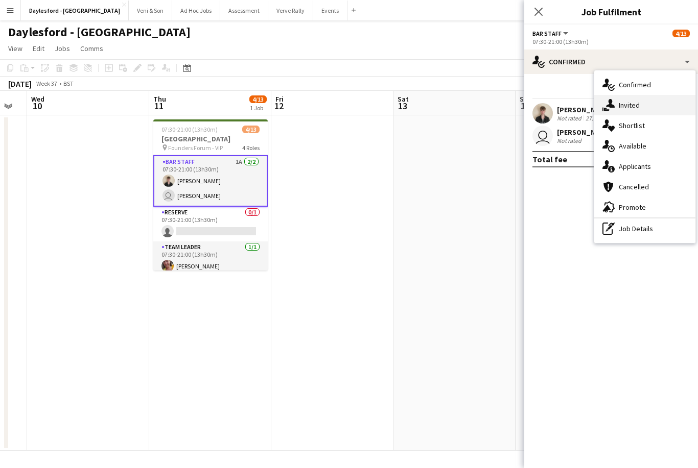
click at [501, 106] on div "single-neutral-actions-share-1 Invited" at bounding box center [644, 105] width 101 height 20
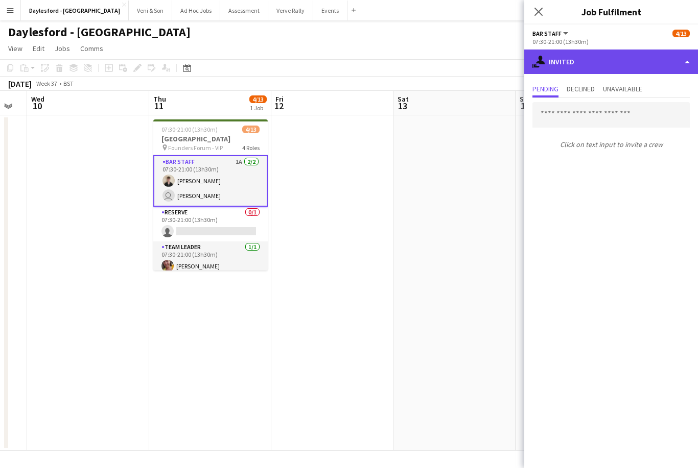
click at [501, 67] on div "single-neutral-actions-share-1 Invited" at bounding box center [611, 62] width 174 height 25
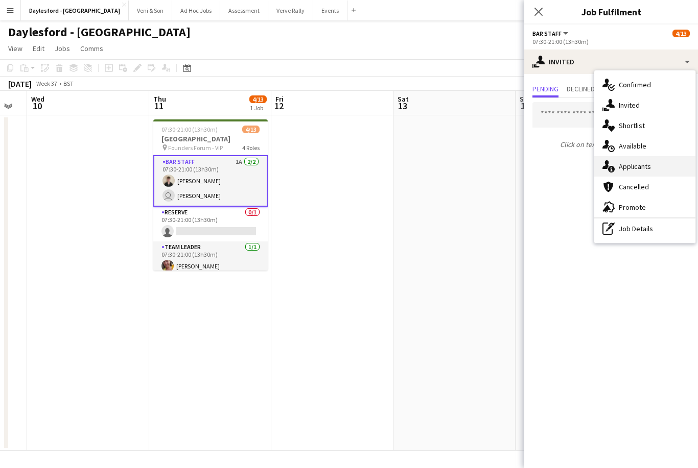
click at [501, 165] on div "single-neutral-actions-information Applicants" at bounding box center [644, 166] width 101 height 20
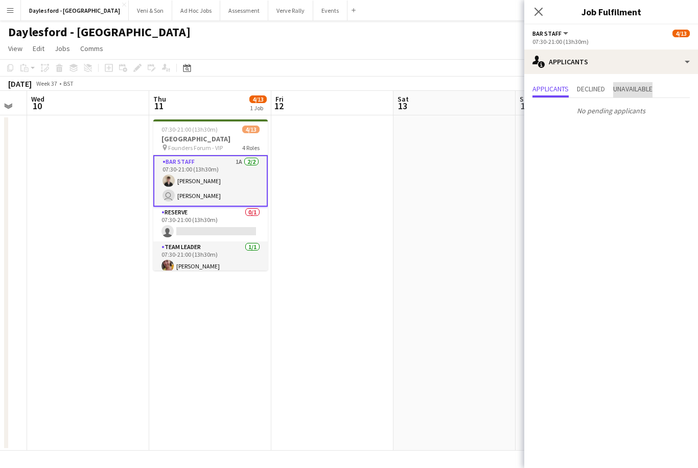
click at [501, 84] on span "Unavailable" at bounding box center [632, 89] width 39 height 15
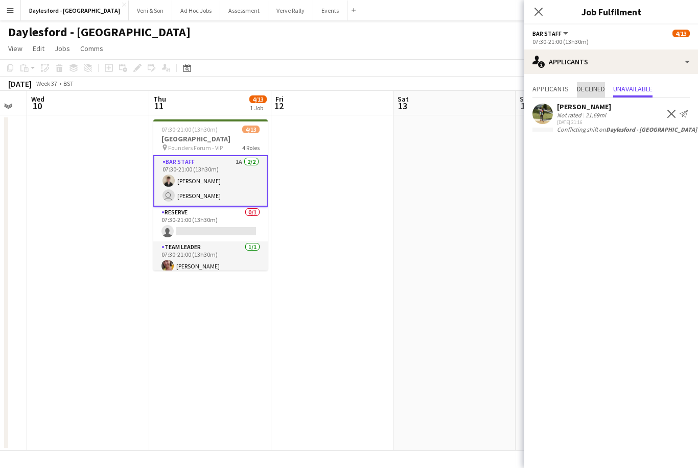
click at [501, 91] on span "Declined" at bounding box center [591, 88] width 28 height 7
click at [501, 92] on span "Applicants" at bounding box center [550, 88] width 36 height 7
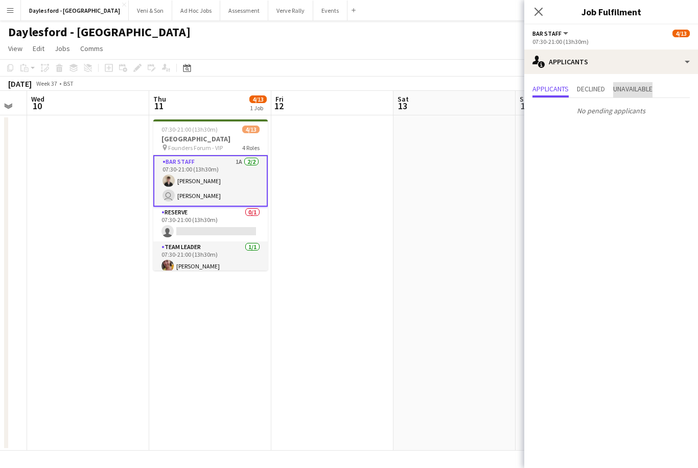
click at [501, 88] on span "Unavailable" at bounding box center [632, 88] width 39 height 7
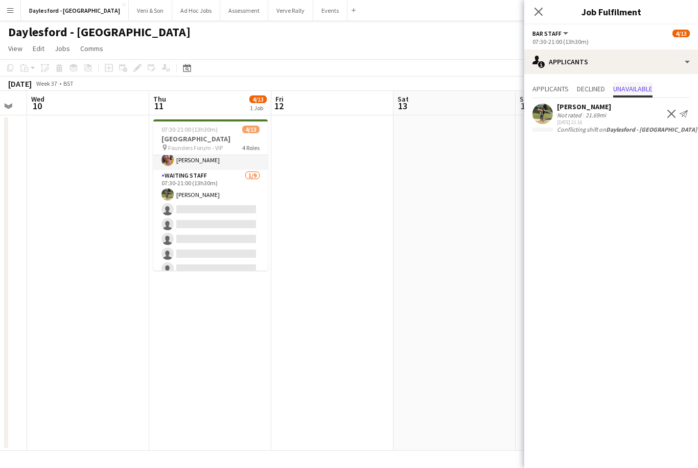
scroll to position [104, 0]
click at [369, 177] on app-date-cell at bounding box center [332, 283] width 122 height 336
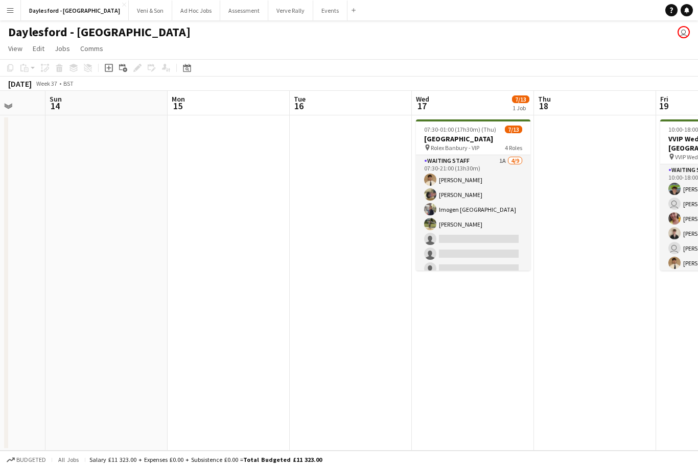
scroll to position [0, 0]
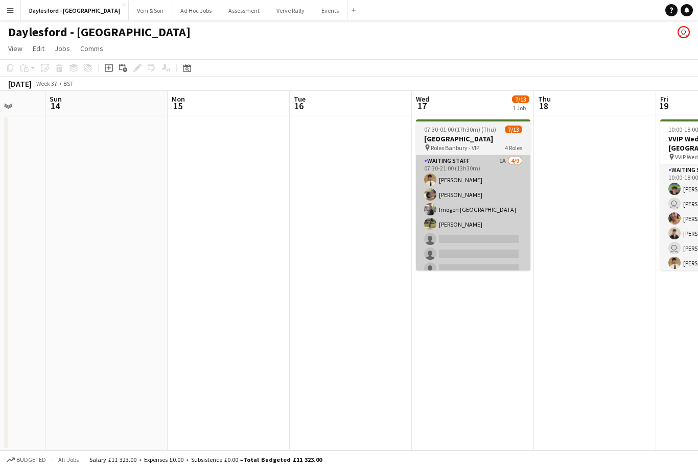
click at [501, 235] on app-card-role "Waiting Staff 1A 4/9 07:30-21:00 (13h30m) George Long Franco Rubinstein Imogen …" at bounding box center [473, 231] width 114 height 153
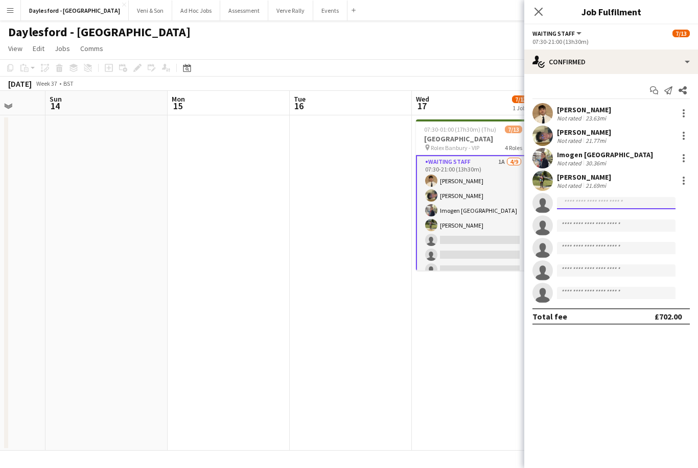
click at [501, 207] on input at bounding box center [616, 203] width 118 height 12
type input "*"
type input "***"
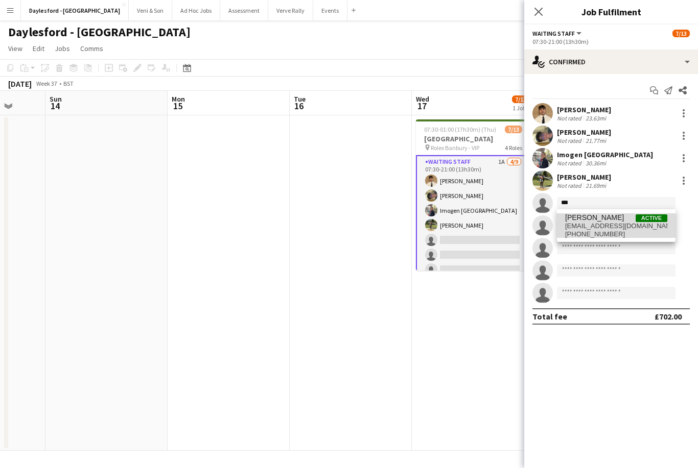
click at [501, 228] on span "robbieusher02@gmail.com" at bounding box center [616, 226] width 102 height 8
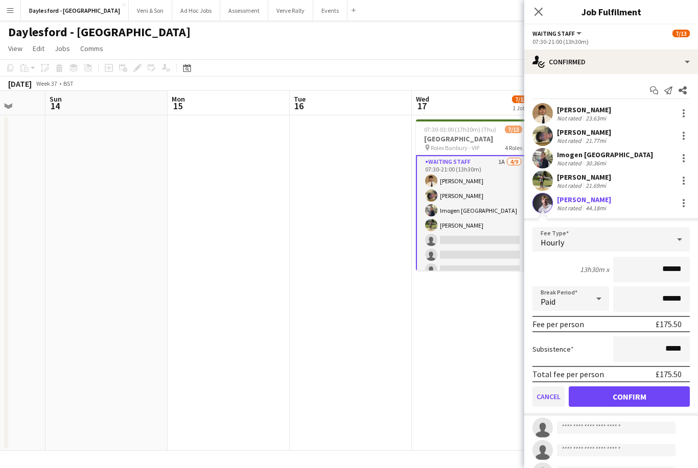
click at [501, 400] on button "Cancel" at bounding box center [548, 397] width 32 height 20
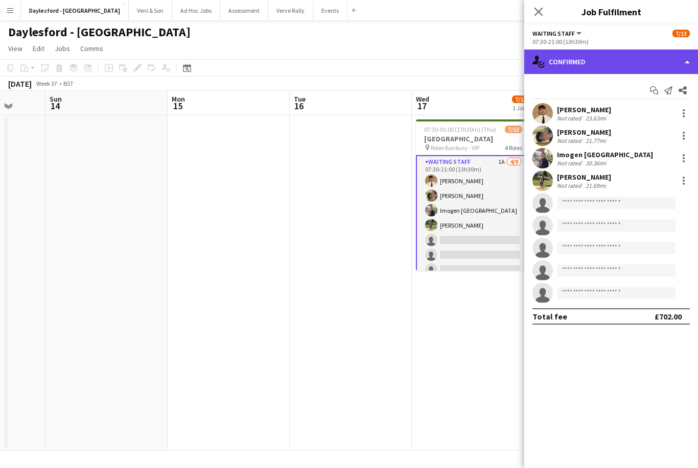
click at [501, 62] on div "single-neutral-actions-check-2 Confirmed" at bounding box center [611, 62] width 174 height 25
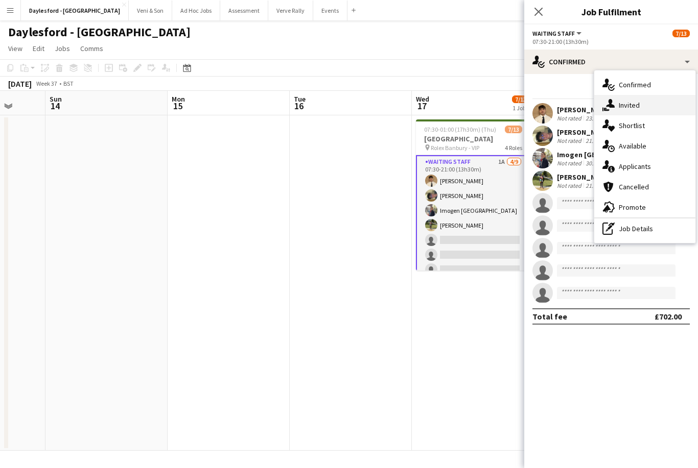
click at [501, 104] on div "single-neutral-actions-share-1 Invited" at bounding box center [644, 105] width 101 height 20
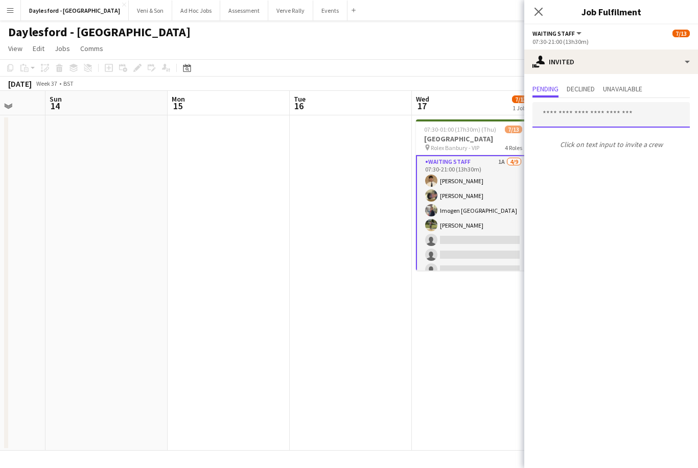
click at [501, 111] on input "text" at bounding box center [610, 115] width 157 height 26
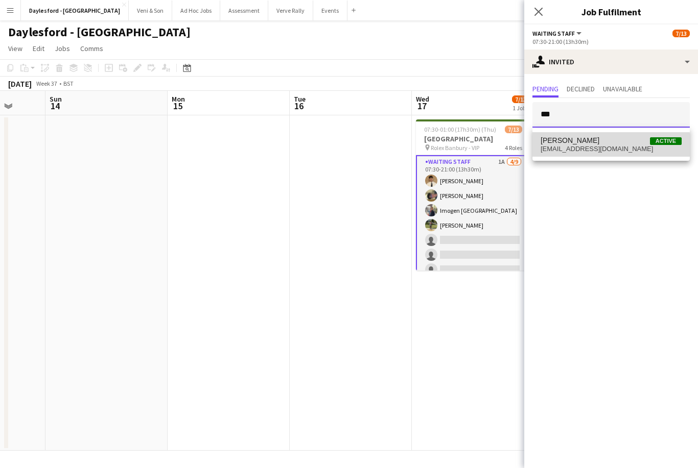
type input "***"
click at [501, 149] on span "robbieusher02@gmail.com" at bounding box center [610, 149] width 141 height 8
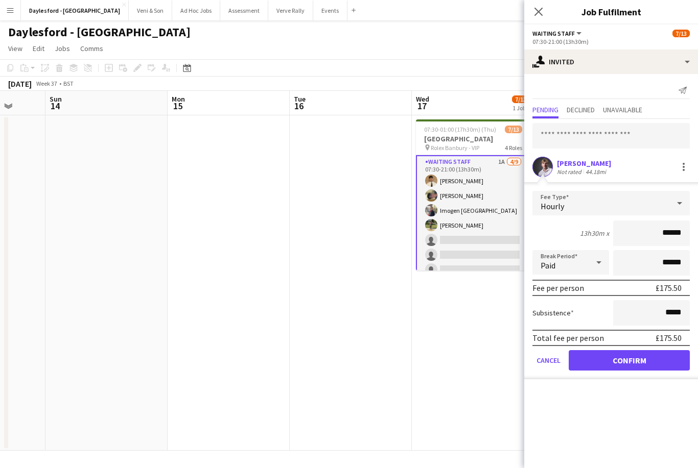
click at [501, 371] on button "Confirm" at bounding box center [628, 360] width 121 height 20
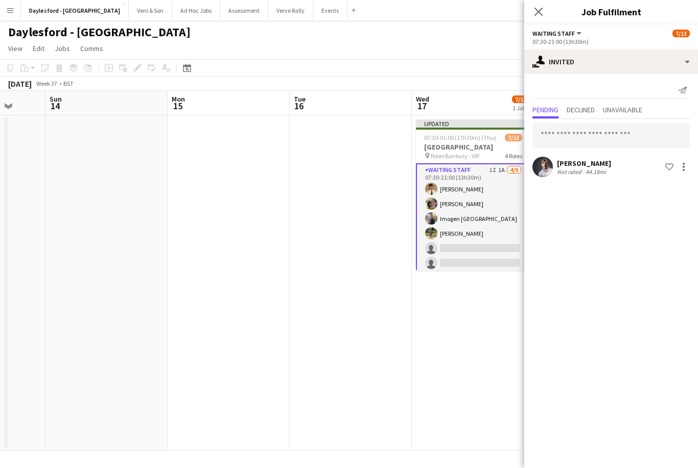
click at [497, 319] on app-date-cell "Updated 07:30-01:00 (17h30m) (Thu) 7/13 Heritage House pin Rolex Banbury - VIP …" at bounding box center [473, 283] width 122 height 336
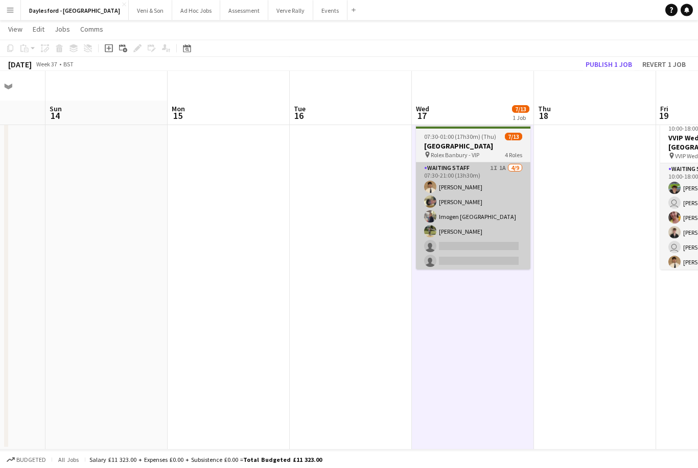
click at [501, 188] on app-card-role "Waiting Staff 1I 1A 4/9 07:30-21:00 (13h30m) George Long Franco Rubinstein Imog…" at bounding box center [473, 238] width 114 height 153
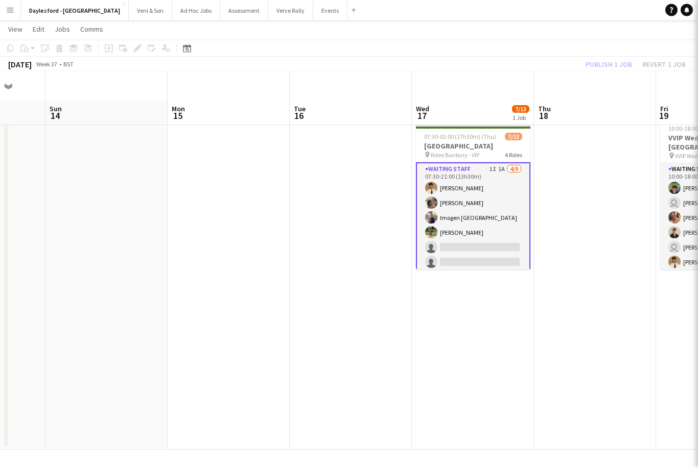
scroll to position [29, 0]
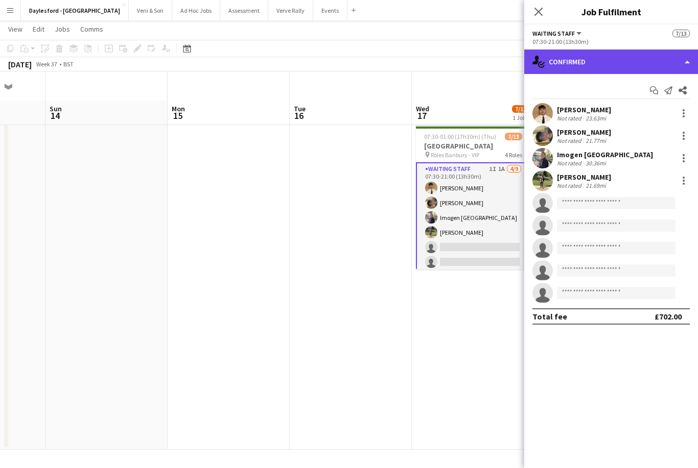
click at [501, 59] on div "single-neutral-actions-check-2 Confirmed" at bounding box center [611, 62] width 174 height 25
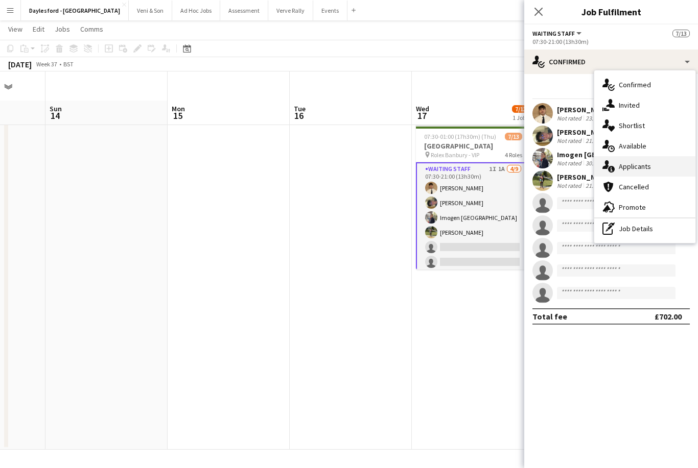
click at [501, 165] on span "Applicants" at bounding box center [635, 166] width 32 height 9
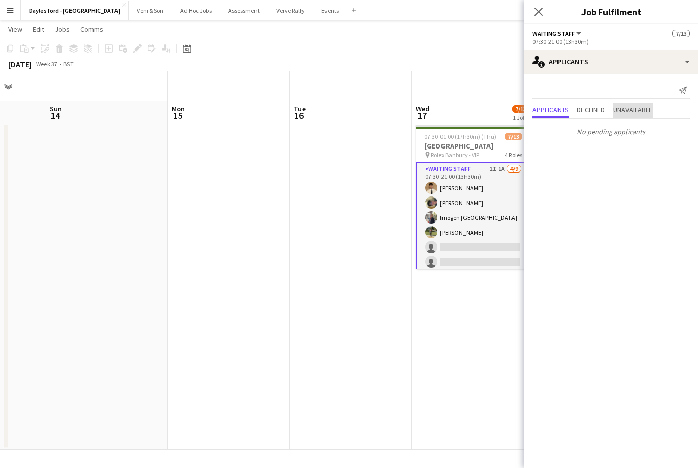
click at [501, 111] on span "Unavailable" at bounding box center [632, 109] width 39 height 7
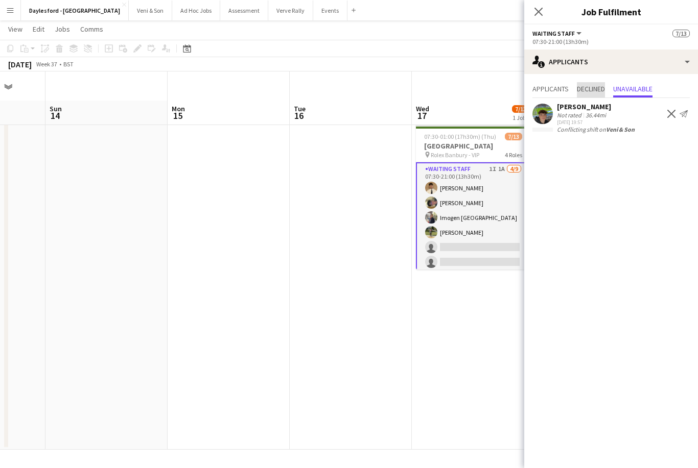
click at [501, 88] on span "Declined" at bounding box center [591, 88] width 28 height 7
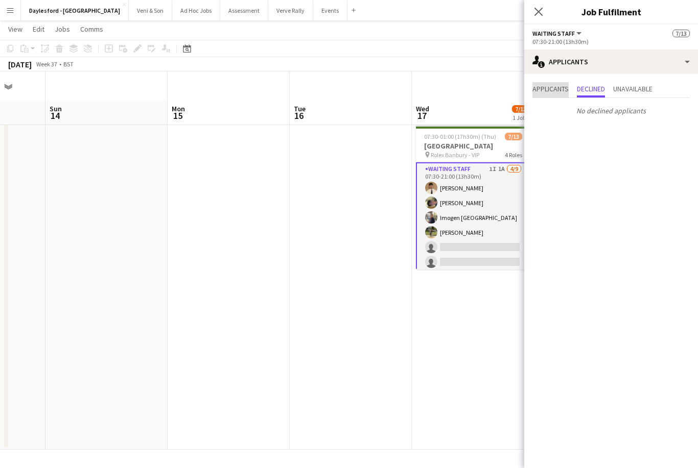
click at [501, 88] on span "Applicants" at bounding box center [550, 88] width 36 height 7
click at [410, 360] on app-date-cell at bounding box center [351, 282] width 122 height 336
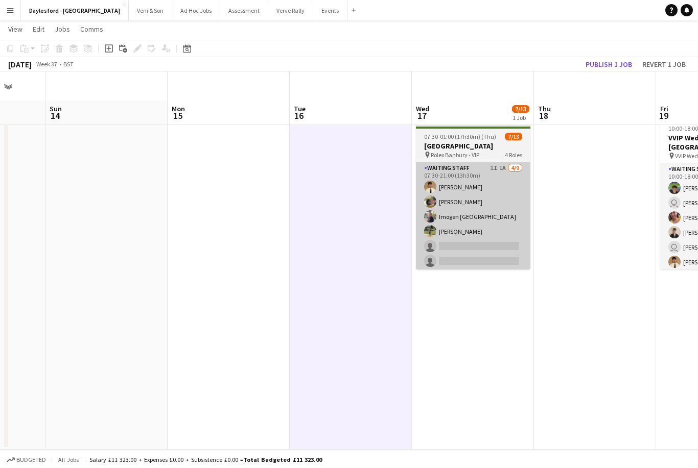
click at [484, 224] on app-card-role "Waiting Staff 1I 1A 4/9 07:30-21:00 (13h30m) George Long Franco Rubinstein Imog…" at bounding box center [473, 238] width 114 height 153
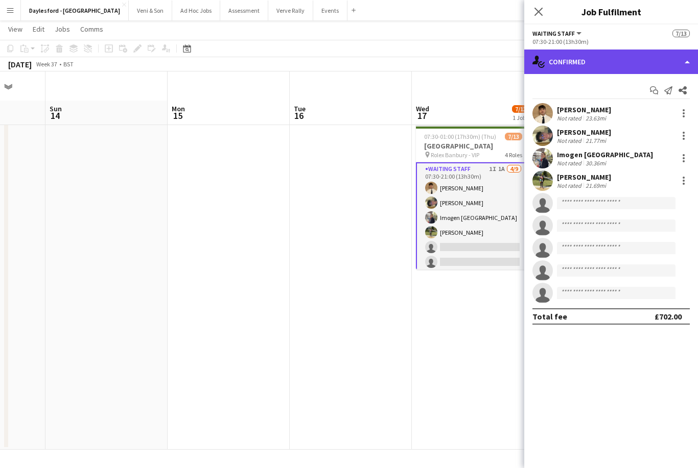
click at [501, 58] on div "single-neutral-actions-check-2 Confirmed" at bounding box center [611, 62] width 174 height 25
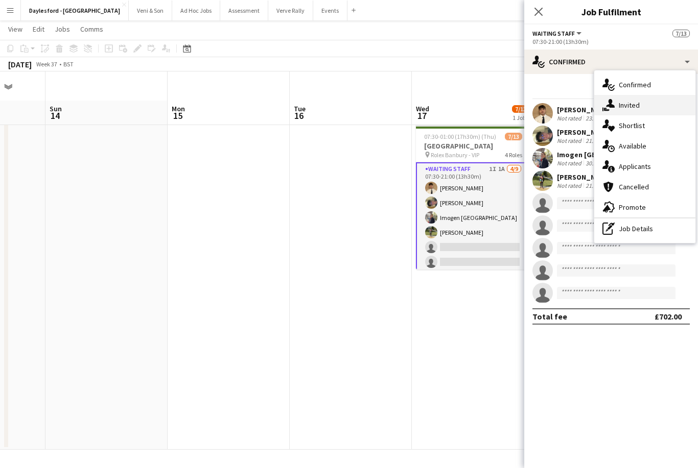
click at [501, 99] on div "single-neutral-actions-share-1 Invited" at bounding box center [644, 105] width 101 height 20
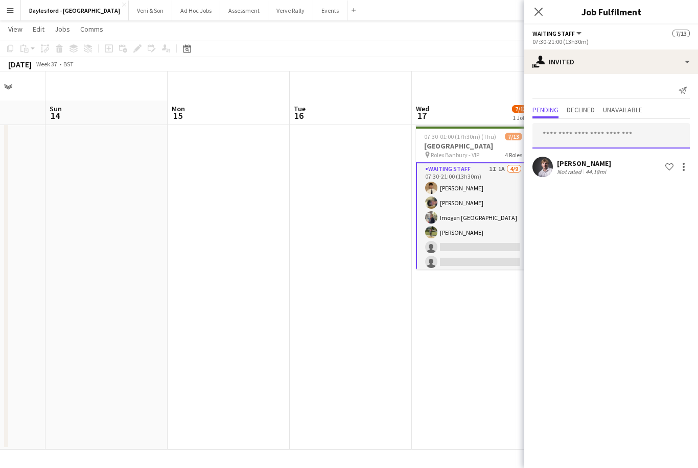
click at [501, 137] on input "text" at bounding box center [610, 136] width 157 height 26
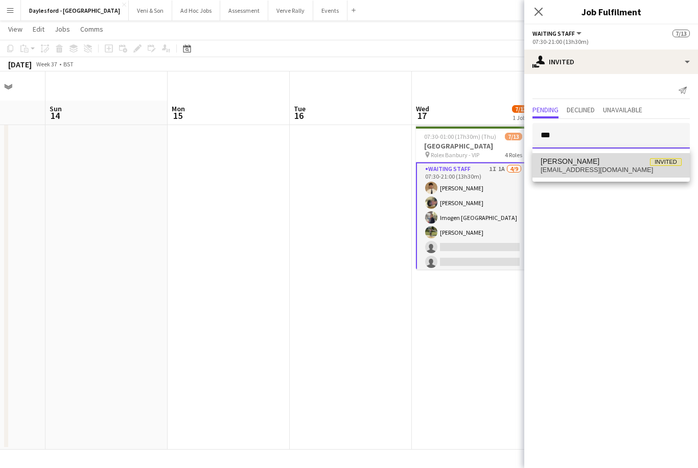
type input "***"
click at [501, 165] on span "Iona Fleminger Invited" at bounding box center [610, 161] width 141 height 9
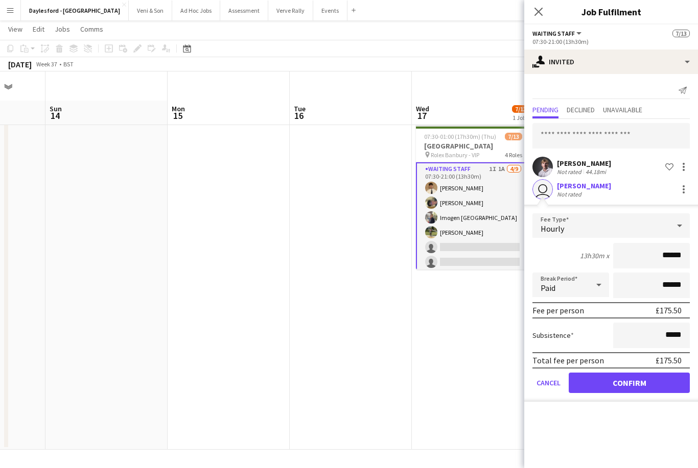
click at [501, 392] on button "Confirm" at bounding box center [628, 383] width 121 height 20
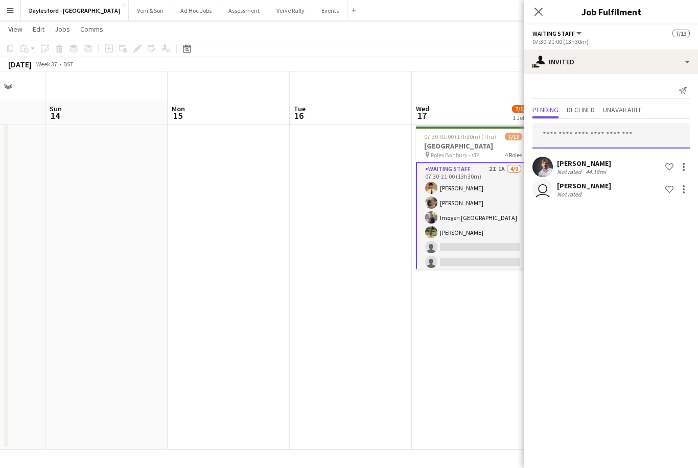
click at [501, 135] on input "text" at bounding box center [610, 136] width 157 height 26
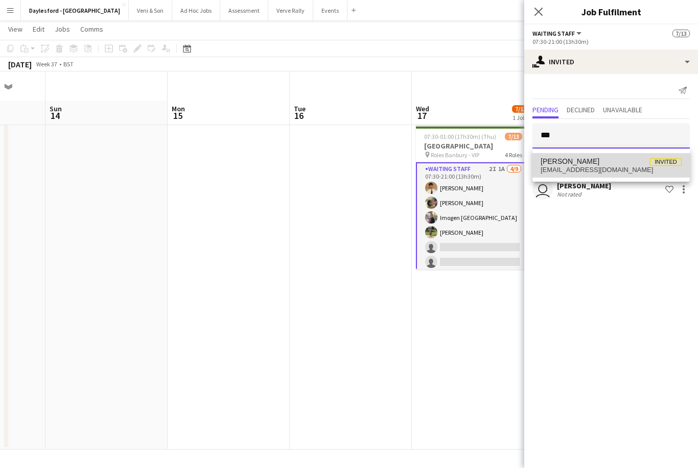
type input "***"
click at [501, 163] on span "Lorant Kiraly Invited" at bounding box center [610, 161] width 141 height 9
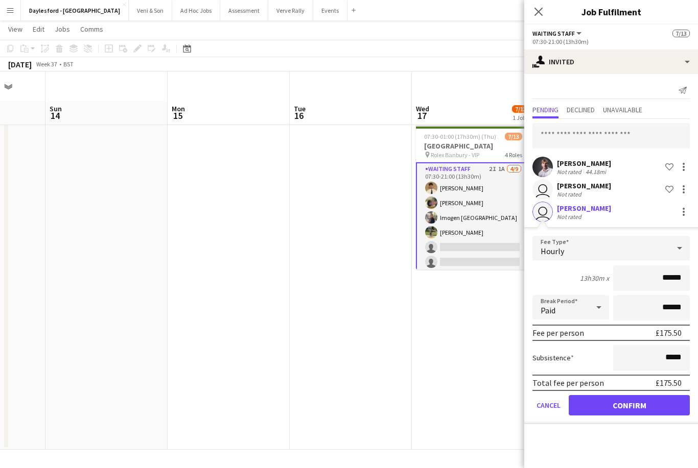
click at [501, 411] on button "Confirm" at bounding box center [628, 405] width 121 height 20
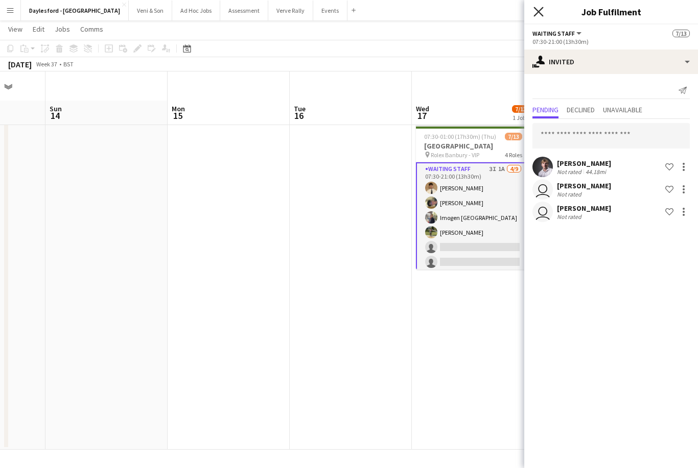
click at [501, 12] on icon "Close pop-in" at bounding box center [538, 12] width 10 height 10
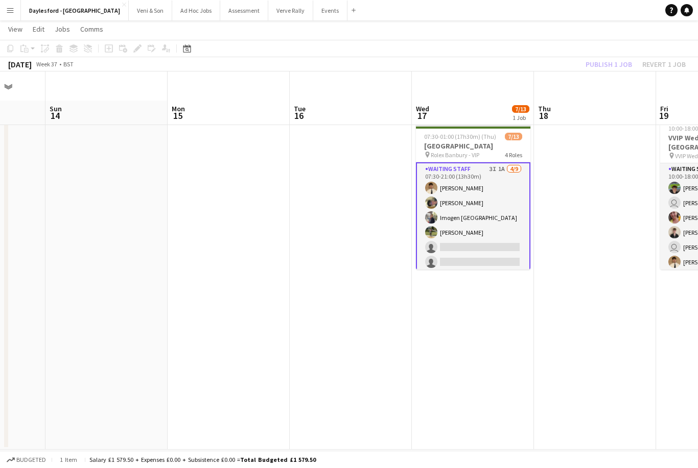
click at [501, 114] on app-date-cell at bounding box center [595, 282] width 122 height 336
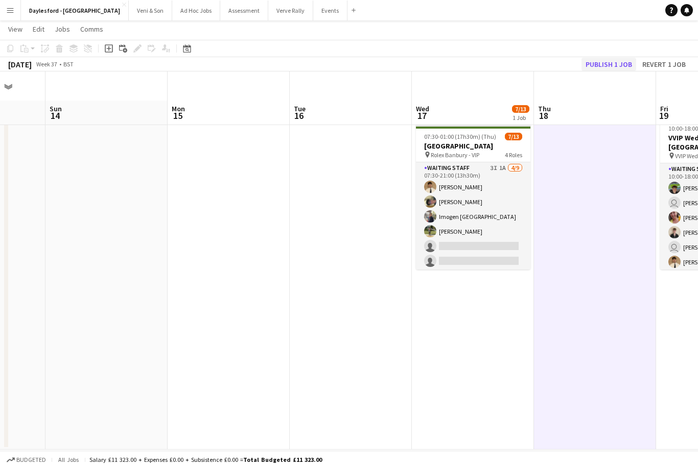
click at [501, 65] on button "Publish 1 job" at bounding box center [608, 64] width 55 height 13
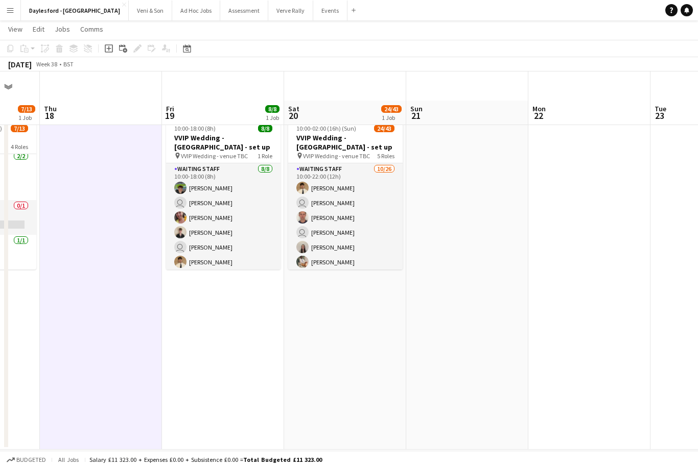
scroll to position [0, 0]
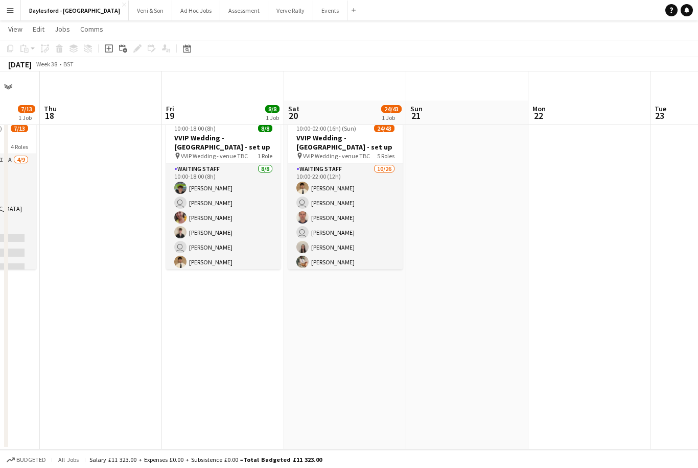
click at [16, 12] on button "Menu" at bounding box center [10, 10] width 20 height 20
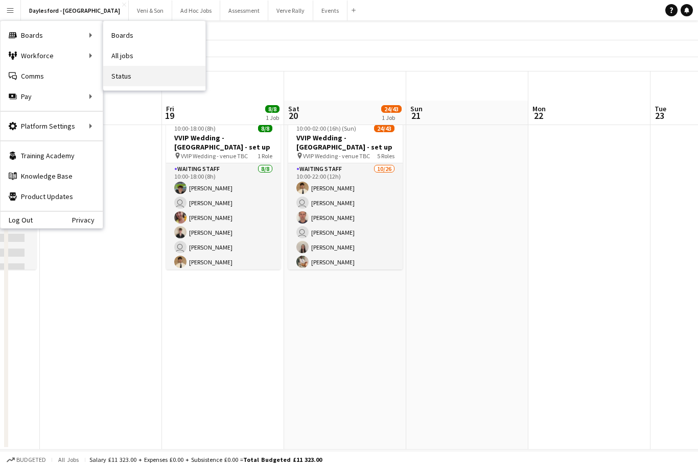
click at [135, 81] on link "Status" at bounding box center [154, 76] width 102 height 20
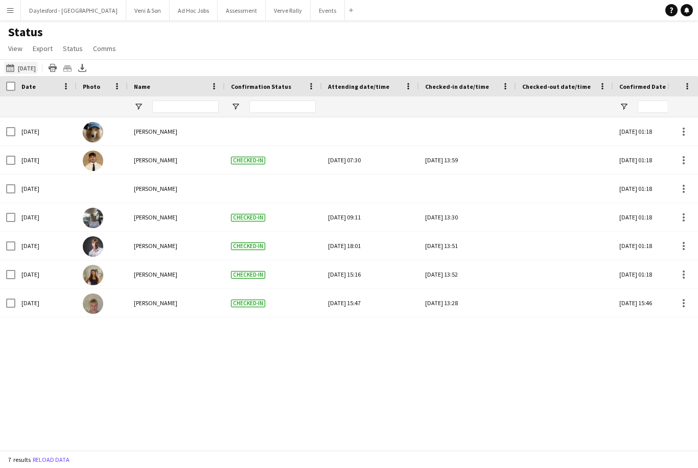
click at [19, 66] on button "Yesterday Yesterday" at bounding box center [21, 68] width 34 height 12
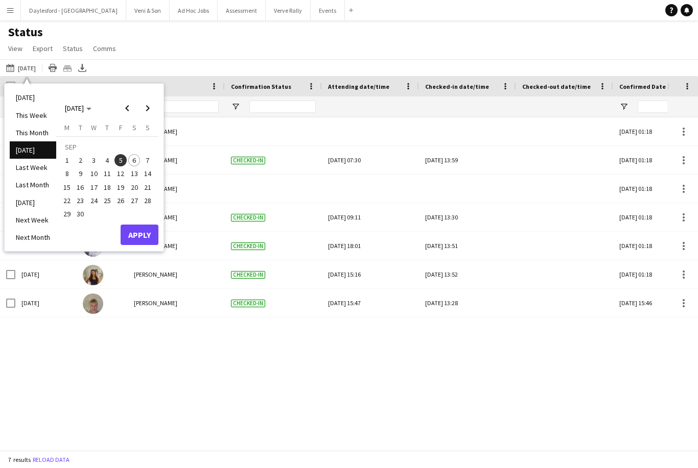
click at [134, 156] on span "6" at bounding box center [134, 160] width 12 height 12
click at [142, 234] on button "Apply" at bounding box center [140, 235] width 38 height 20
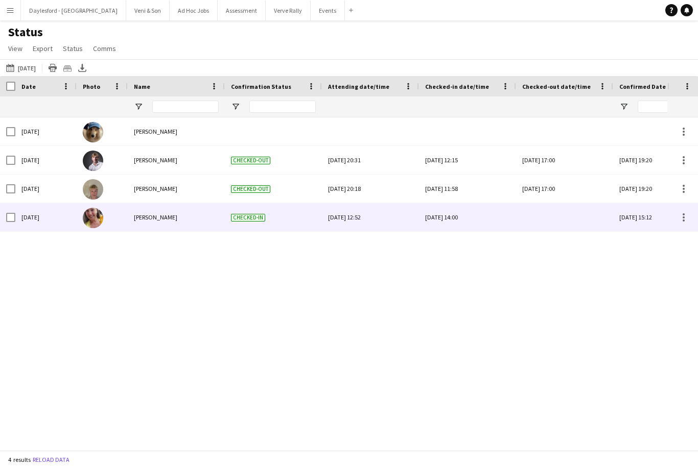
click at [501, 217] on div at bounding box center [564, 217] width 85 height 28
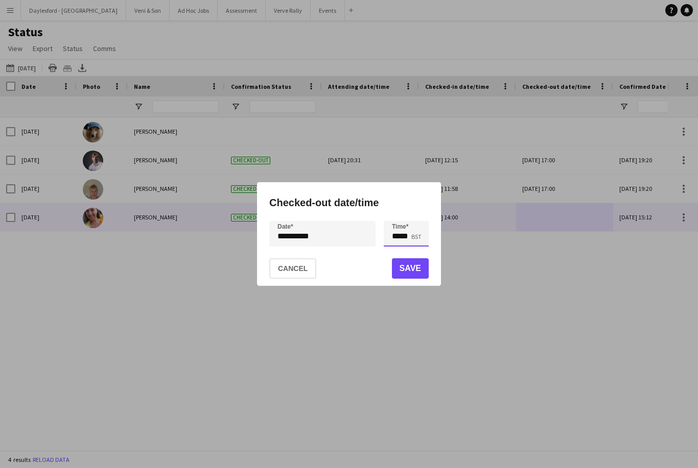
click at [409, 239] on input "*****" at bounding box center [406, 234] width 45 height 26
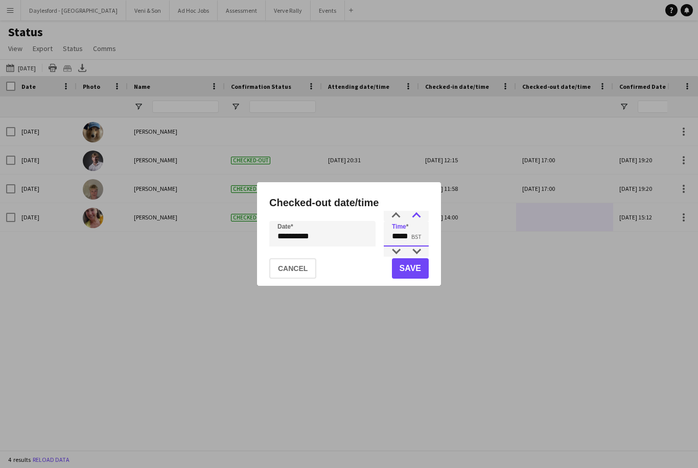
click at [422, 214] on div at bounding box center [416, 216] width 20 height 10
type input "*****"
click at [419, 271] on button "Save" at bounding box center [410, 268] width 37 height 20
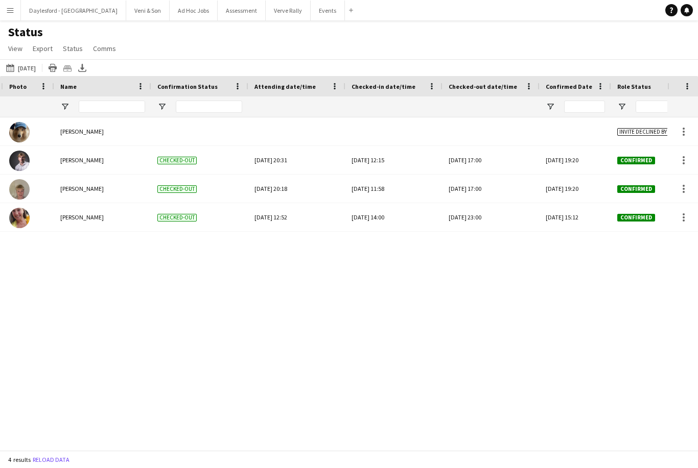
scroll to position [0, 178]
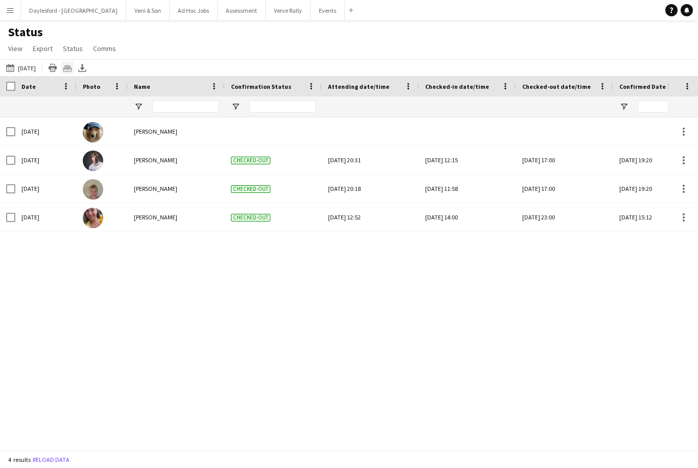
click at [68, 70] on icon "Crew files as ZIP" at bounding box center [67, 68] width 8 height 8
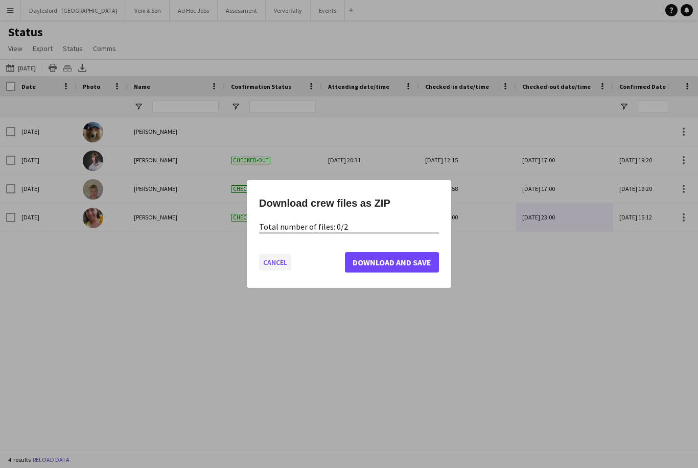
click at [273, 270] on button "Cancel" at bounding box center [275, 262] width 32 height 16
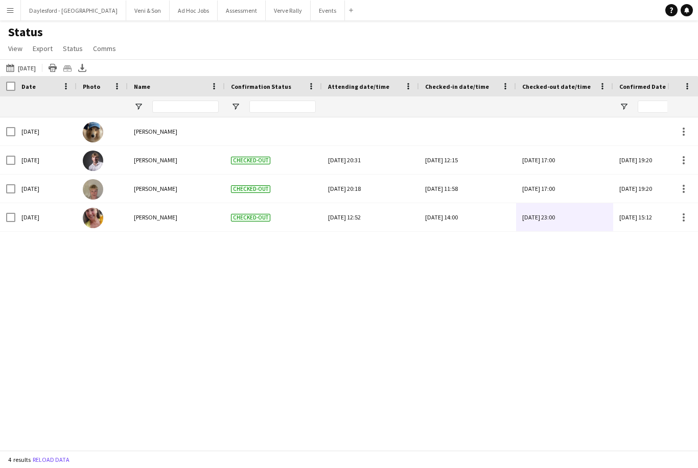
click at [15, 12] on button "Menu" at bounding box center [10, 10] width 20 height 20
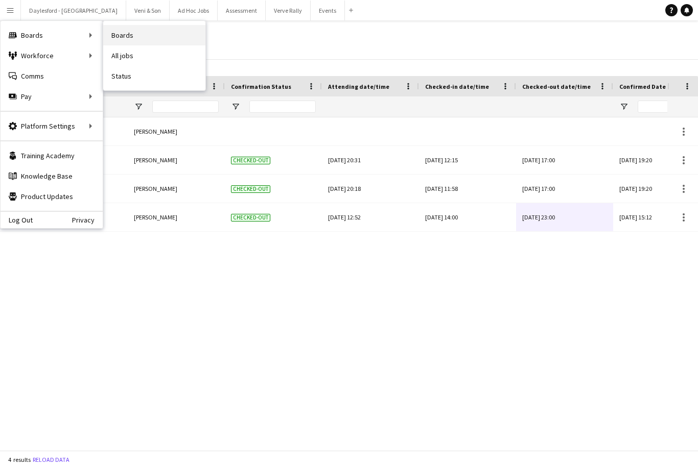
click at [113, 36] on link "Boards" at bounding box center [154, 35] width 102 height 20
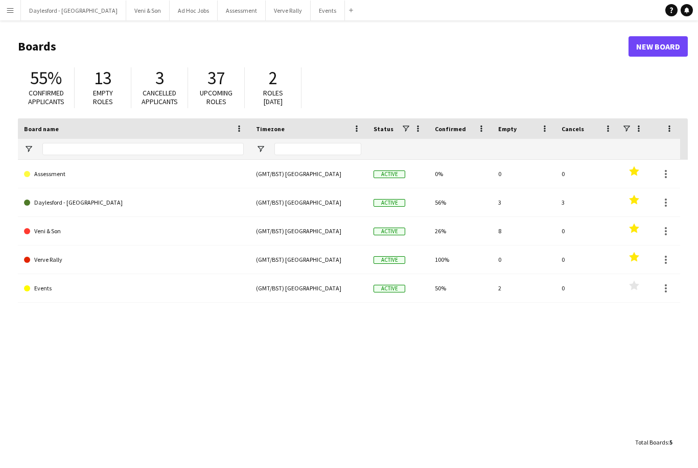
click at [7, 13] on app-icon "Menu" at bounding box center [10, 10] width 8 height 8
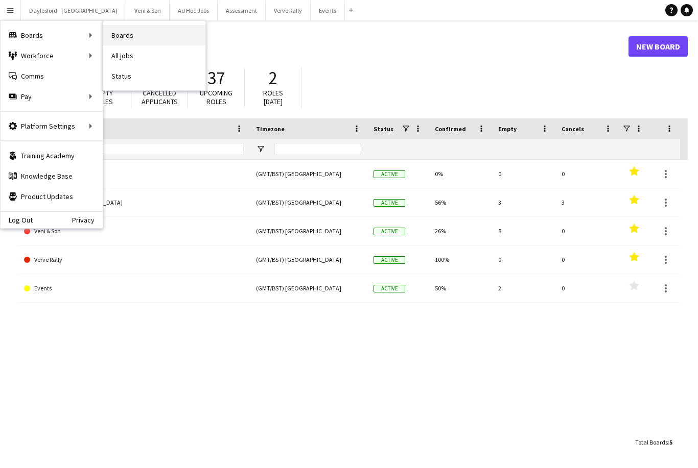
click at [121, 35] on link "Boards" at bounding box center [154, 35] width 102 height 20
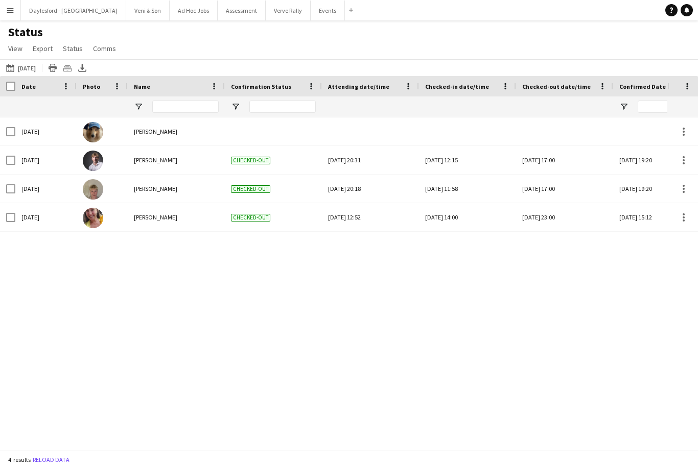
click at [12, 14] on app-icon "Menu" at bounding box center [10, 10] width 8 height 8
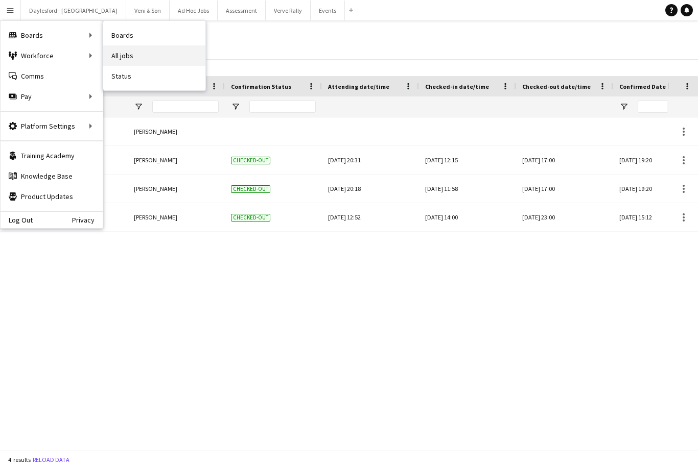
click at [127, 55] on link "All jobs" at bounding box center [154, 55] width 102 height 20
